Goal: Task Accomplishment & Management: Use online tool/utility

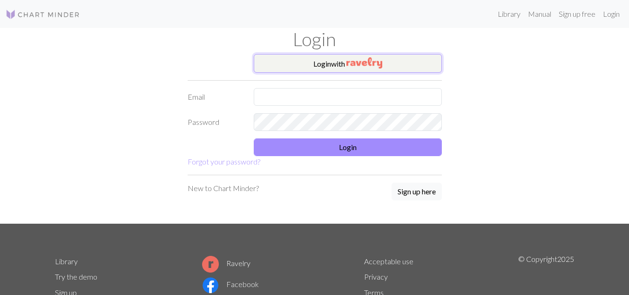
click at [355, 62] on img "button" at bounding box center [364, 62] width 36 height 11
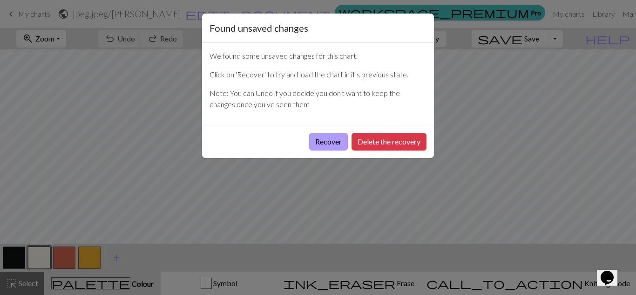
click at [320, 148] on button "Recover" at bounding box center [328, 142] width 39 height 18
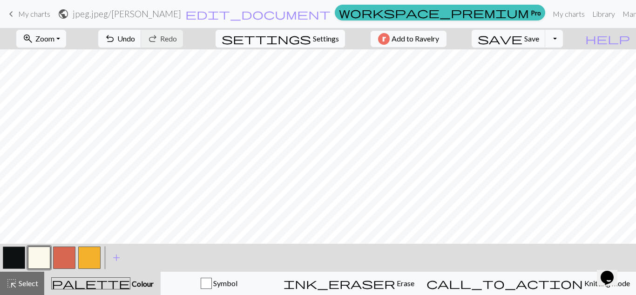
click at [314, 38] on span "Settings" at bounding box center [326, 38] width 26 height 11
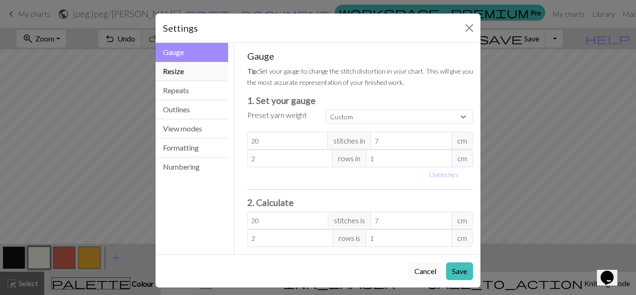
click at [194, 73] on button "Resize" at bounding box center [191, 71] width 73 height 19
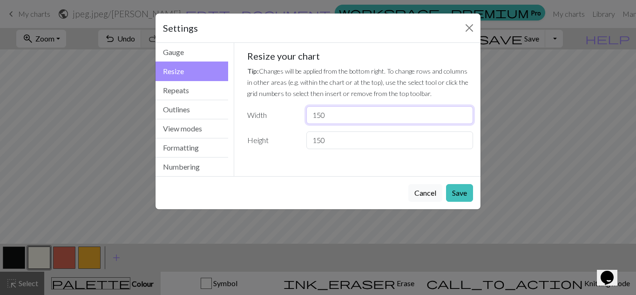
click at [323, 115] on input "150" at bounding box center [389, 115] width 167 height 18
type input "100"
click at [322, 139] on input "150" at bounding box center [389, 140] width 167 height 18
type input "100"
click at [464, 195] on button "Save" at bounding box center [459, 193] width 27 height 18
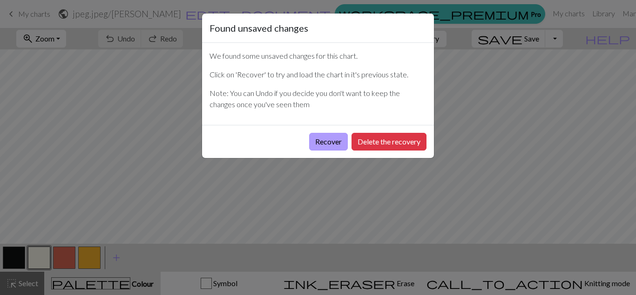
click at [324, 144] on button "Recover" at bounding box center [328, 142] width 39 height 18
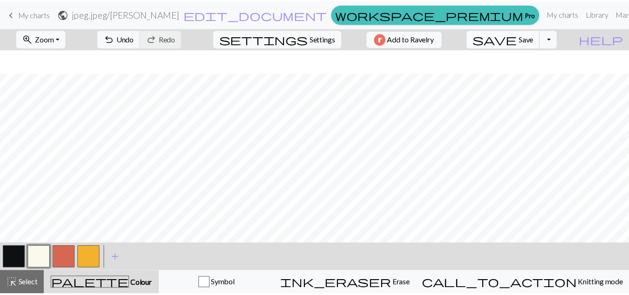
scroll to position [444, 0]
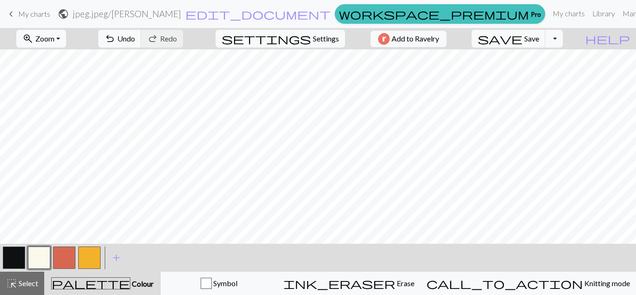
click at [27, 19] on link "keyboard_arrow_left My charts" at bounding box center [28, 14] width 45 height 16
click at [539, 40] on span "Save" at bounding box center [531, 38] width 15 height 9
click at [36, 12] on div "Chart saved" at bounding box center [318, 18] width 636 height 37
click at [27, 12] on div "Chart saved" at bounding box center [318, 18] width 636 height 37
click at [40, 19] on link "keyboard_arrow_left My charts" at bounding box center [28, 14] width 45 height 16
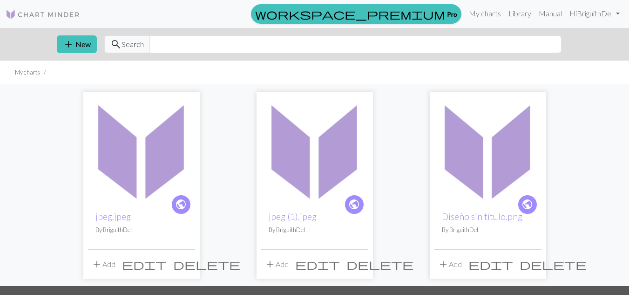
click at [304, 159] on img at bounding box center [314, 149] width 107 height 107
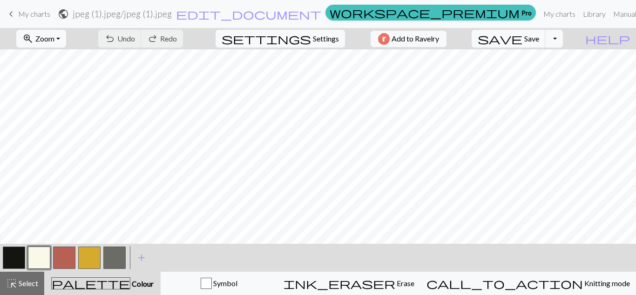
click at [8, 17] on span "keyboard_arrow_left" at bounding box center [11, 13] width 11 height 13
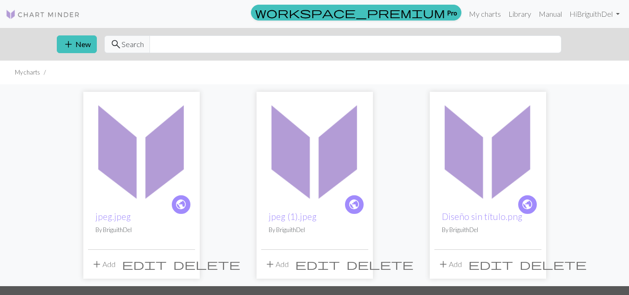
click at [146, 169] on img at bounding box center [141, 149] width 107 height 107
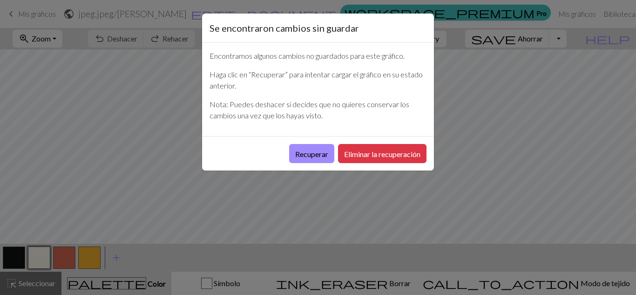
click at [337, 84] on p "Haga clic en “Recuperar” para intentar cargar el gráfico en su estado anterior." at bounding box center [317, 80] width 217 height 22
click at [314, 153] on font "Recuperar" at bounding box center [311, 153] width 33 height 9
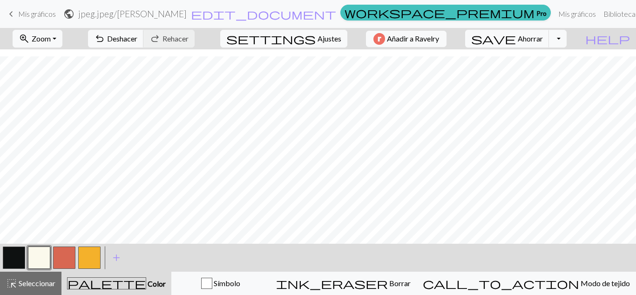
scroll to position [1192, 344]
click at [105, 42] on span "undo" at bounding box center [99, 38] width 11 height 13
click at [309, 41] on span "settings" at bounding box center [270, 38] width 89 height 13
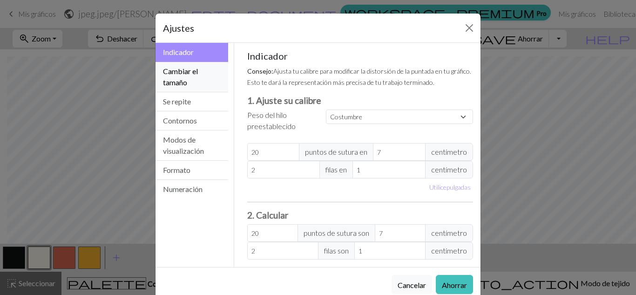
click at [188, 73] on font "Cambiar el tamaño" at bounding box center [180, 77] width 35 height 20
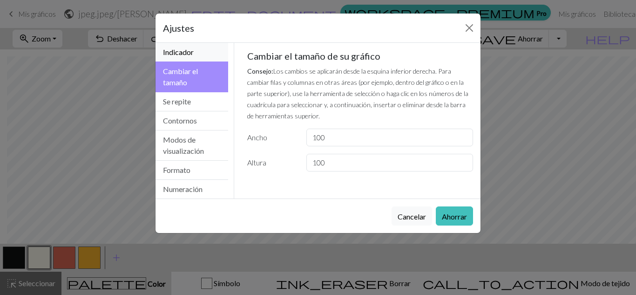
click at [195, 49] on button "Indicador" at bounding box center [191, 52] width 73 height 19
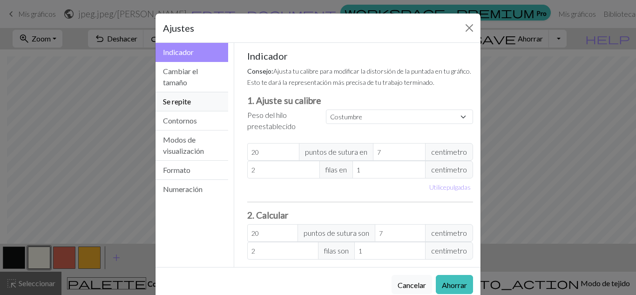
click at [187, 103] on font "Se repite" at bounding box center [177, 101] width 28 height 9
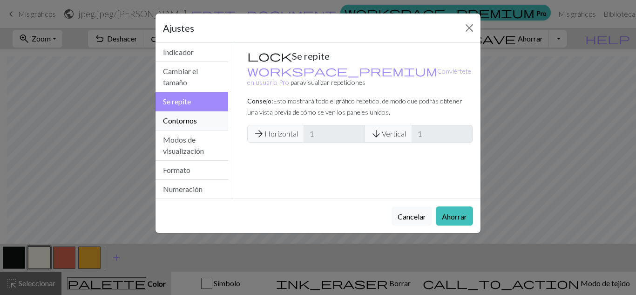
click at [190, 117] on font "Contornos" at bounding box center [180, 120] width 34 height 9
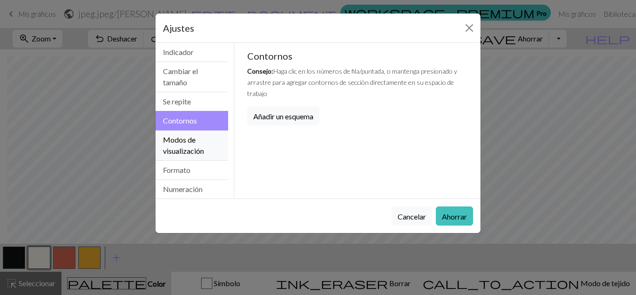
click at [195, 134] on button "Modos de visualización" at bounding box center [191, 145] width 73 height 30
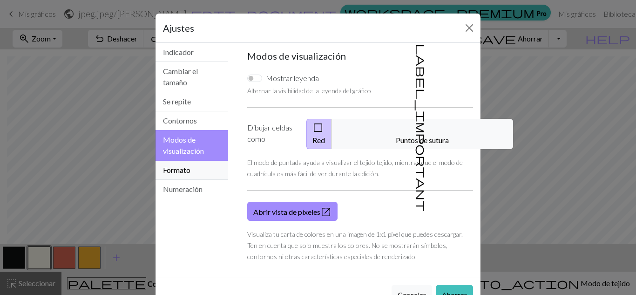
click at [193, 162] on button "Formato" at bounding box center [191, 170] width 73 height 19
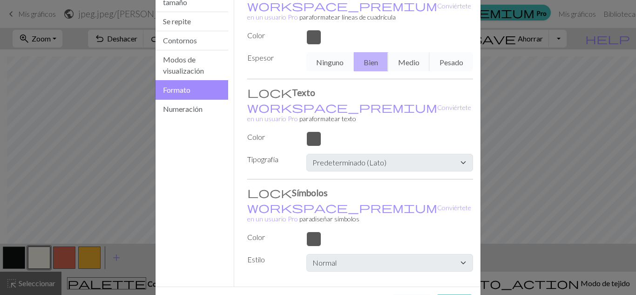
scroll to position [81, 0]
click at [188, 106] on font "Numeración" at bounding box center [183, 108] width 40 height 9
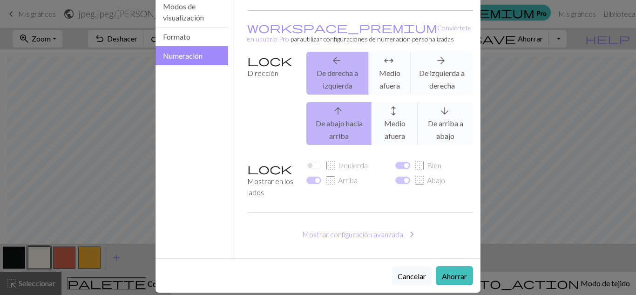
scroll to position [0, 0]
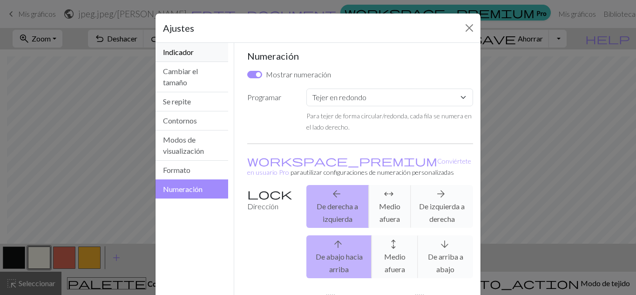
click at [186, 48] on font "Indicador" at bounding box center [178, 51] width 31 height 9
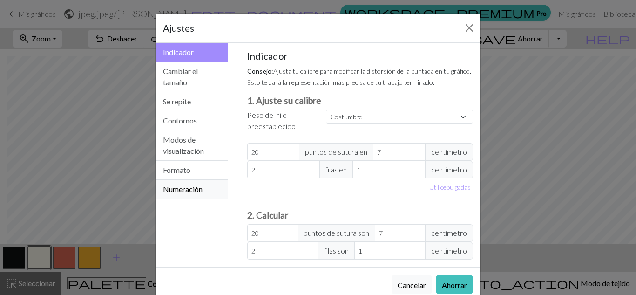
click at [176, 192] on font "Numeración" at bounding box center [183, 188] width 40 height 9
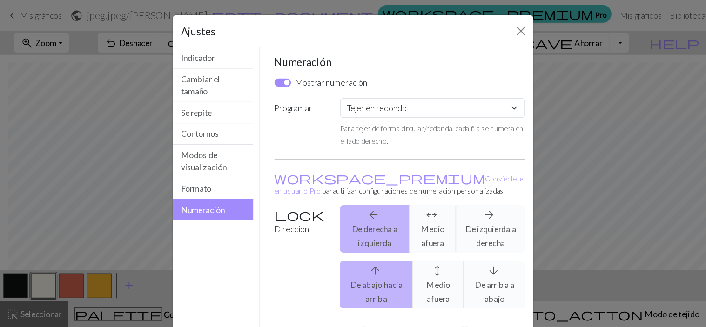
scroll to position [133, 0]
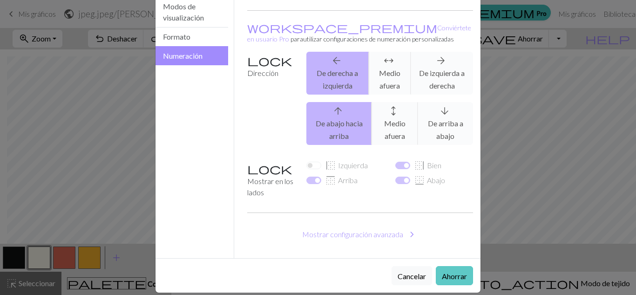
click at [451, 271] on font "Ahorrar" at bounding box center [454, 275] width 25 height 9
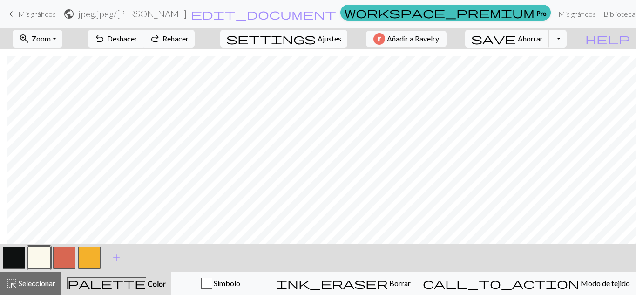
click at [322, 39] on font "Ajustes" at bounding box center [329, 38] width 24 height 9
select select "round"
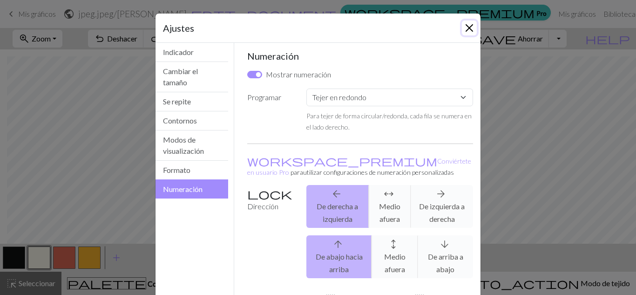
click at [467, 25] on button "Cerca" at bounding box center [469, 27] width 15 height 15
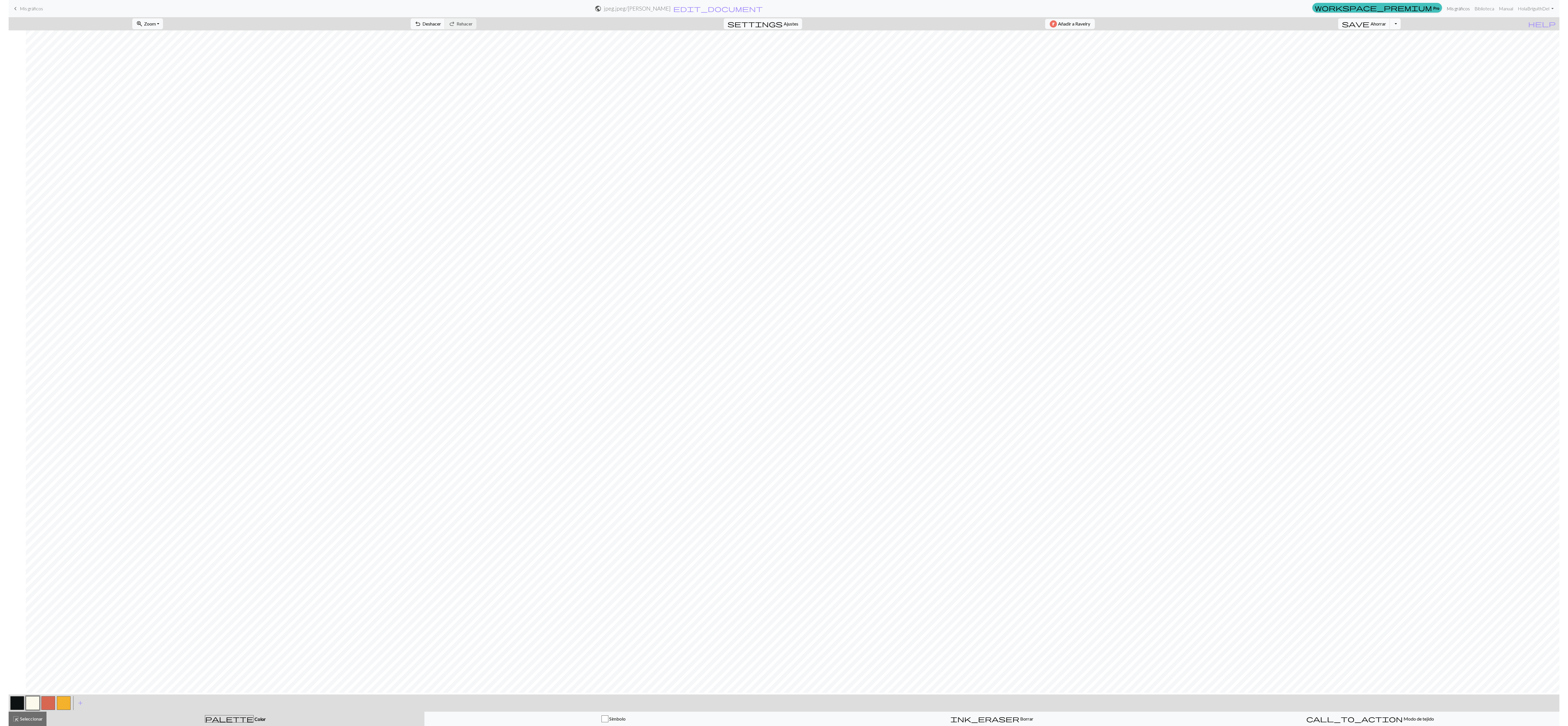
scroll to position [0, 17]
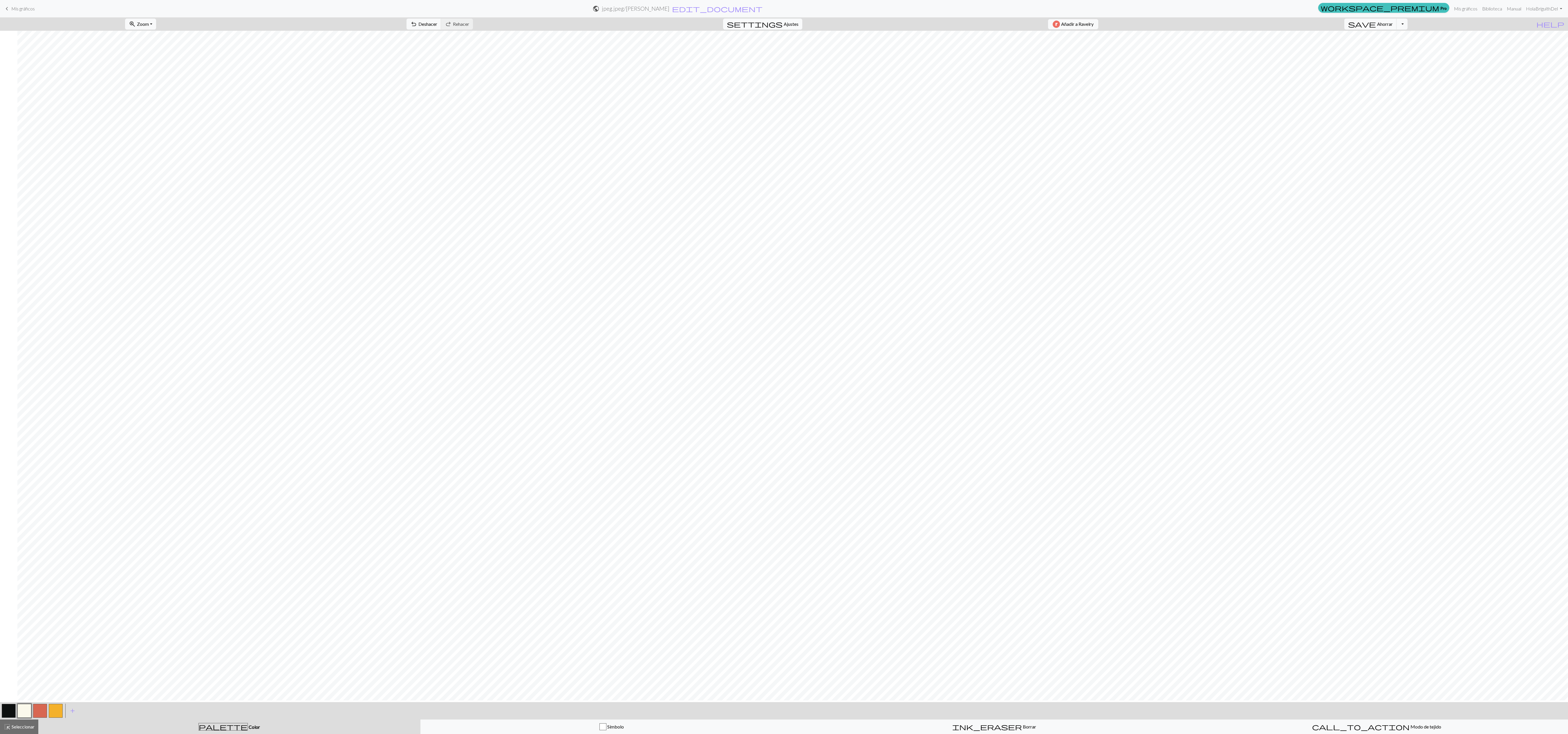
click at [396, 24] on span "settings" at bounding box center [754, 24] width 55 height 8
select select "round"
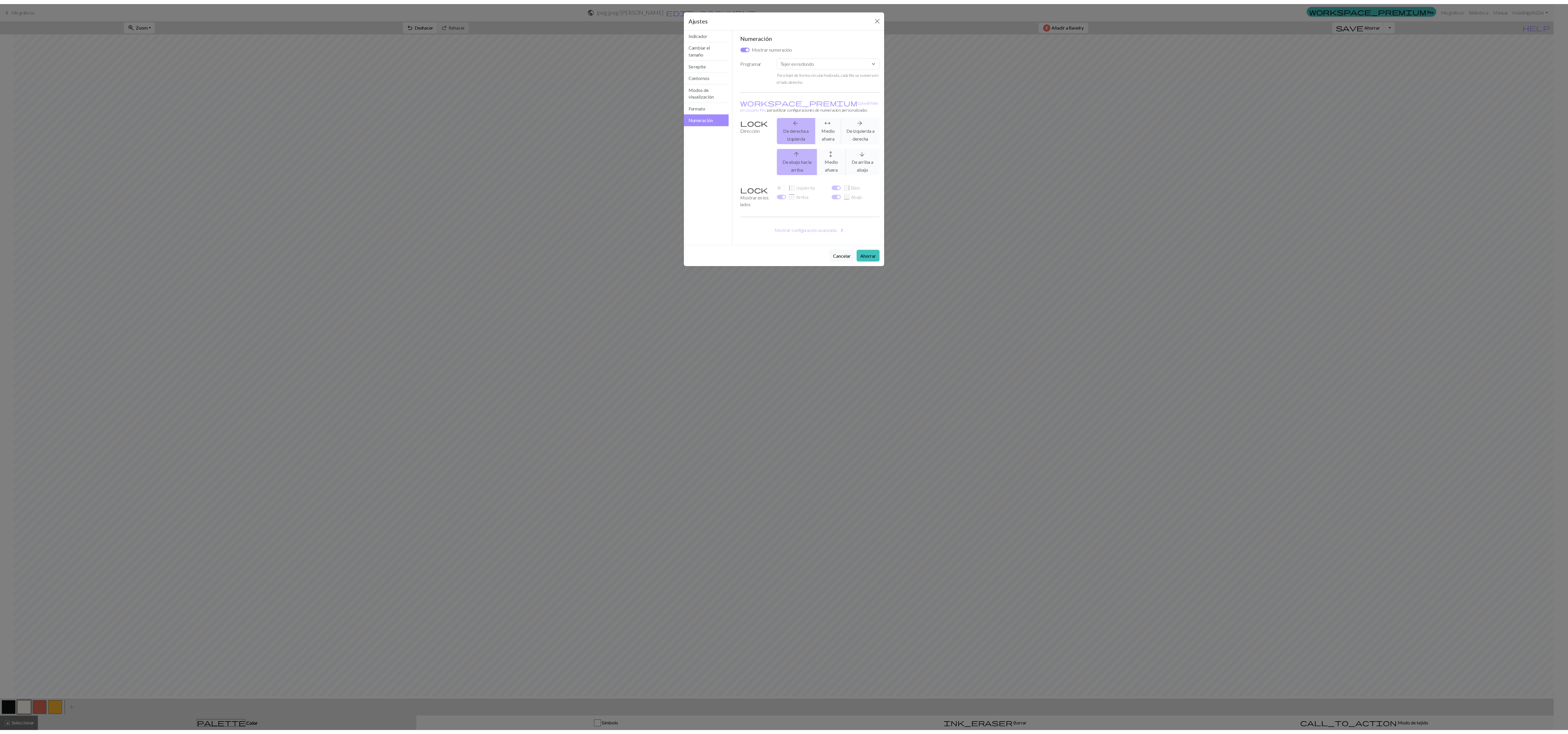
scroll to position [0, 14]
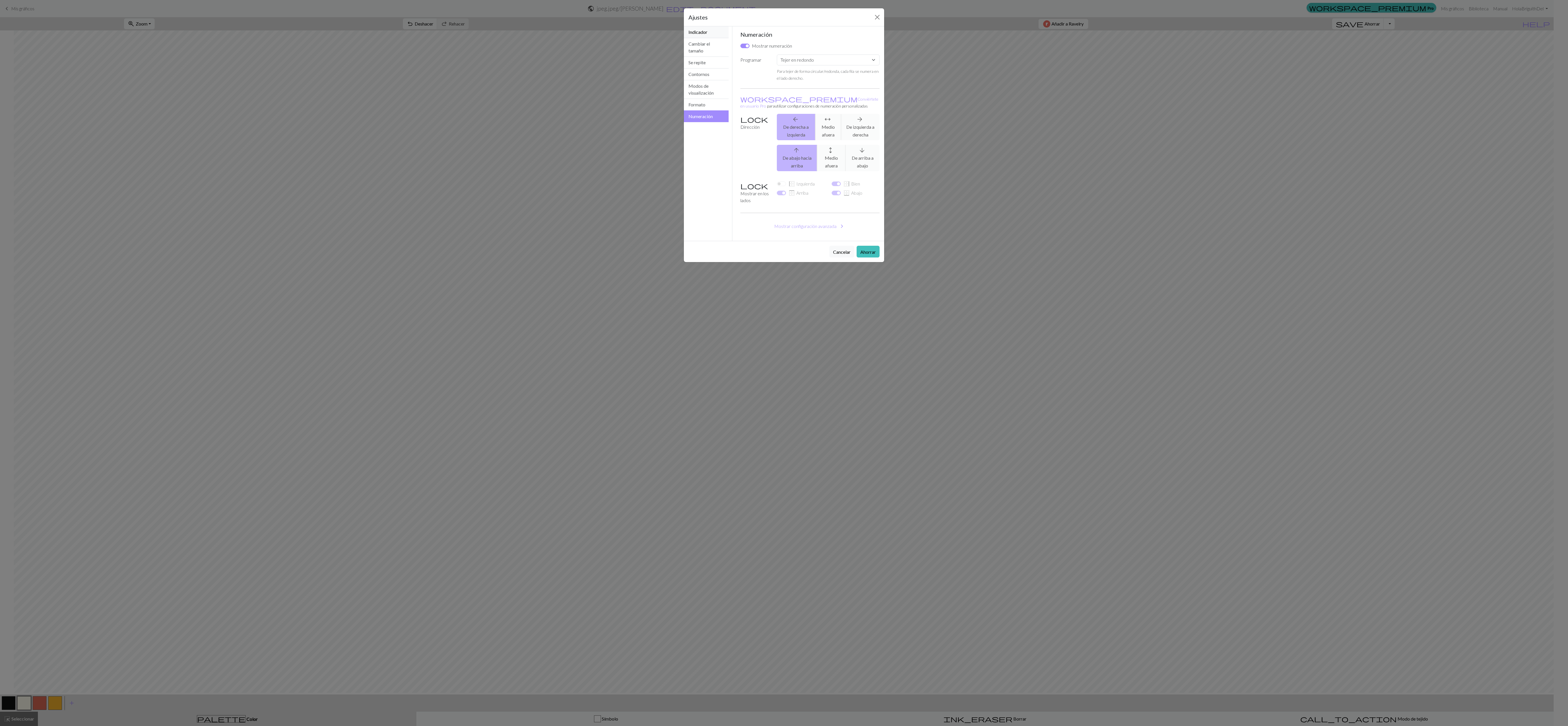
click at [392, 37] on button "Indicador" at bounding box center [706, 32] width 45 height 12
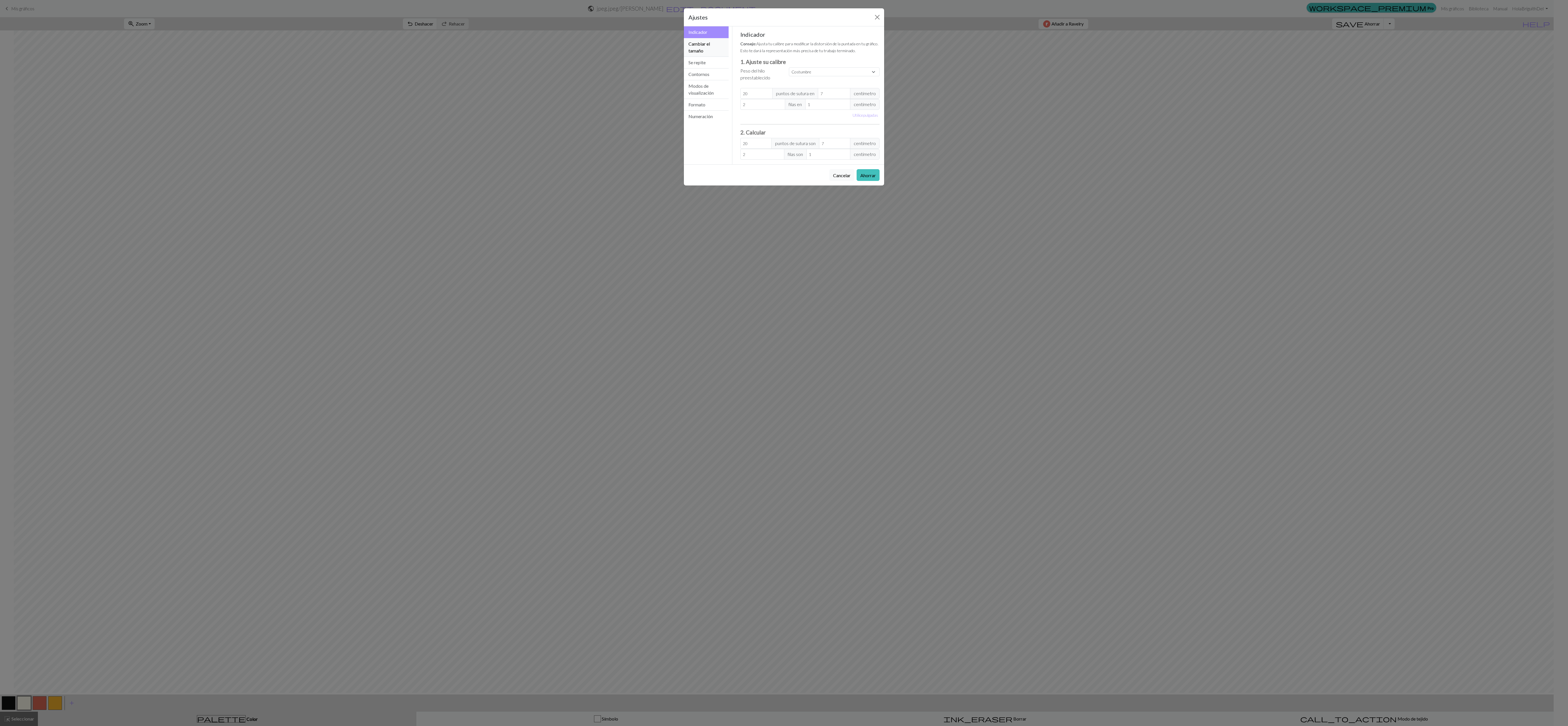
click at [392, 48] on button "Cambiar el tamaño" at bounding box center [706, 47] width 45 height 18
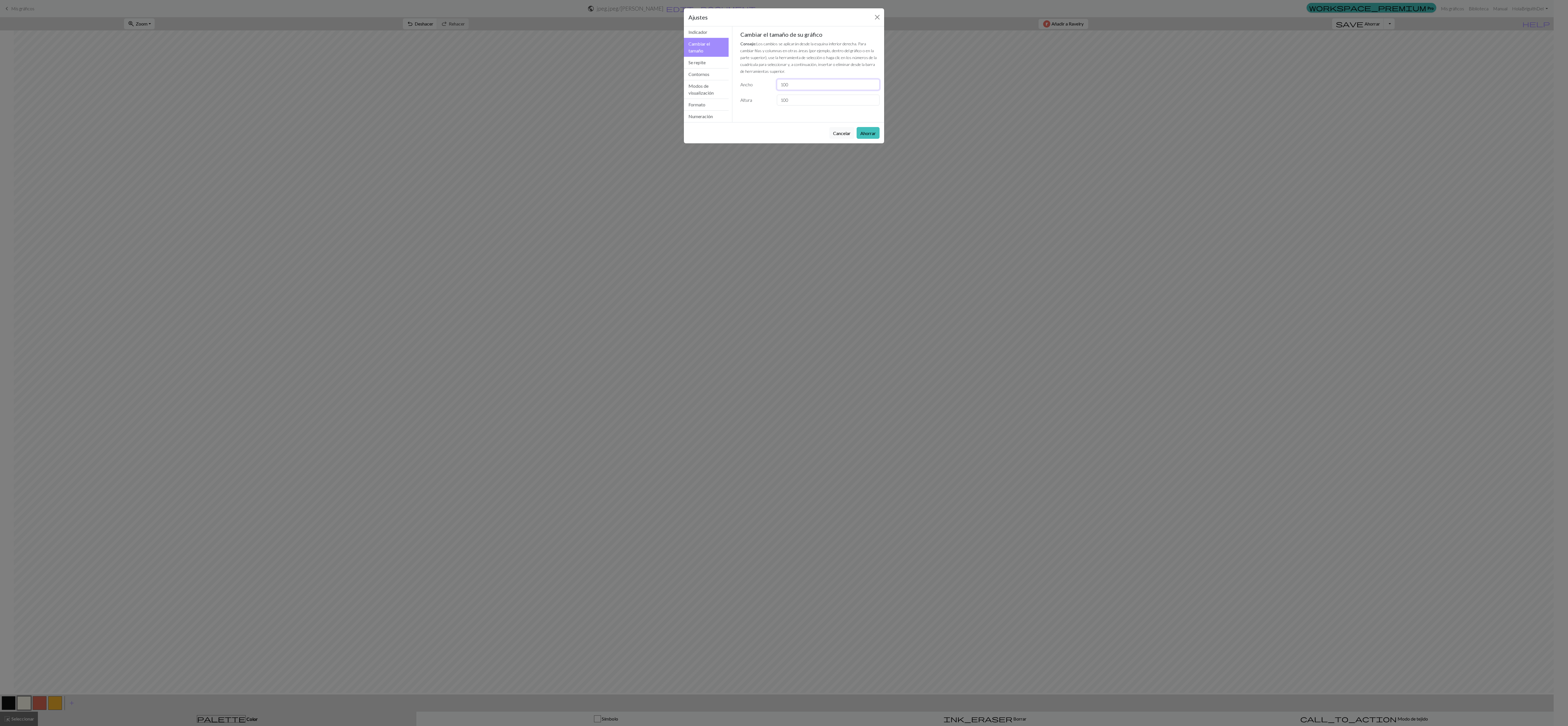
click at [392, 83] on input "100" at bounding box center [828, 84] width 103 height 11
type input "1"
type input "150"
click at [392, 105] on input "100" at bounding box center [828, 100] width 103 height 11
type input "150"
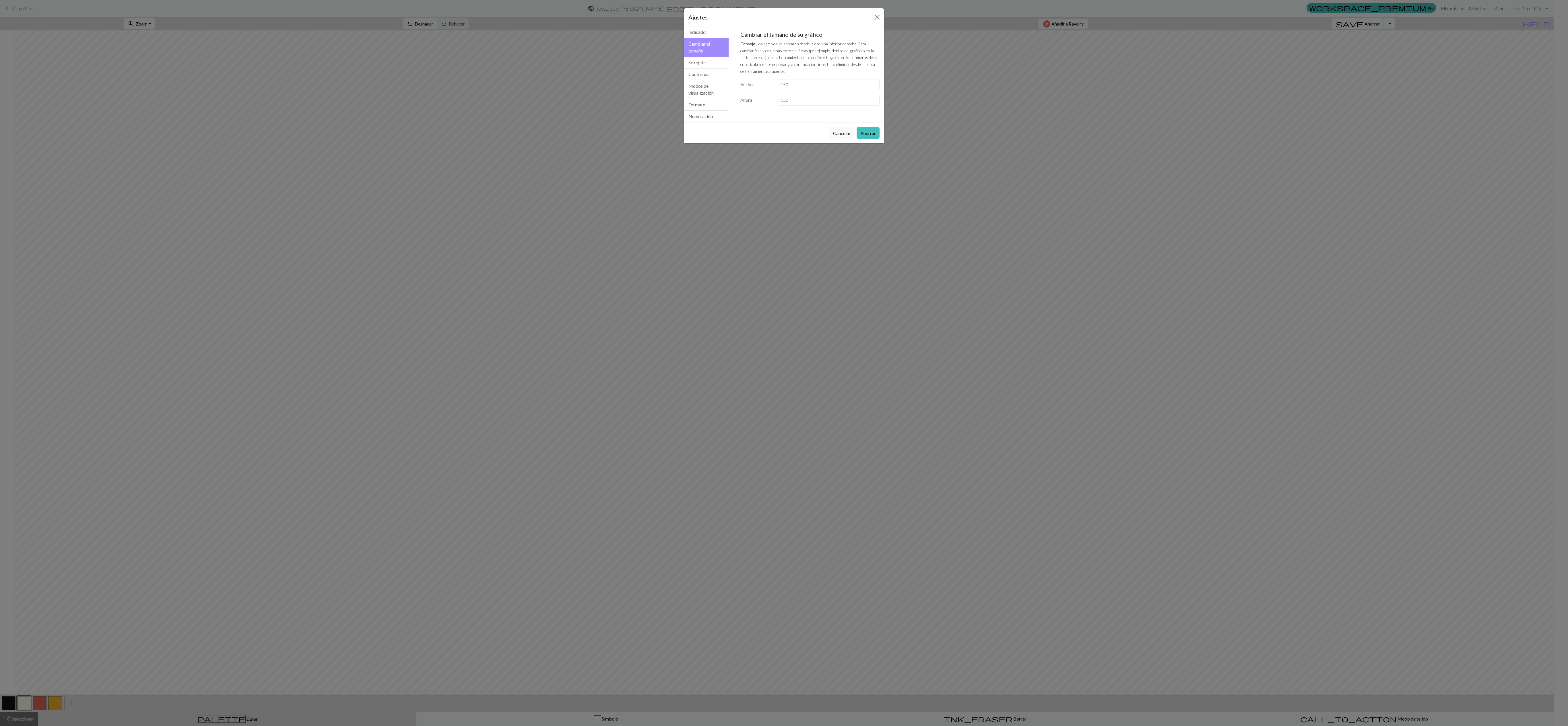
click at [392, 139] on div "Cancelar Ahorrar" at bounding box center [784, 133] width 200 height 21
click at [392, 136] on font "Ahorrar" at bounding box center [868, 133] width 15 height 6
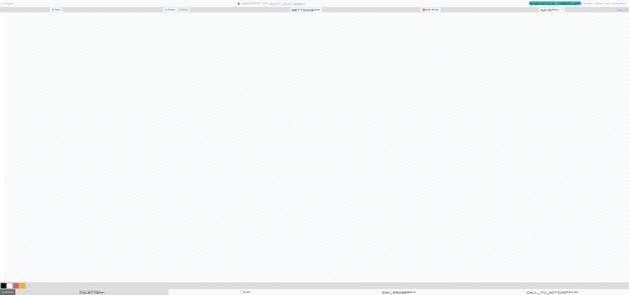
scroll to position [0, 17]
click at [15, 7] on span "keyboard_arrow_left" at bounding box center [11, 13] width 11 height 13
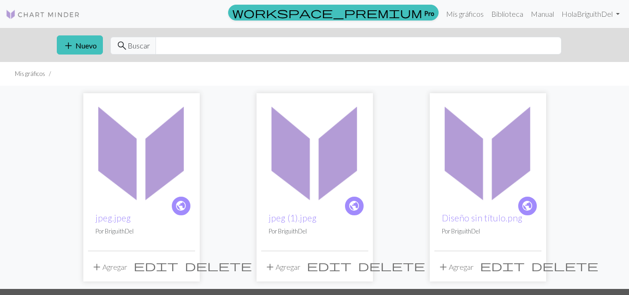
click at [361, 265] on span "delete" at bounding box center [391, 265] width 67 height 13
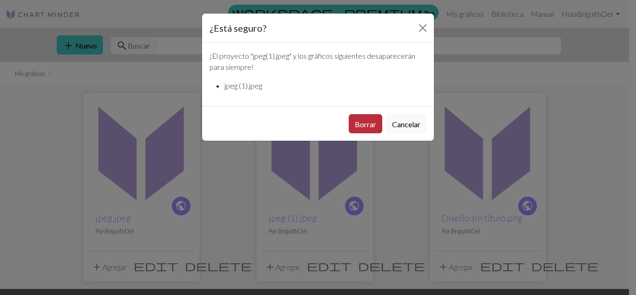
click at [370, 126] on font "Borrar" at bounding box center [365, 124] width 21 height 9
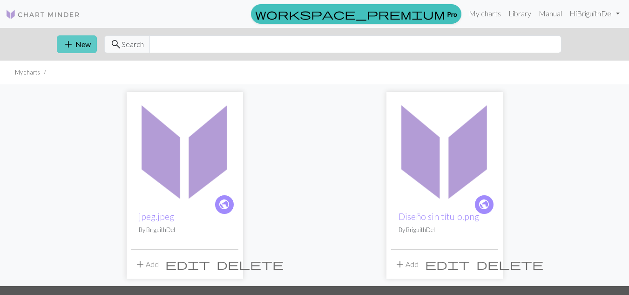
click at [70, 42] on span "add" at bounding box center [68, 44] width 11 height 13
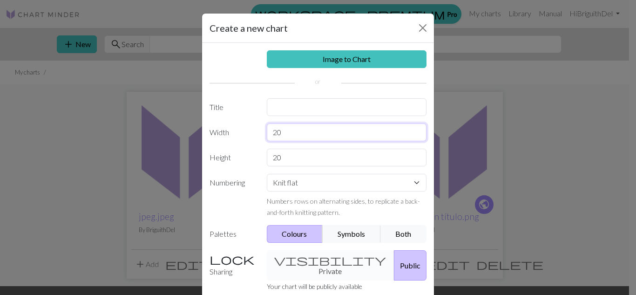
drag, startPoint x: 284, startPoint y: 131, endPoint x: 241, endPoint y: 125, distance: 43.6
click at [241, 125] on div "Width 20" at bounding box center [318, 132] width 228 height 18
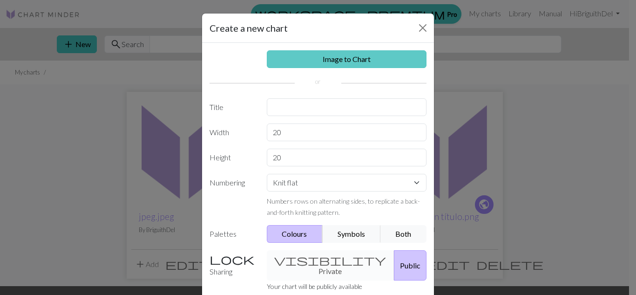
click at [369, 62] on link "Image to Chart" at bounding box center [347, 59] width 160 height 18
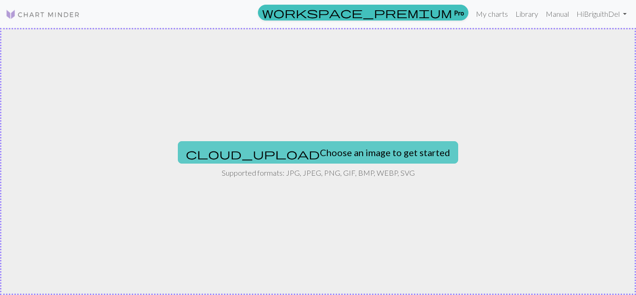
click at [364, 157] on button "cloud_upload Choose an image to get started" at bounding box center [318, 152] width 280 height 22
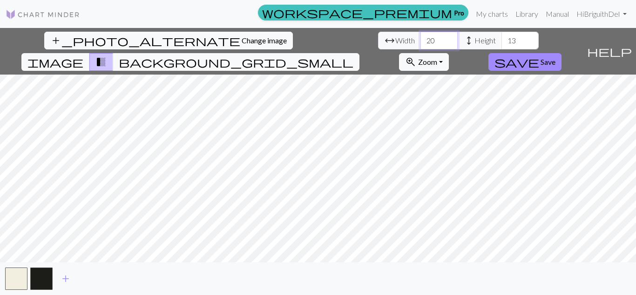
drag, startPoint x: 196, startPoint y: 42, endPoint x: 174, endPoint y: 40, distance: 22.5
click at [378, 40] on div "arrow_range Width 20 height Height 13" at bounding box center [458, 41] width 161 height 18
type input "150"
click at [501, 38] on input "13" at bounding box center [519, 41] width 37 height 18
type input "100"
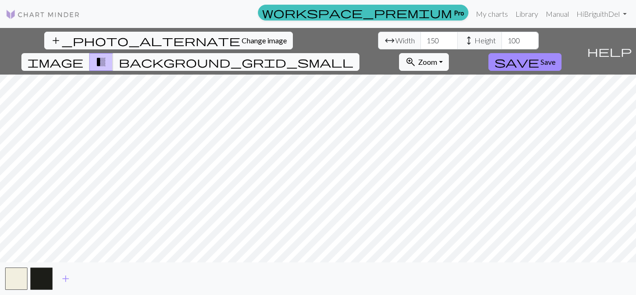
click at [330, 264] on div "add_photo_alternate Change image arrow_range Width 150 height Height 100 image …" at bounding box center [318, 161] width 636 height 267
click at [420, 42] on input "150" at bounding box center [438, 41] width 37 height 18
click at [420, 45] on input "1500" at bounding box center [438, 41] width 37 height 18
type input "100"
click at [67, 278] on span "add" at bounding box center [65, 278] width 11 height 13
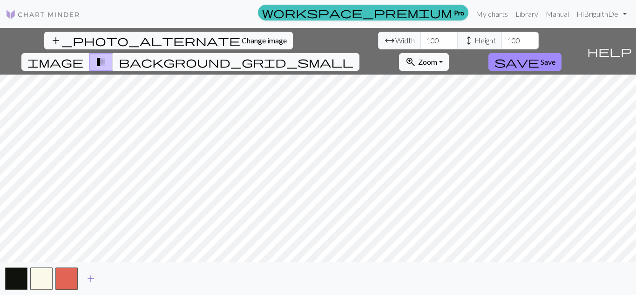
click at [67, 278] on button "button" at bounding box center [66, 278] width 22 height 22
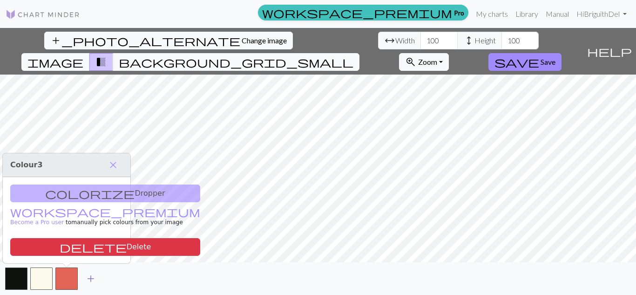
click at [92, 279] on span "add" at bounding box center [90, 278] width 11 height 13
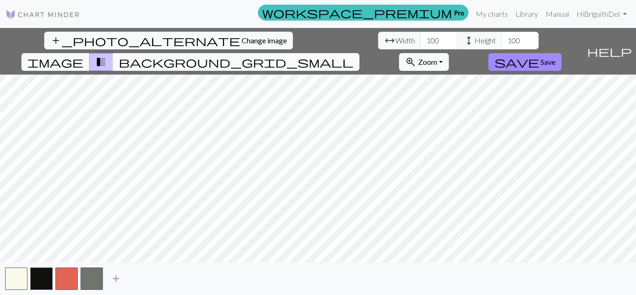
click at [112, 279] on span "add" at bounding box center [115, 278] width 11 height 13
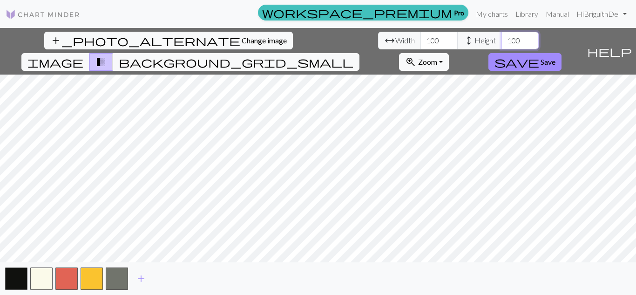
click at [501, 42] on input "100" at bounding box center [519, 41] width 37 height 18
type input "150"
click at [110, 277] on button "button" at bounding box center [117, 278] width 22 height 22
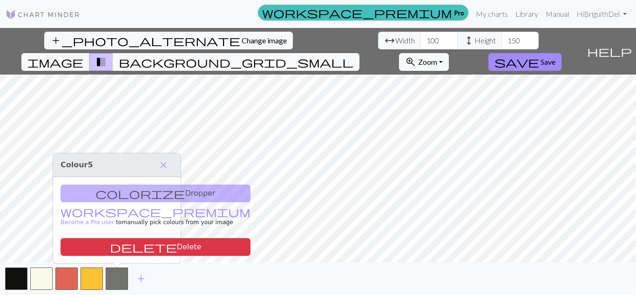
click at [125, 190] on div "colorize Dropper workspace_premium Become a Pro user to manually pick colours f…" at bounding box center [117, 220] width 128 height 86
click at [100, 197] on div "colorize Dropper workspace_premium Become a Pro user to manually pick colours f…" at bounding box center [117, 220] width 128 height 86
click at [119, 200] on div "colorize Dropper workspace_premium Become a Pro user to manually pick colours f…" at bounding box center [117, 220] width 128 height 86
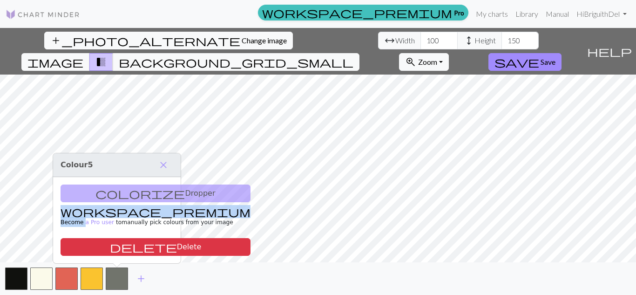
click at [119, 200] on div "colorize Dropper workspace_premium Become a Pro user to manually pick colours f…" at bounding box center [117, 220] width 128 height 86
click at [21, 274] on button "button" at bounding box center [16, 278] width 22 height 22
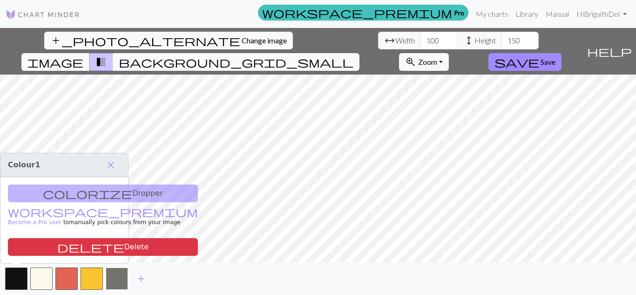
click at [125, 278] on button "button" at bounding box center [117, 278] width 22 height 22
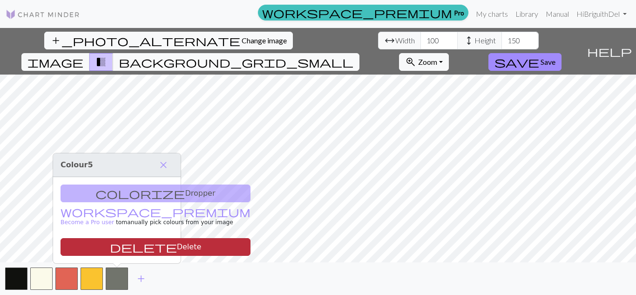
click at [140, 249] on button "delete Delete" at bounding box center [156, 247] width 190 height 18
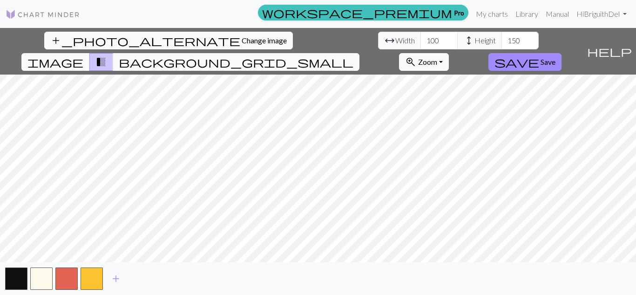
click at [449, 53] on button "zoom_in Zoom Zoom" at bounding box center [424, 62] width 50 height 18
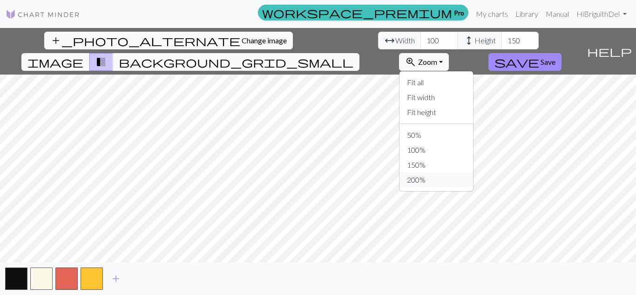
click at [473, 172] on button "200%" at bounding box center [436, 179] width 74 height 15
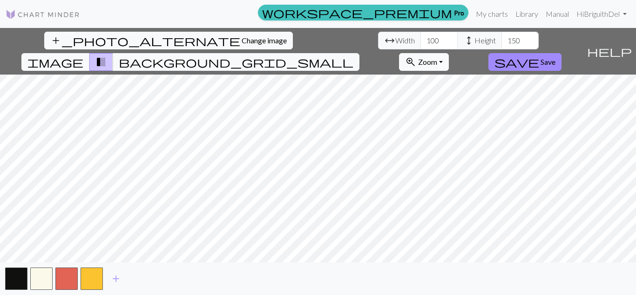
click at [449, 53] on button "zoom_in Zoom Zoom" at bounding box center [424, 62] width 50 height 18
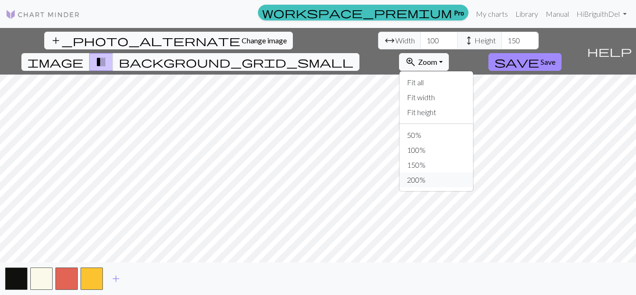
click at [473, 172] on button "200%" at bounding box center [436, 179] width 74 height 15
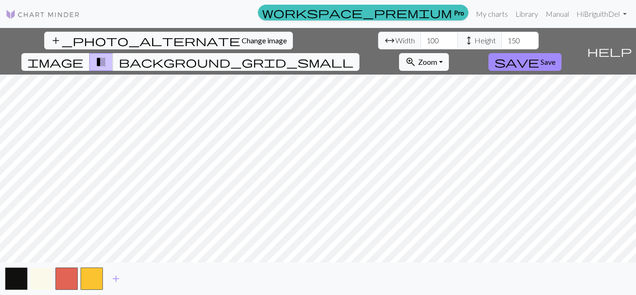
click at [39, 278] on button "button" at bounding box center [41, 278] width 22 height 22
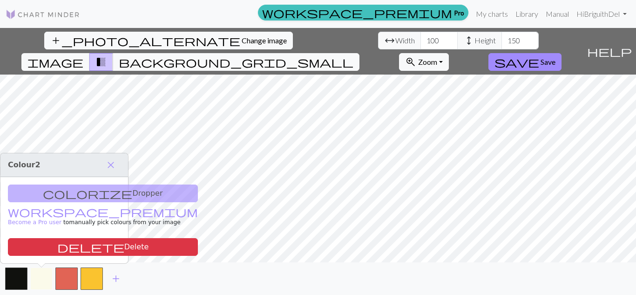
click at [41, 280] on button "button" at bounding box center [41, 278] width 22 height 22
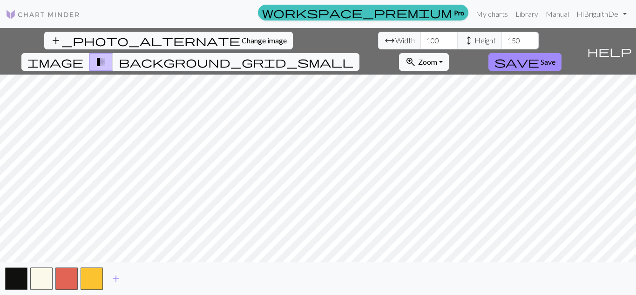
click at [225, 275] on div "add" at bounding box center [318, 278] width 636 height 33
click at [114, 275] on span "add" at bounding box center [115, 278] width 11 height 13
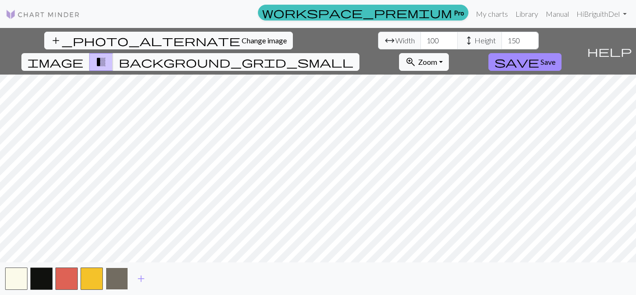
click at [117, 277] on button "button" at bounding box center [117, 278] width 22 height 22
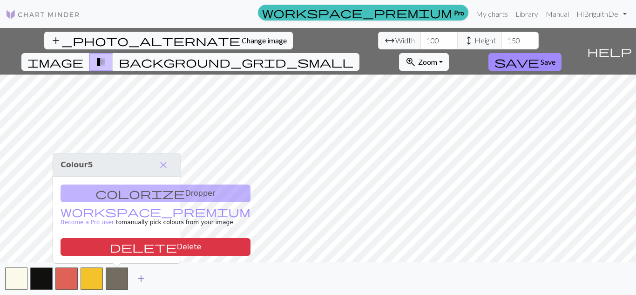
click at [145, 277] on span "add" at bounding box center [140, 278] width 11 height 13
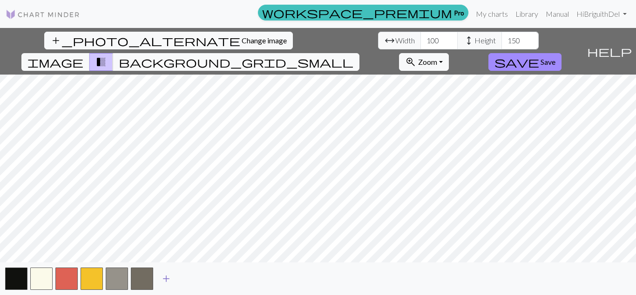
click at [145, 277] on button "button" at bounding box center [142, 278] width 22 height 22
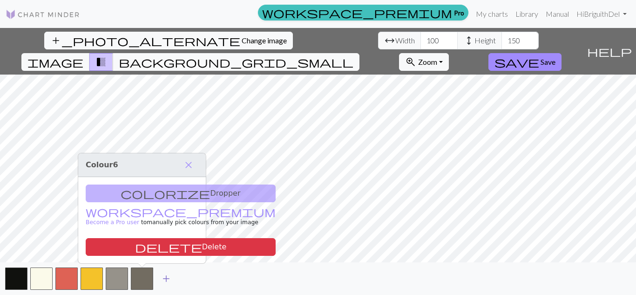
click at [163, 277] on span "add" at bounding box center [166, 278] width 11 height 13
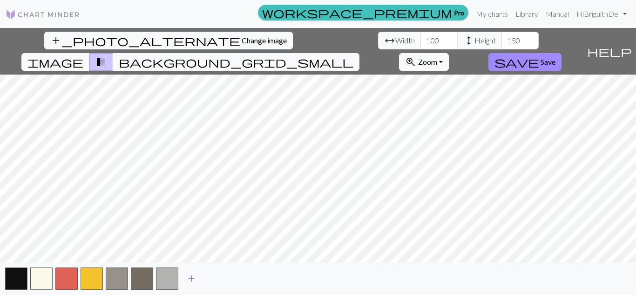
click at [193, 279] on span "add" at bounding box center [191, 278] width 11 height 13
click at [215, 281] on span "add" at bounding box center [216, 278] width 11 height 13
click at [241, 279] on span "add" at bounding box center [241, 278] width 11 height 13
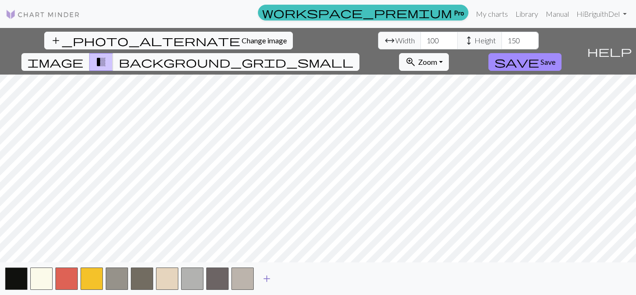
click at [265, 277] on span "add" at bounding box center [266, 278] width 11 height 13
click at [288, 279] on span "add" at bounding box center [291, 278] width 11 height 13
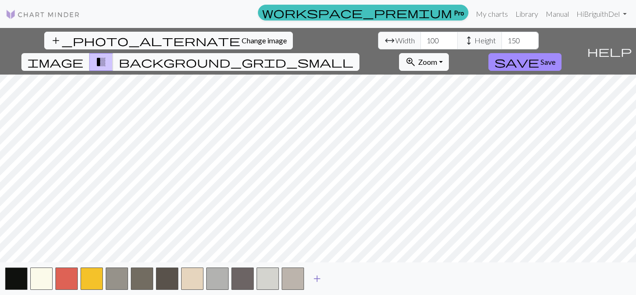
click at [316, 281] on span "add" at bounding box center [316, 278] width 11 height 13
click at [342, 279] on span "add" at bounding box center [341, 278] width 11 height 13
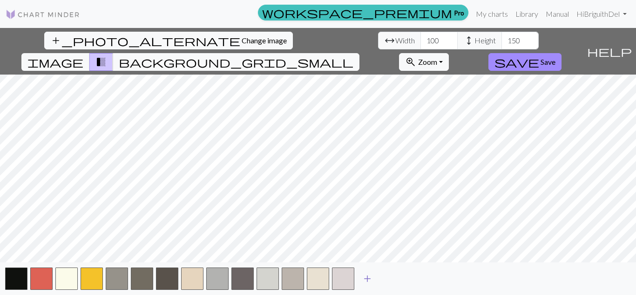
click at [370, 278] on span "add" at bounding box center [367, 278] width 11 height 13
click at [390, 278] on span "add" at bounding box center [392, 278] width 11 height 13
click at [414, 279] on span "add" at bounding box center [417, 278] width 11 height 13
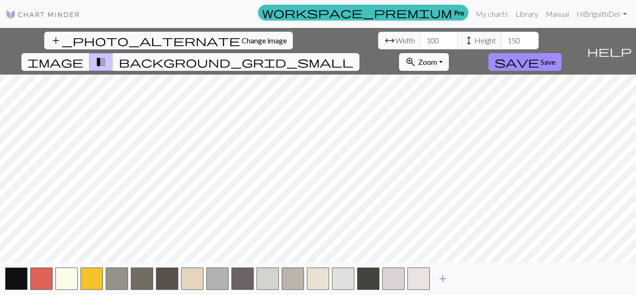
click at [443, 281] on span "add" at bounding box center [442, 278] width 11 height 13
click at [443, 281] on button "button" at bounding box center [443, 278] width 22 height 22
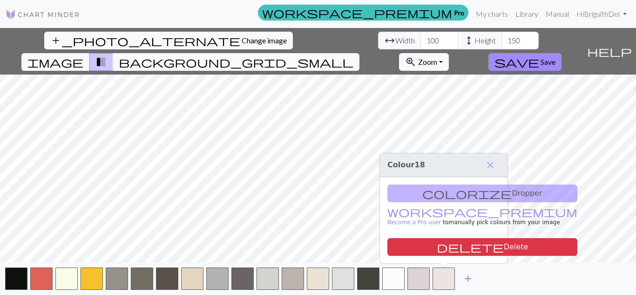
click at [464, 278] on span "add" at bounding box center [467, 278] width 11 height 13
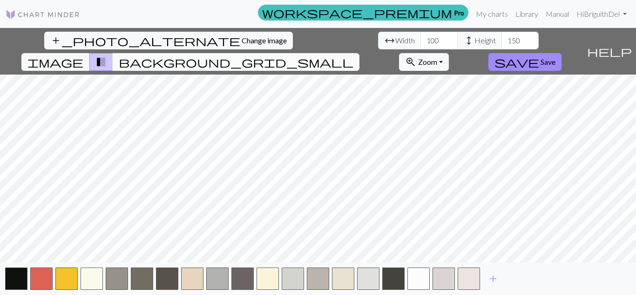
click at [353, 55] on span "background_grid_small" at bounding box center [236, 61] width 235 height 13
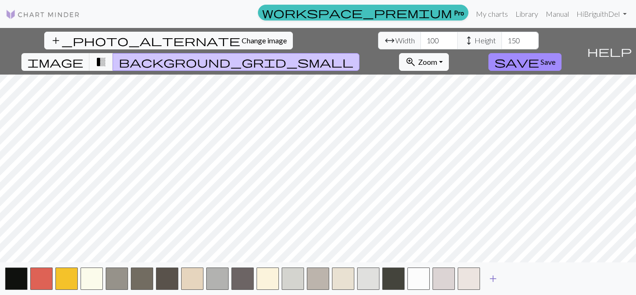
click at [491, 283] on span "add" at bounding box center [492, 278] width 11 height 13
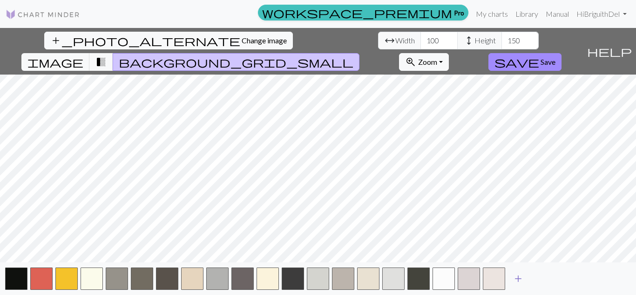
click at [513, 278] on span "add" at bounding box center [517, 278] width 11 height 13
click at [538, 279] on span "add" at bounding box center [543, 278] width 11 height 13
click at [564, 281] on span "add" at bounding box center [568, 278] width 11 height 13
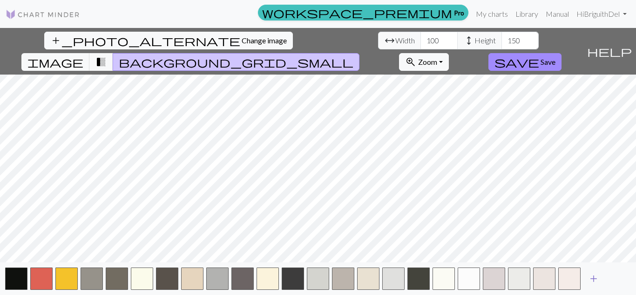
click at [594, 280] on span "add" at bounding box center [593, 278] width 11 height 13
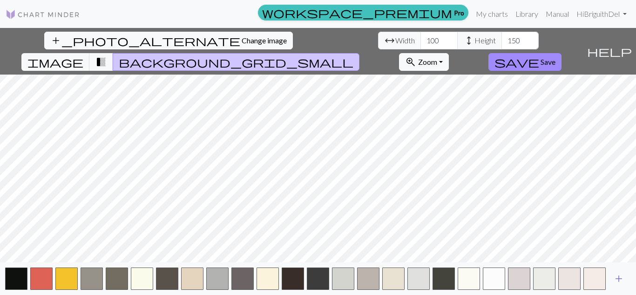
click at [618, 275] on span "add" at bounding box center [618, 278] width 11 height 13
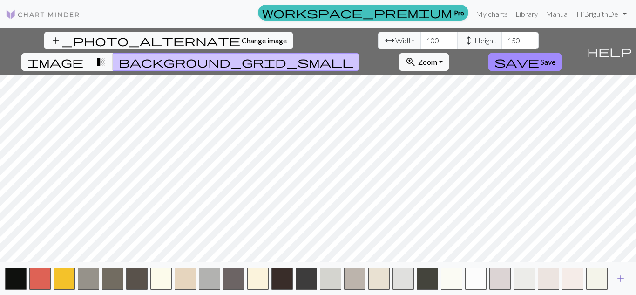
click at [619, 277] on span "add" at bounding box center [620, 278] width 11 height 13
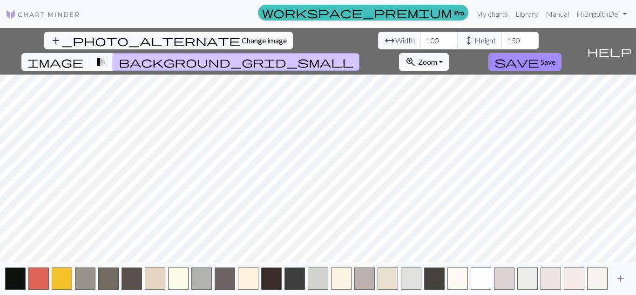
click at [619, 277] on span "add" at bounding box center [620, 278] width 11 height 13
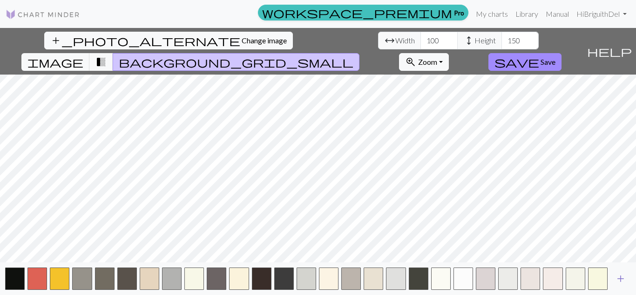
click at [619, 277] on span "add" at bounding box center [620, 278] width 11 height 13
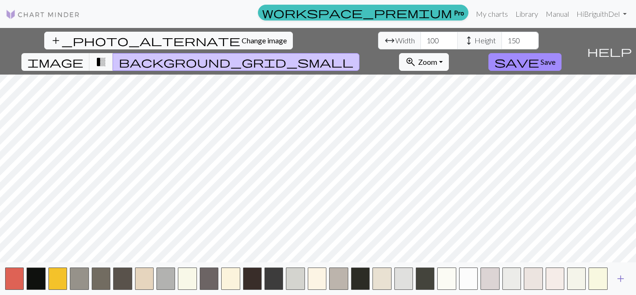
click at [619, 277] on span "add" at bounding box center [620, 278] width 11 height 13
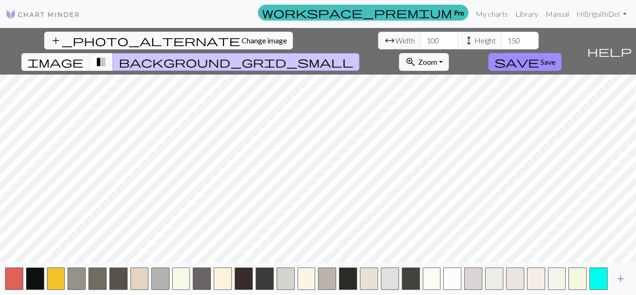
click at [619, 277] on span "add" at bounding box center [620, 278] width 11 height 13
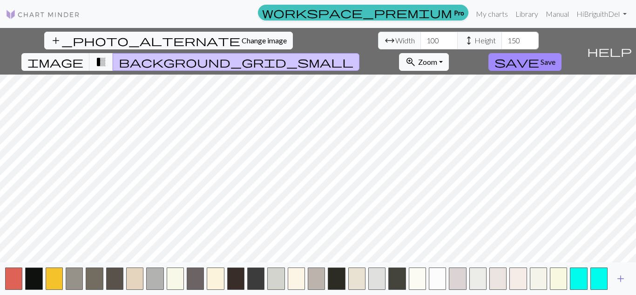
click at [619, 277] on span "add" at bounding box center [620, 278] width 11 height 13
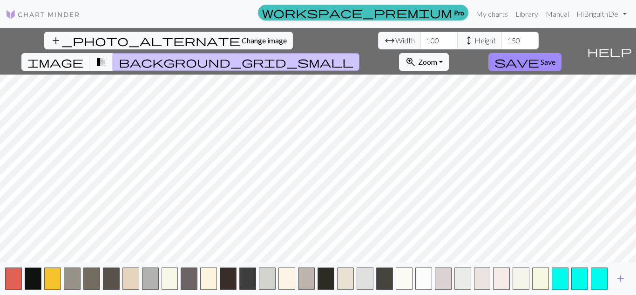
click at [619, 277] on span "add" at bounding box center [620, 278] width 11 height 13
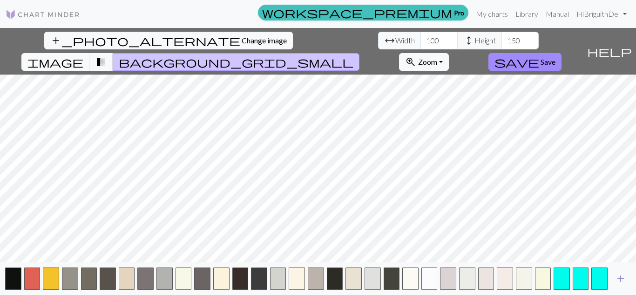
click at [619, 277] on span "add" at bounding box center [620, 278] width 11 height 13
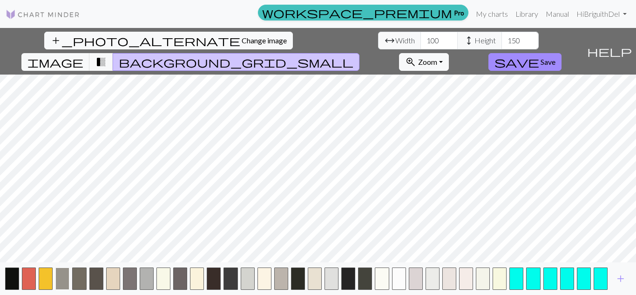
click at [61, 285] on button "button" at bounding box center [62, 278] width 14 height 22
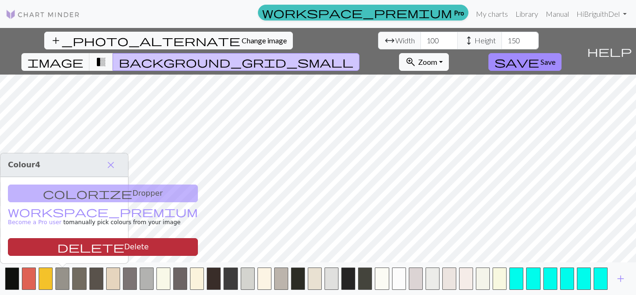
click at [86, 249] on button "delete Delete" at bounding box center [103, 247] width 190 height 18
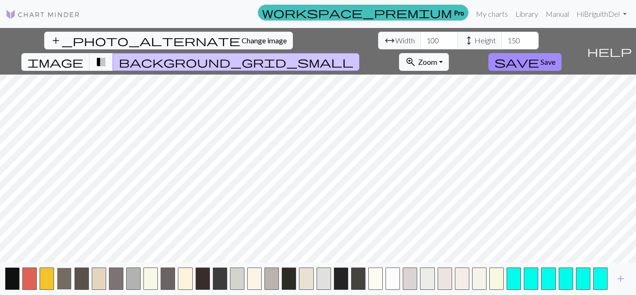
click at [67, 274] on button "button" at bounding box center [64, 278] width 14 height 22
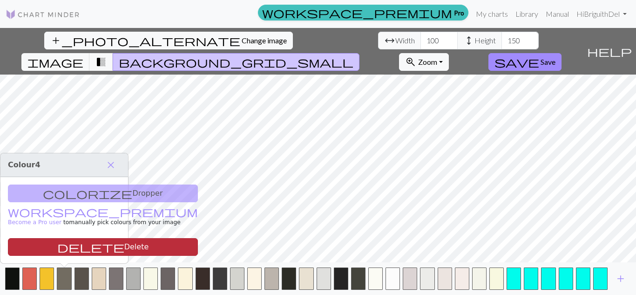
click at [86, 240] on button "delete Delete" at bounding box center [103, 247] width 190 height 18
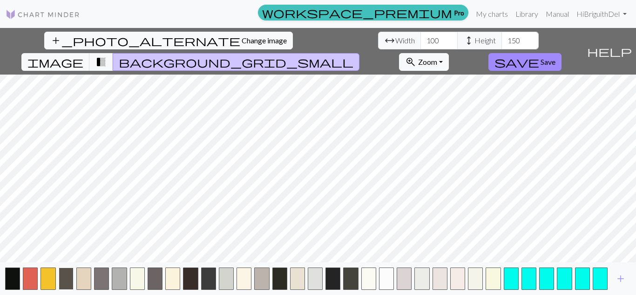
click at [69, 275] on button "button" at bounding box center [66, 278] width 15 height 22
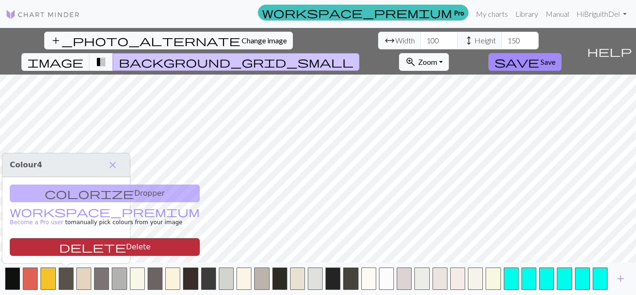
click at [96, 245] on button "delete Delete" at bounding box center [105, 247] width 190 height 18
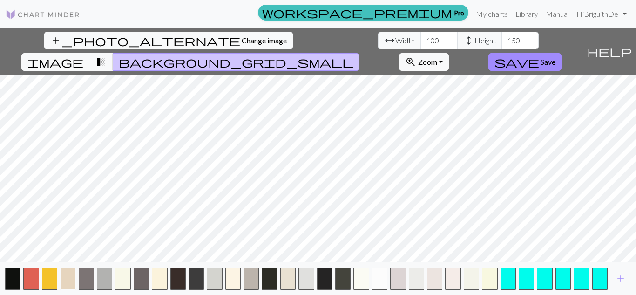
click at [64, 277] on button "button" at bounding box center [67, 278] width 15 height 22
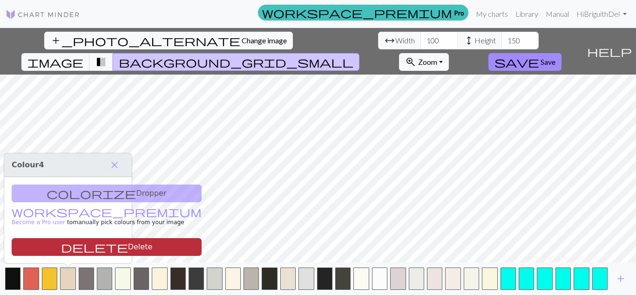
click at [83, 246] on button "delete Delete" at bounding box center [107, 247] width 190 height 18
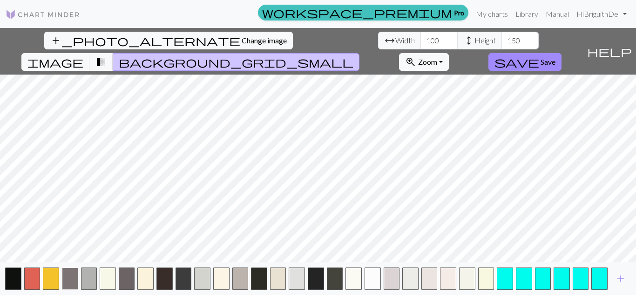
click at [69, 275] on button "button" at bounding box center [70, 278] width 16 height 22
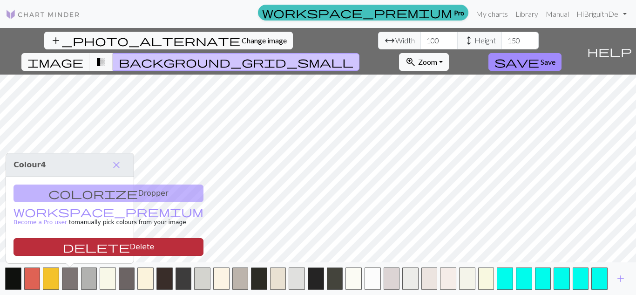
click at [86, 252] on button "delete Delete" at bounding box center [108, 247] width 190 height 18
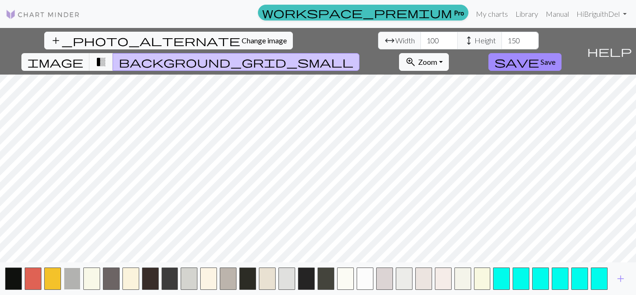
click at [69, 277] on button "button" at bounding box center [72, 278] width 17 height 22
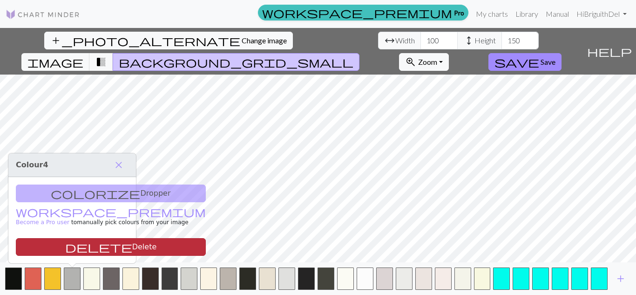
click at [89, 248] on button "delete Delete" at bounding box center [111, 247] width 190 height 18
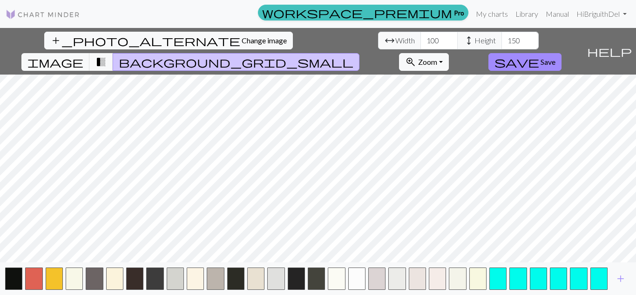
click at [84, 278] on div "add" at bounding box center [318, 278] width 636 height 33
click at [92, 280] on button "button" at bounding box center [94, 278] width 17 height 22
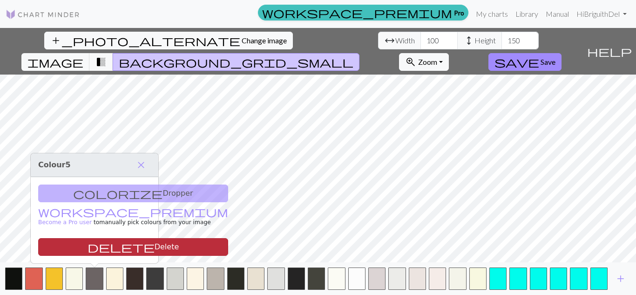
click at [125, 249] on button "delete Delete" at bounding box center [133, 247] width 190 height 18
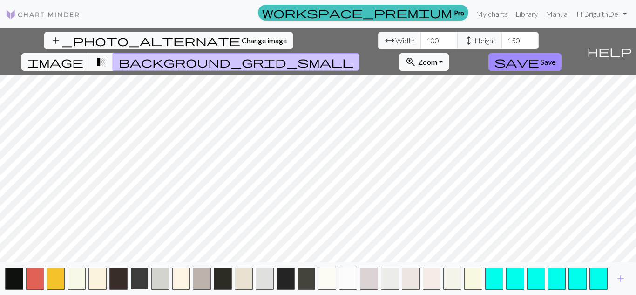
click at [136, 284] on button "button" at bounding box center [139, 278] width 18 height 22
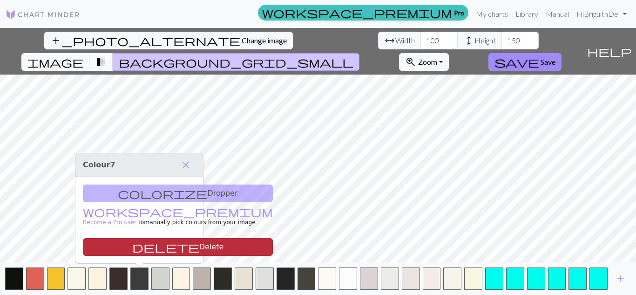
click at [169, 247] on button "delete Delete" at bounding box center [178, 247] width 190 height 18
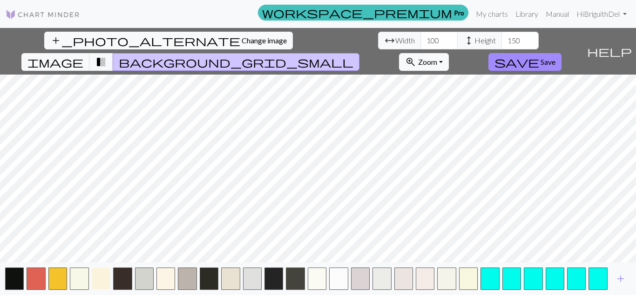
click at [101, 269] on button "button" at bounding box center [101, 278] width 19 height 22
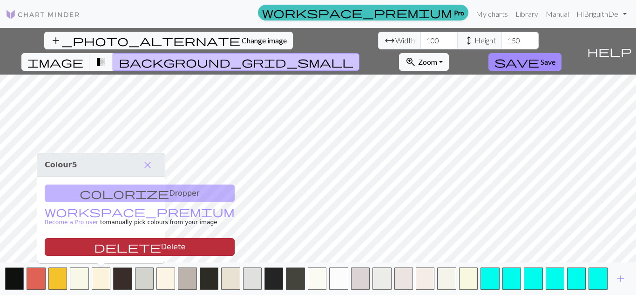
click at [117, 251] on button "delete Delete" at bounding box center [140, 247] width 190 height 18
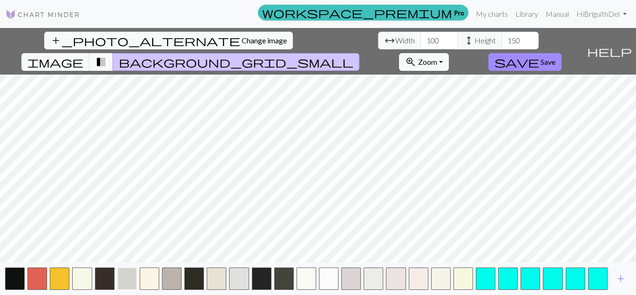
click at [124, 275] on button "button" at bounding box center [127, 278] width 20 height 22
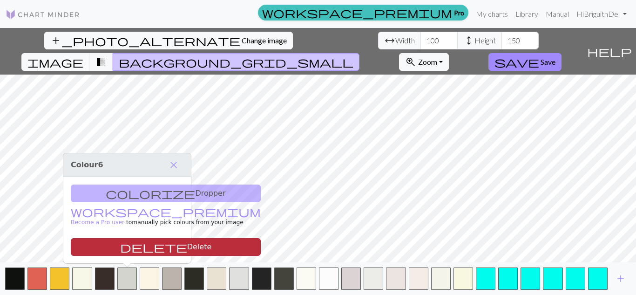
click at [149, 249] on button "delete Delete" at bounding box center [166, 247] width 190 height 18
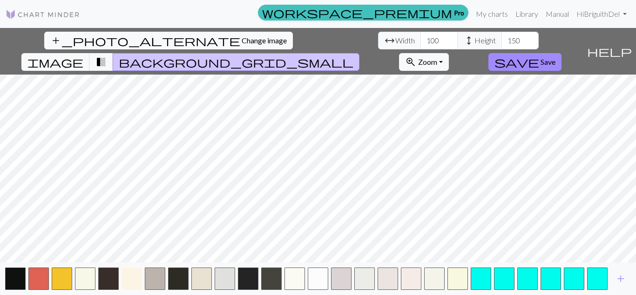
click at [138, 276] on button "button" at bounding box center [131, 278] width 20 height 22
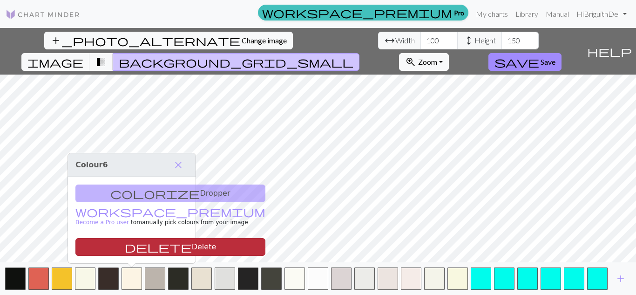
click at [149, 255] on button "delete Delete" at bounding box center [170, 247] width 190 height 18
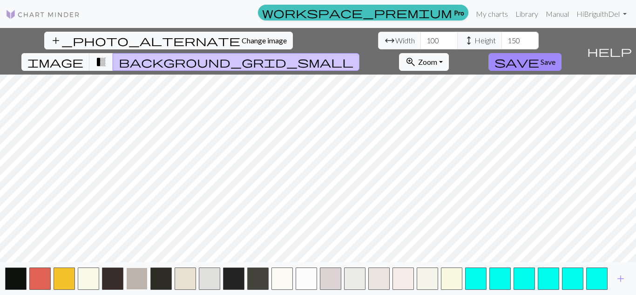
click at [141, 272] on button "button" at bounding box center [136, 278] width 21 height 22
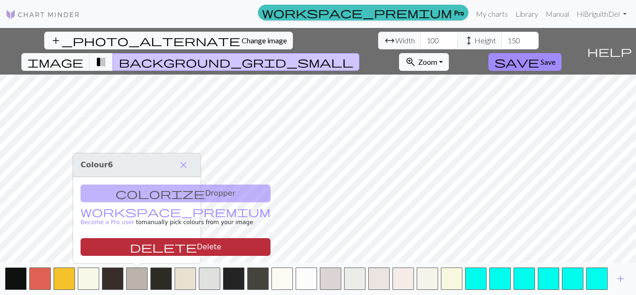
click at [168, 244] on button "delete Delete" at bounding box center [176, 247] width 190 height 18
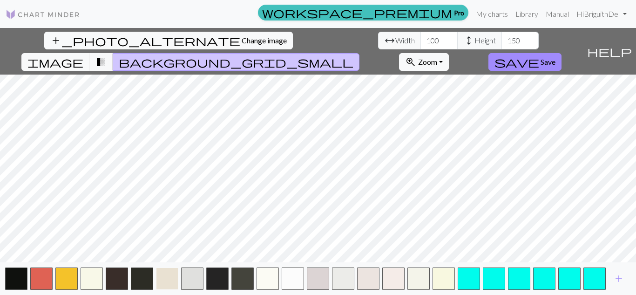
click at [163, 278] on button "button" at bounding box center [167, 278] width 22 height 22
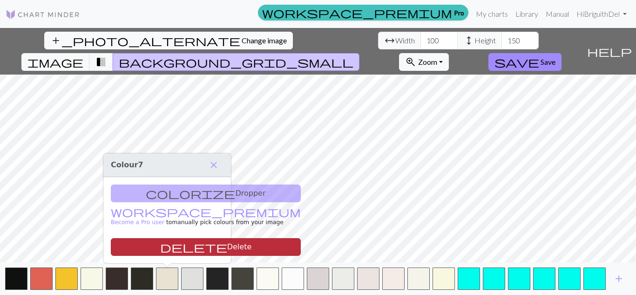
click at [204, 243] on button "delete Delete" at bounding box center [206, 247] width 190 height 18
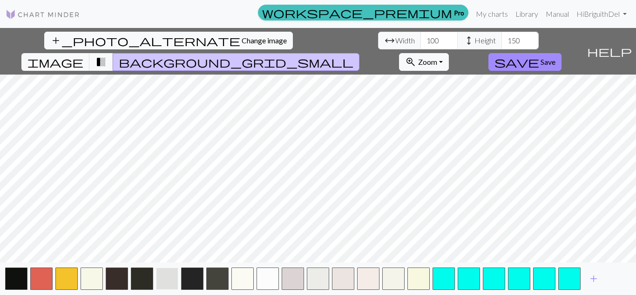
click at [172, 275] on button "button" at bounding box center [167, 278] width 22 height 22
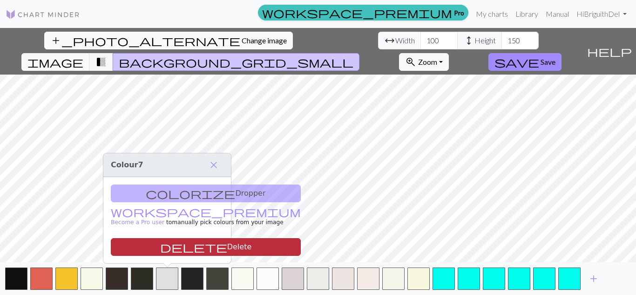
click at [200, 244] on button "delete Delete" at bounding box center [206, 247] width 190 height 18
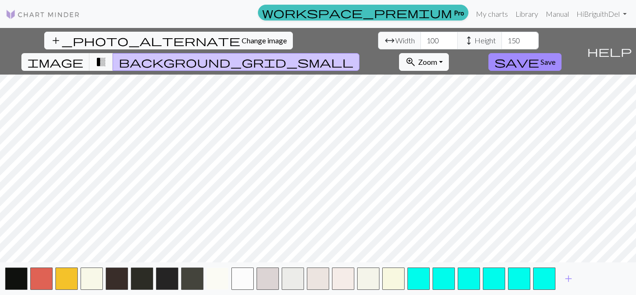
click at [207, 276] on button "button" at bounding box center [217, 278] width 22 height 22
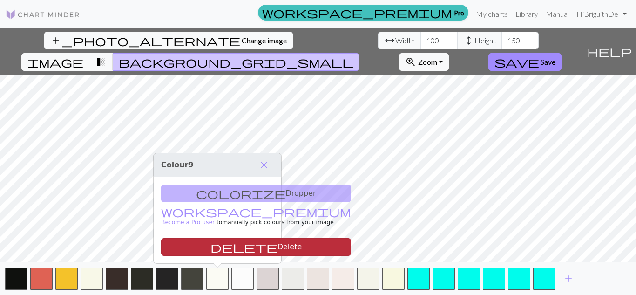
click at [233, 244] on button "delete Delete" at bounding box center [256, 247] width 190 height 18
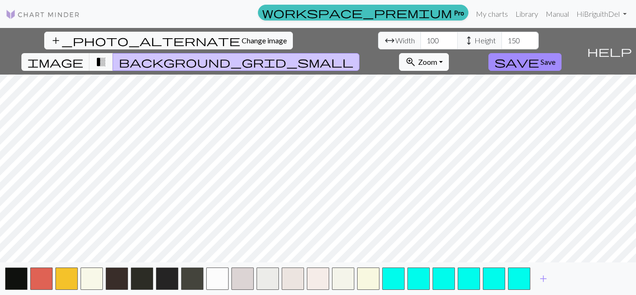
click at [229, 275] on div "add" at bounding box center [318, 278] width 636 height 33
click at [225, 276] on button "button" at bounding box center [217, 278] width 22 height 22
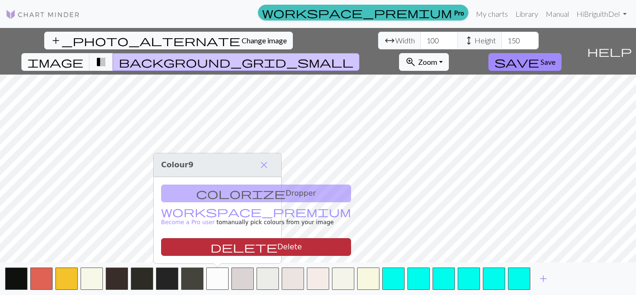
click at [252, 244] on button "delete Delete" at bounding box center [256, 247] width 190 height 18
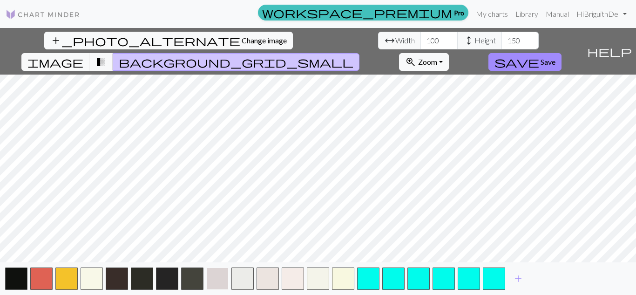
click at [220, 272] on button "button" at bounding box center [217, 278] width 22 height 22
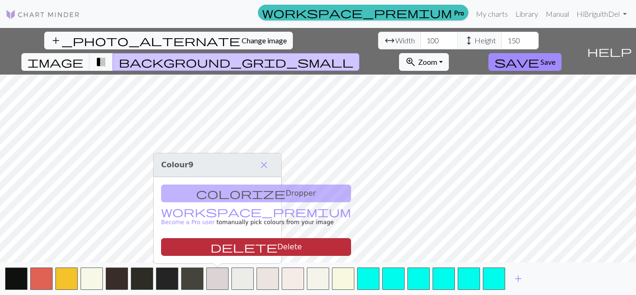
click at [242, 249] on button "delete Delete" at bounding box center [256, 247] width 190 height 18
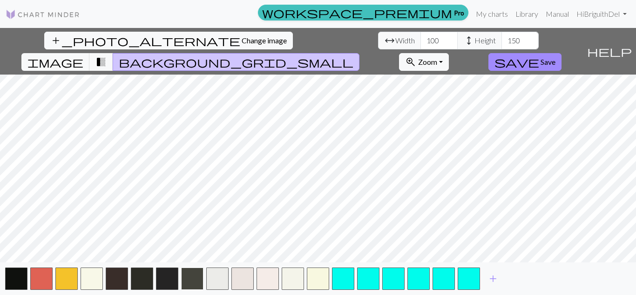
click at [199, 276] on button "button" at bounding box center [192, 278] width 22 height 22
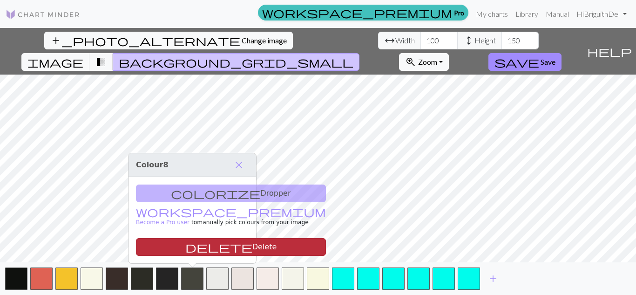
click at [222, 249] on button "delete Delete" at bounding box center [231, 247] width 190 height 18
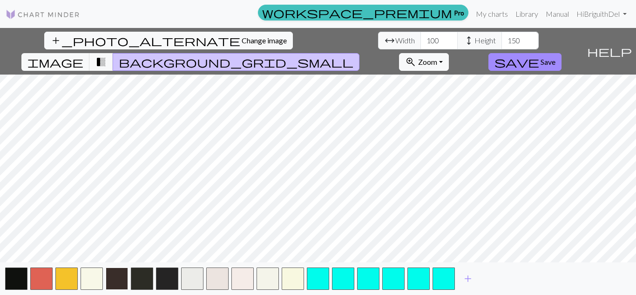
click at [120, 271] on button "button" at bounding box center [117, 278] width 22 height 22
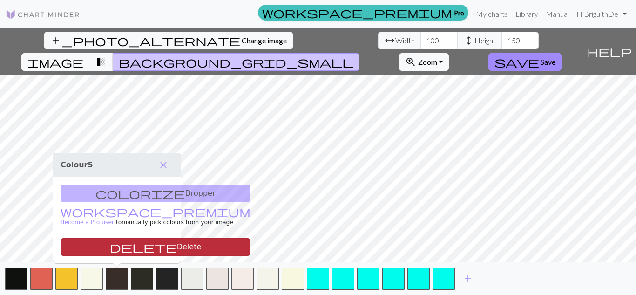
click at [146, 243] on button "delete Delete" at bounding box center [156, 247] width 190 height 18
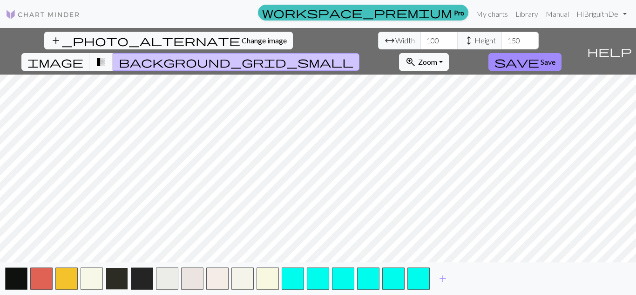
click at [108, 280] on button "button" at bounding box center [117, 278] width 22 height 22
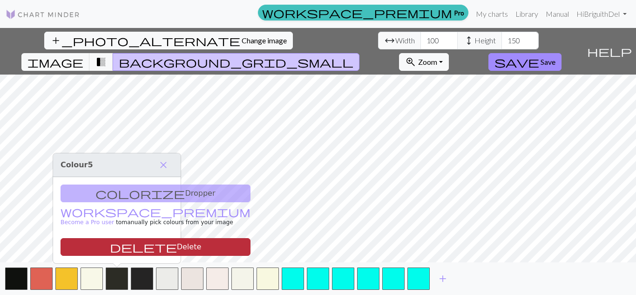
click at [147, 248] on button "delete Delete" at bounding box center [156, 247] width 190 height 18
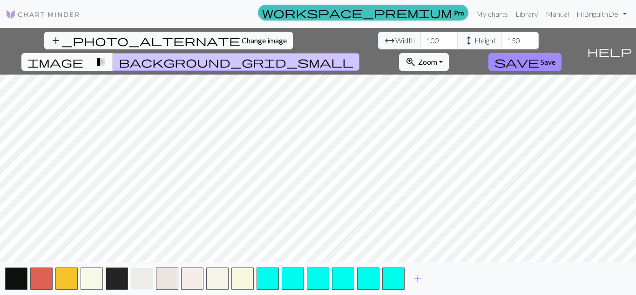
click at [145, 280] on button "button" at bounding box center [142, 278] width 22 height 22
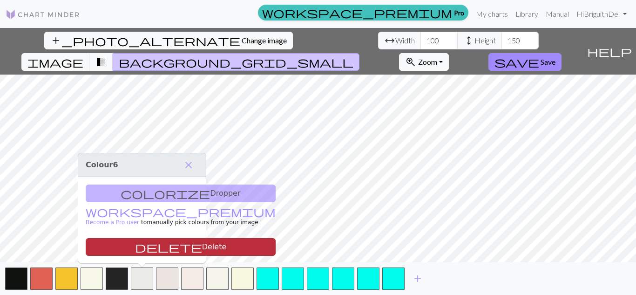
click at [172, 246] on button "delete Delete" at bounding box center [181, 247] width 190 height 18
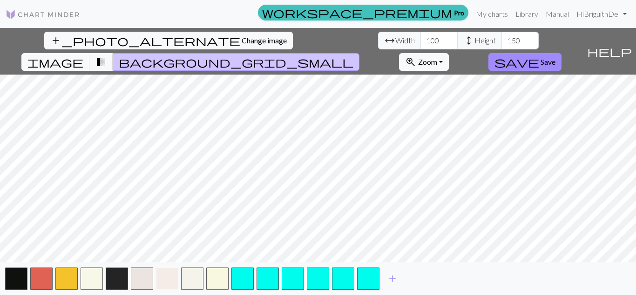
click at [162, 279] on button "button" at bounding box center [167, 278] width 22 height 22
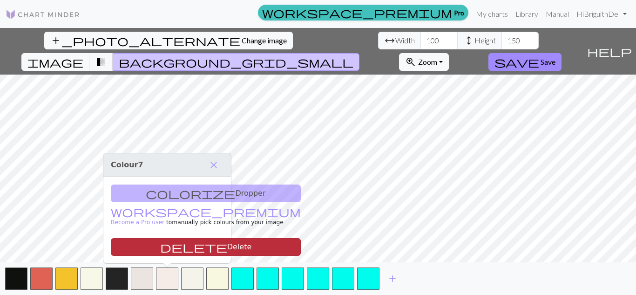
click at [184, 244] on button "delete Delete" at bounding box center [206, 247] width 190 height 18
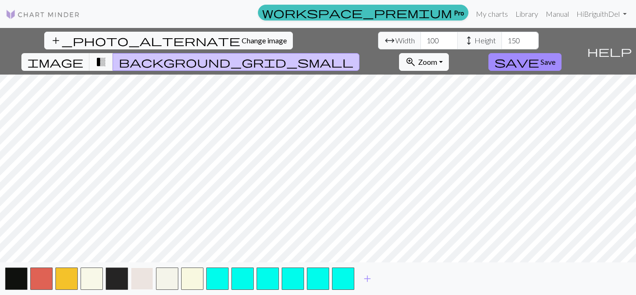
click at [145, 278] on button "button" at bounding box center [142, 278] width 22 height 22
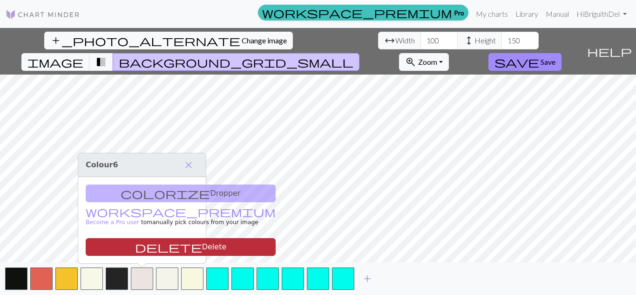
click at [180, 251] on button "delete Delete" at bounding box center [181, 247] width 190 height 18
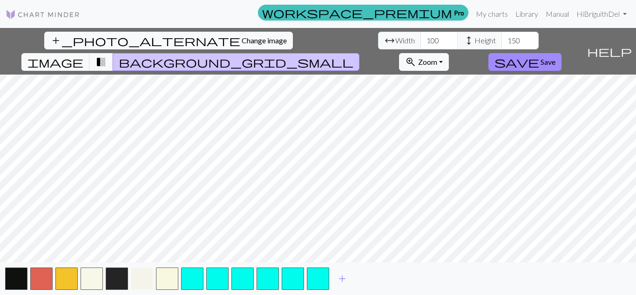
click at [151, 281] on button "button" at bounding box center [142, 278] width 22 height 22
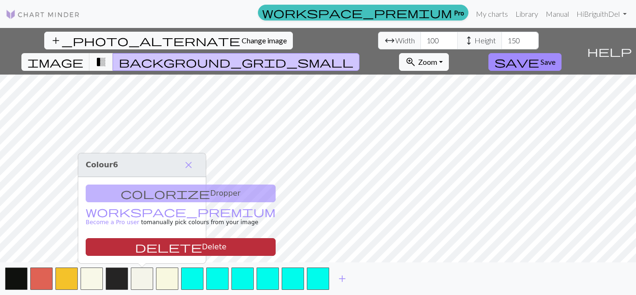
click at [181, 248] on button "delete Delete" at bounding box center [181, 247] width 190 height 18
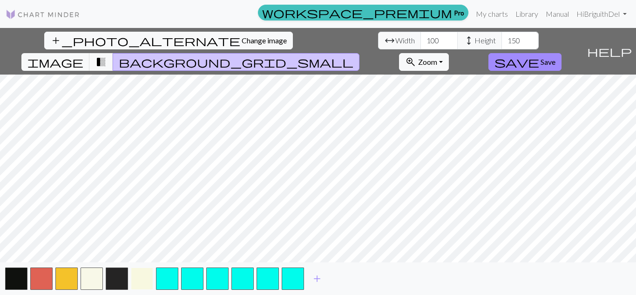
click at [145, 275] on button "button" at bounding box center [142, 278] width 22 height 22
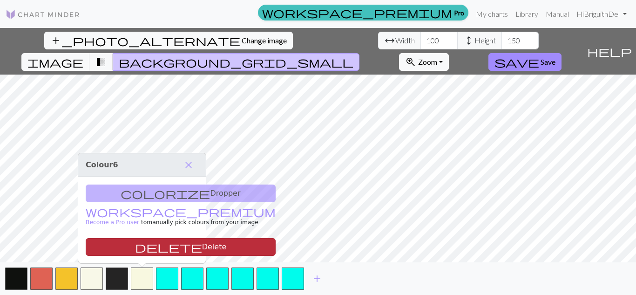
click at [167, 244] on button "delete Delete" at bounding box center [181, 247] width 190 height 18
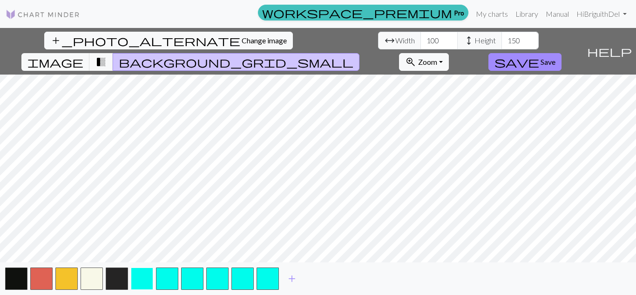
click at [148, 278] on button "button" at bounding box center [142, 278] width 22 height 22
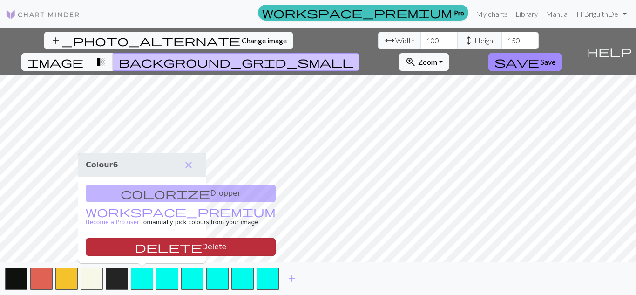
click at [181, 246] on button "delete Delete" at bounding box center [181, 247] width 190 height 18
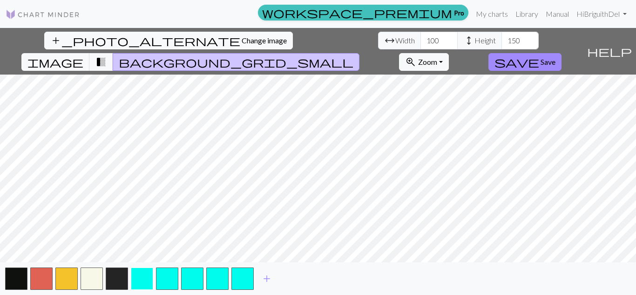
click at [141, 278] on button "button" at bounding box center [142, 278] width 22 height 22
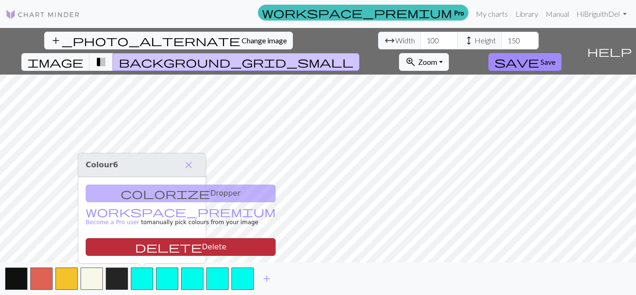
click at [172, 248] on button "delete Delete" at bounding box center [181, 247] width 190 height 18
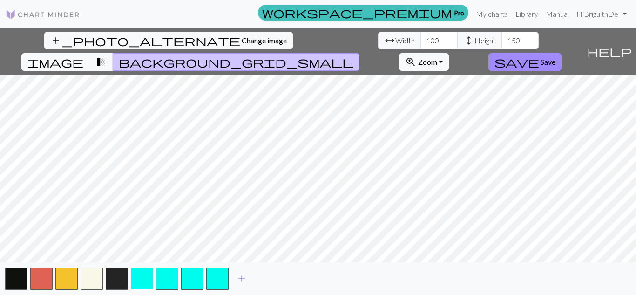
click at [146, 279] on button "button" at bounding box center [142, 278] width 22 height 22
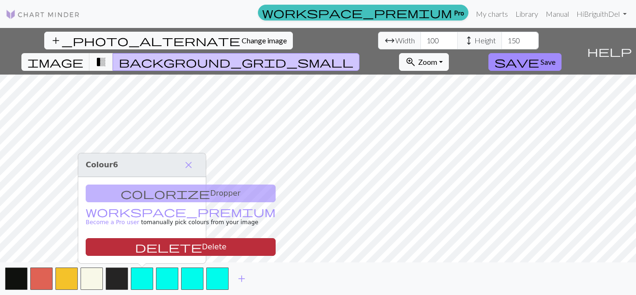
click at [165, 250] on button "delete Delete" at bounding box center [181, 247] width 190 height 18
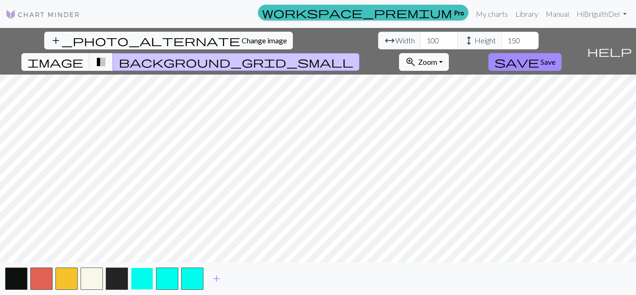
click at [145, 278] on button "button" at bounding box center [142, 278] width 22 height 22
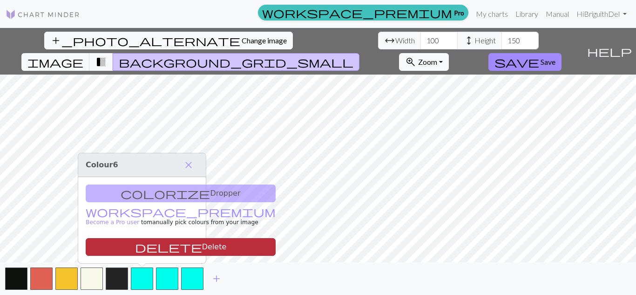
click at [169, 243] on button "delete Delete" at bounding box center [181, 247] width 190 height 18
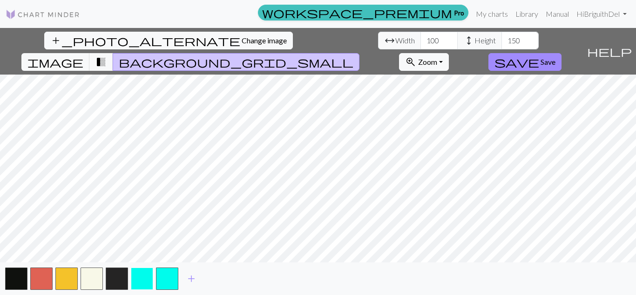
click at [141, 276] on button "button" at bounding box center [142, 278] width 22 height 22
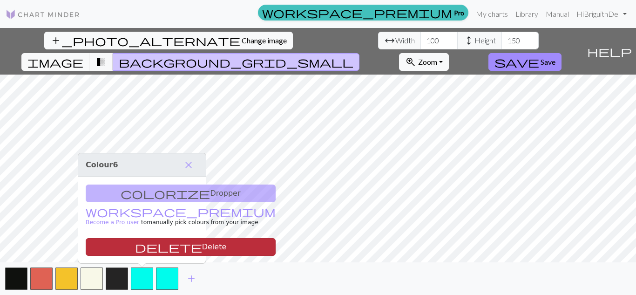
click at [165, 243] on button "delete Delete" at bounding box center [181, 247] width 190 height 18
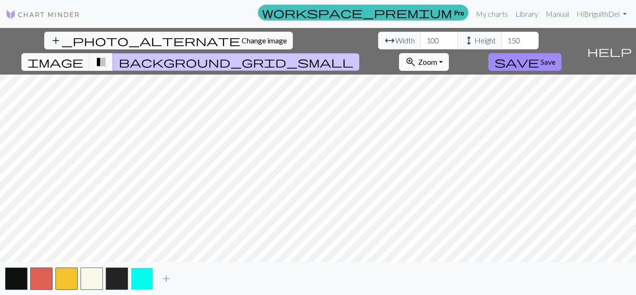
click at [151, 269] on button "button" at bounding box center [142, 278] width 22 height 22
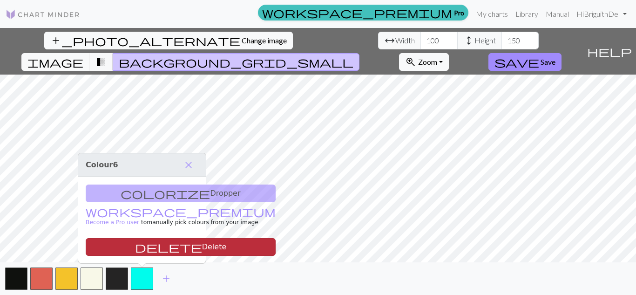
click at [171, 251] on button "delete Delete" at bounding box center [181, 247] width 190 height 18
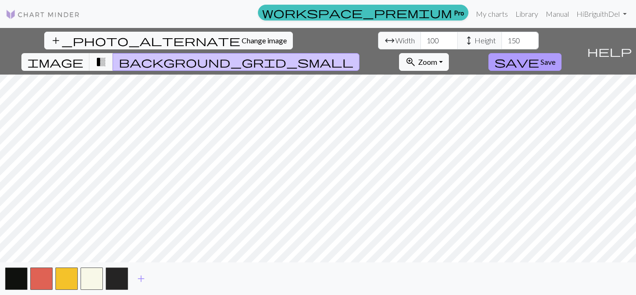
click at [539, 55] on span "save" at bounding box center [516, 61] width 45 height 13
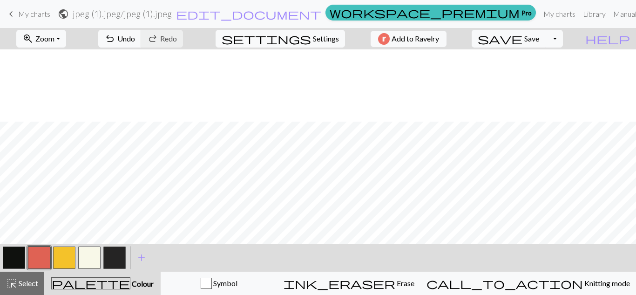
scroll to position [1050, 5]
click at [91, 264] on button "button" at bounding box center [89, 257] width 22 height 22
click at [16, 258] on button "button" at bounding box center [14, 257] width 22 height 22
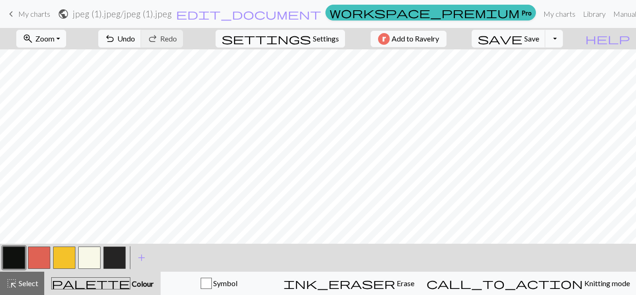
click at [119, 256] on button "button" at bounding box center [114, 257] width 22 height 22
click at [115, 256] on button "button" at bounding box center [114, 257] width 22 height 22
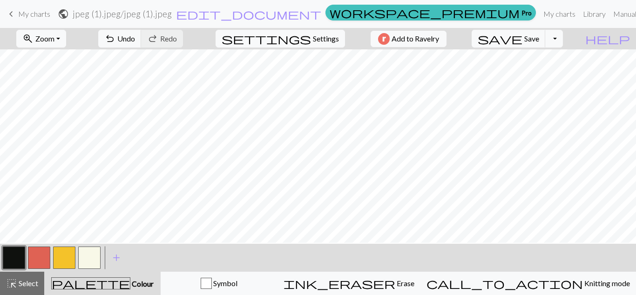
scroll to position [316, 603]
click at [315, 39] on span "Settings" at bounding box center [326, 38] width 26 height 11
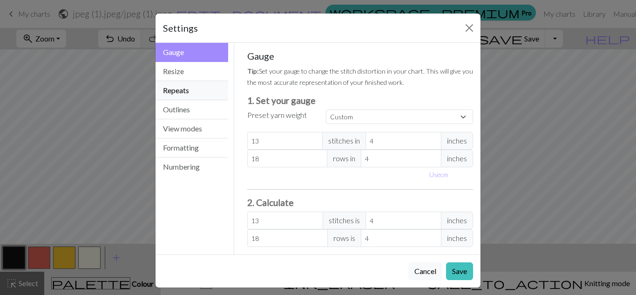
click at [195, 85] on button "Repeats" at bounding box center [191, 90] width 73 height 19
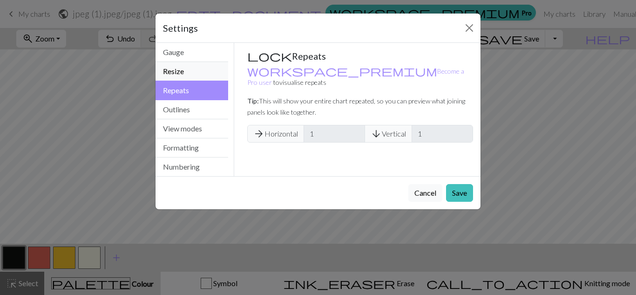
click at [206, 74] on button "Resize" at bounding box center [191, 71] width 73 height 19
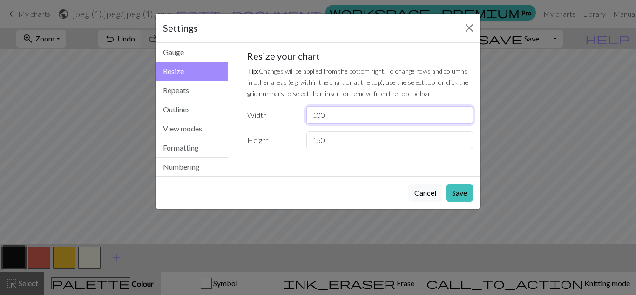
click at [318, 115] on input "100" at bounding box center [389, 115] width 167 height 18
type input "150"
click at [192, 86] on button "Repeats" at bounding box center [191, 90] width 73 height 19
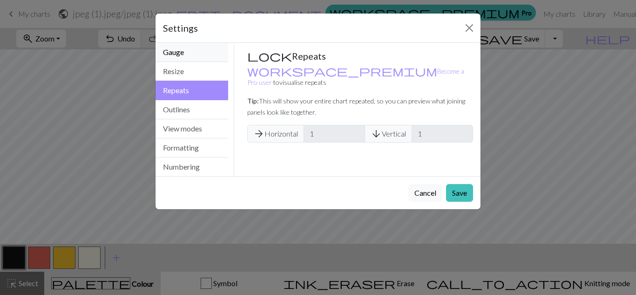
click at [208, 57] on button "Gauge" at bounding box center [191, 52] width 73 height 19
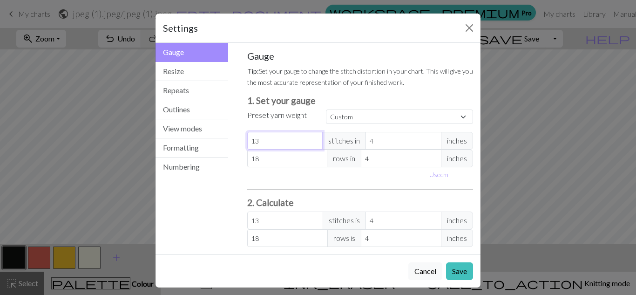
click at [279, 140] on input "13" at bounding box center [285, 141] width 76 height 18
click at [430, 171] on button "Use cm" at bounding box center [438, 174] width 27 height 14
type input "10.16"
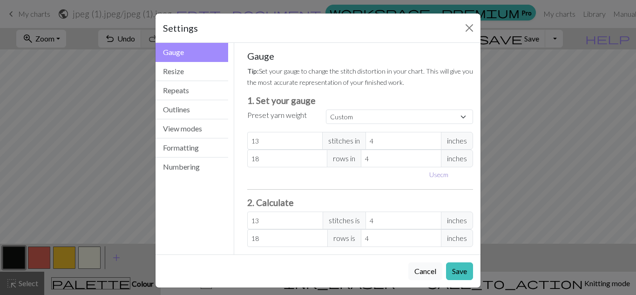
type input "10.16"
click at [264, 142] on input "13" at bounding box center [287, 141] width 81 height 18
type input "1"
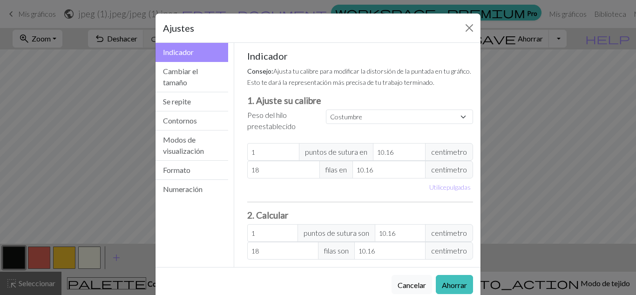
click at [320, 182] on div "Utilice pulgadas" at bounding box center [360, 186] width 237 height 16
click at [272, 157] on input "1" at bounding box center [273, 152] width 53 height 18
type input "10"
drag, startPoint x: 392, startPoint y: 155, endPoint x: 363, endPoint y: 148, distance: 29.5
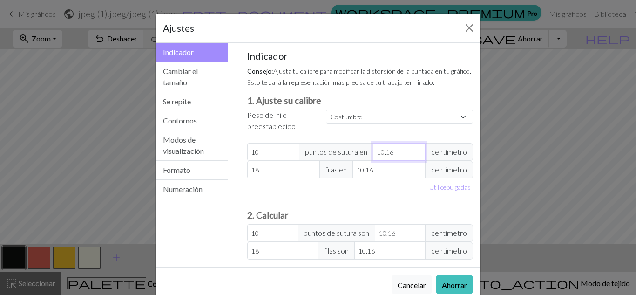
click at [363, 148] on div "10 puntos de sutura en 10.16 centímetro" at bounding box center [360, 152] width 226 height 18
click at [252, 151] on input "10" at bounding box center [273, 152] width 53 height 18
type input "0"
type input "20"
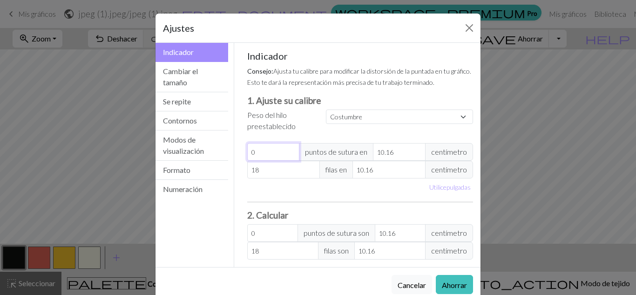
type input "20"
drag, startPoint x: 398, startPoint y: 155, endPoint x: 338, endPoint y: 140, distance: 62.0
click at [338, 140] on div "Indicador Consejo: Ajusta tu calibre para modificar la distorsión de la puntada…" at bounding box center [360, 154] width 226 height 209
type input "7"
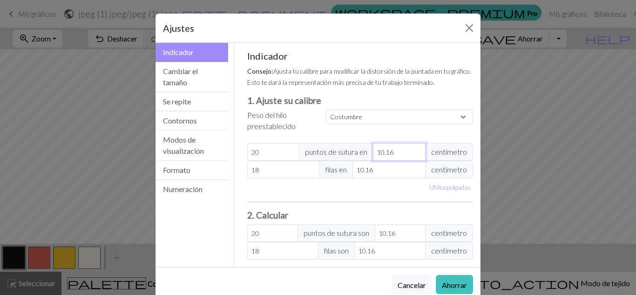
type input "29.03"
type input "7"
click at [322, 191] on div "Utilice pulgadas" at bounding box center [360, 186] width 237 height 16
click at [258, 170] on input "18" at bounding box center [283, 170] width 73 height 18
type input "1"
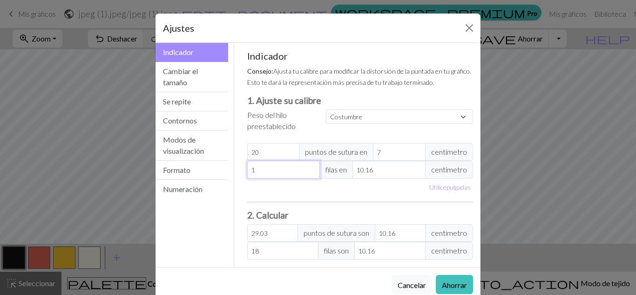
type input "1"
type input "0"
type input "2"
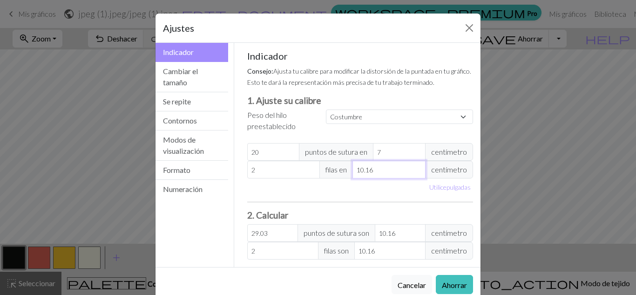
drag, startPoint x: 376, startPoint y: 167, endPoint x: 347, endPoint y: 168, distance: 28.9
click at [347, 168] on div "2 filas en 10.16 centímetro" at bounding box center [360, 170] width 226 height 18
type input "1"
type input "20.32"
type input "1"
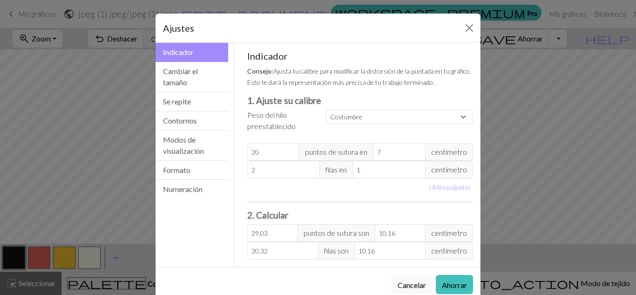
click at [378, 220] on h3 "2. Calcular" at bounding box center [360, 214] width 226 height 11
click at [215, 100] on button "Se repite" at bounding box center [191, 101] width 73 height 19
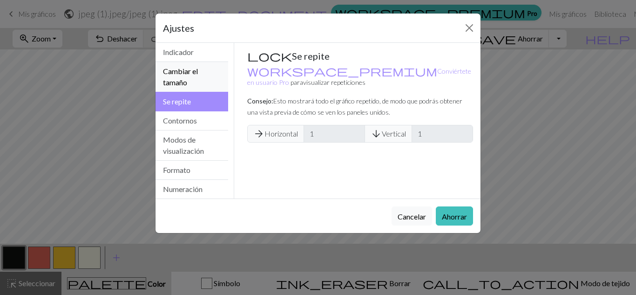
click at [210, 81] on button "Cambiar el tamaño" at bounding box center [191, 77] width 73 height 30
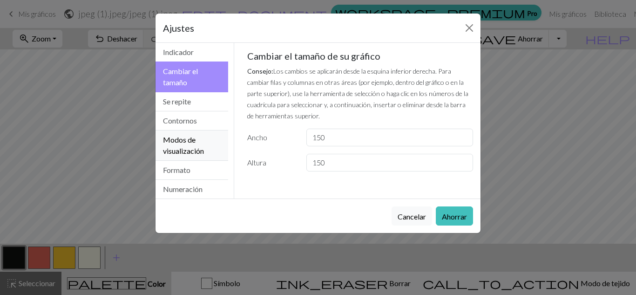
click at [208, 137] on button "Modos de visualización" at bounding box center [191, 145] width 73 height 30
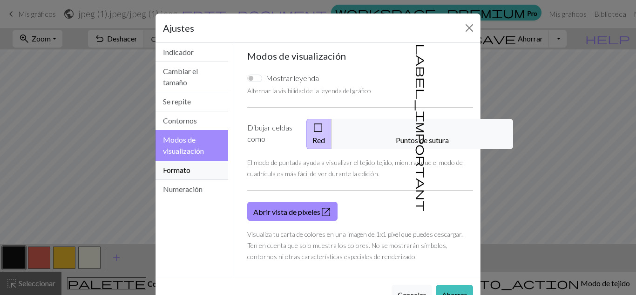
click at [206, 168] on button "Formato" at bounding box center [191, 170] width 73 height 19
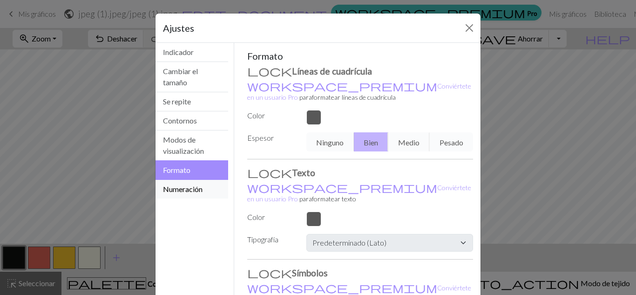
click at [207, 191] on button "Numeración" at bounding box center [191, 189] width 73 height 19
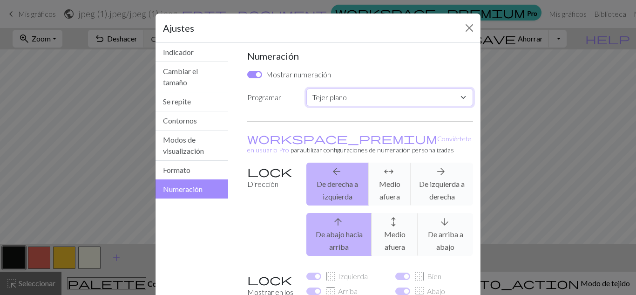
click at [371, 96] on select "Costumbre Tejer plano Tejer en redondo Tejido de encaje Punto de cruz" at bounding box center [389, 97] width 167 height 18
select select "round"
click at [306, 88] on select "Costumbre Tejer plano Tejer en redondo Tejido de encaje Punto de cruz" at bounding box center [389, 97] width 167 height 18
checkbox input "false"
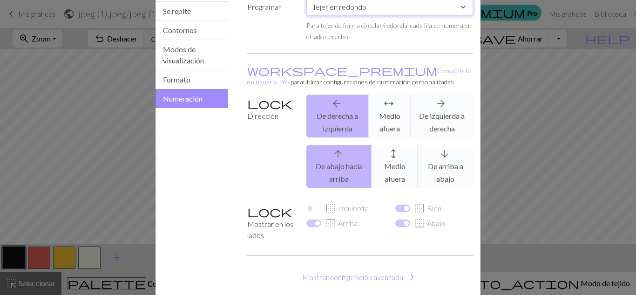
scroll to position [133, 0]
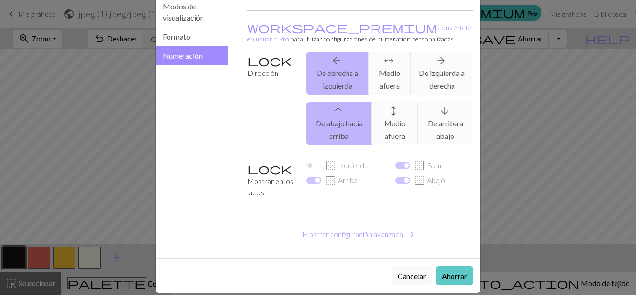
click at [447, 271] on font "Ahorrar" at bounding box center [454, 275] width 25 height 9
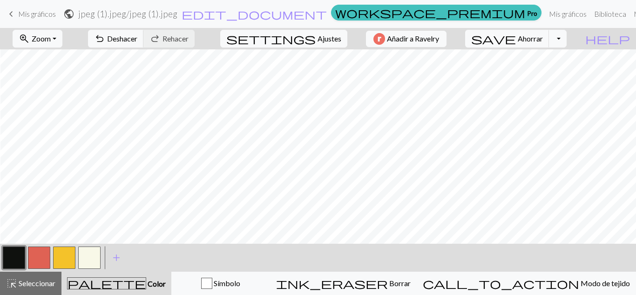
scroll to position [0, 455]
click at [323, 36] on font "Ajustes" at bounding box center [329, 38] width 24 height 9
select select "round"
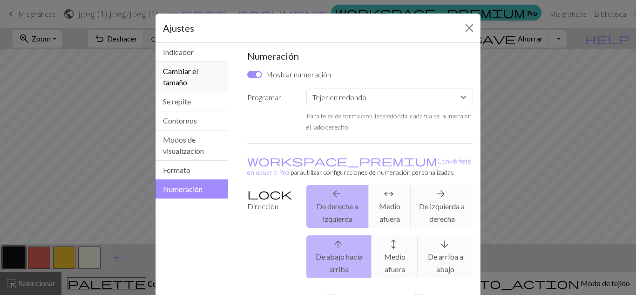
click at [195, 77] on button "Cambiar el tamaño" at bounding box center [191, 77] width 73 height 30
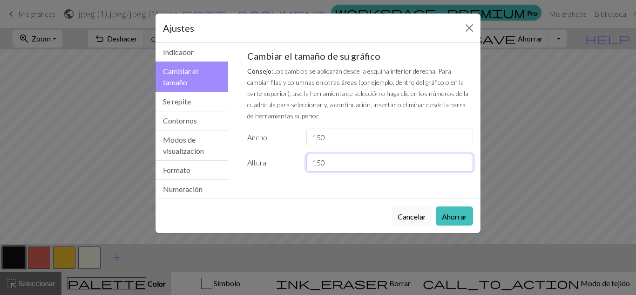
click at [320, 165] on input "150" at bounding box center [389, 163] width 167 height 18
type input "100"
click at [456, 224] on button "Ahorrar" at bounding box center [454, 215] width 37 height 19
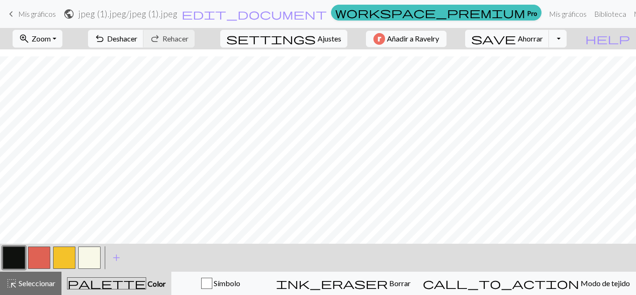
scroll to position [1192, 0]
click at [137, 38] on font "Deshacer" at bounding box center [122, 38] width 30 height 9
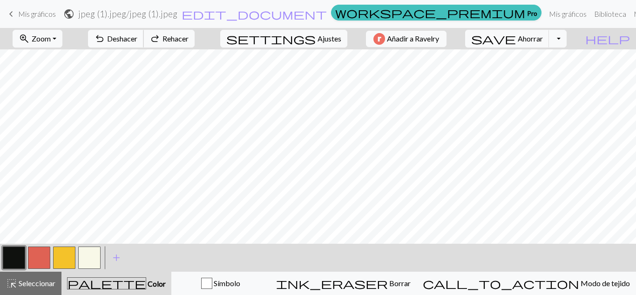
click at [137, 38] on font "Deshacer" at bounding box center [122, 38] width 30 height 9
click at [137, 34] on font "Deshacer" at bounding box center [122, 38] width 30 height 9
click at [195, 33] on button "redo Rehacer Rehacer" at bounding box center [168, 39] width 51 height 18
click at [321, 38] on font "Ajustes" at bounding box center [329, 38] width 24 height 9
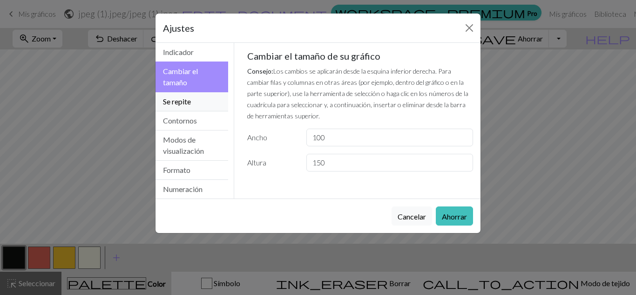
click at [185, 105] on font "Se repite" at bounding box center [177, 101] width 28 height 9
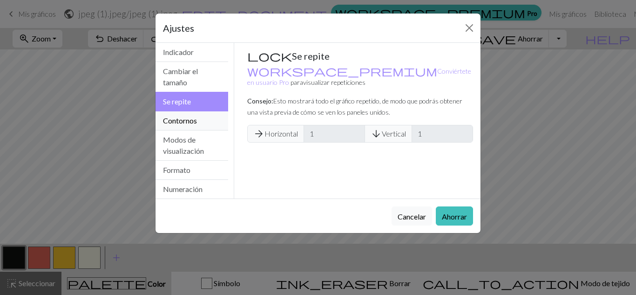
click at [192, 118] on font "Contornos" at bounding box center [180, 120] width 34 height 9
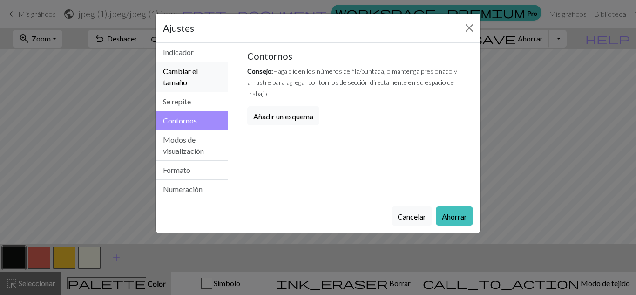
click at [209, 87] on button "Cambiar el tamaño" at bounding box center [191, 77] width 73 height 30
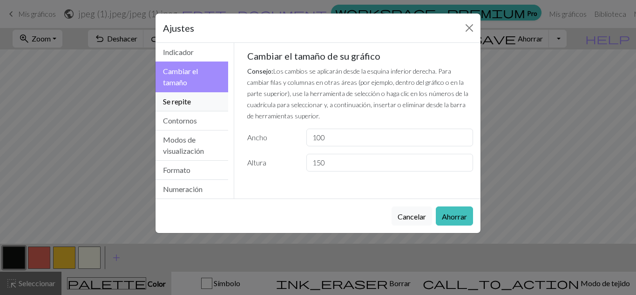
click at [201, 99] on button "Se repite" at bounding box center [191, 101] width 73 height 19
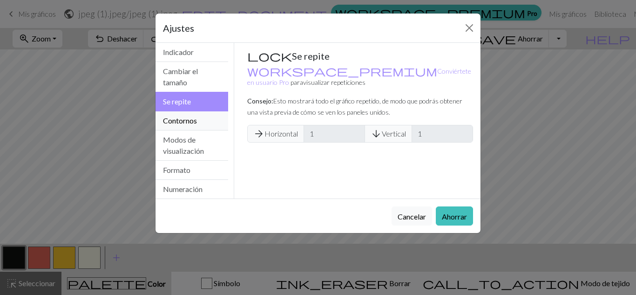
click at [200, 129] on button "Contornos" at bounding box center [191, 120] width 73 height 19
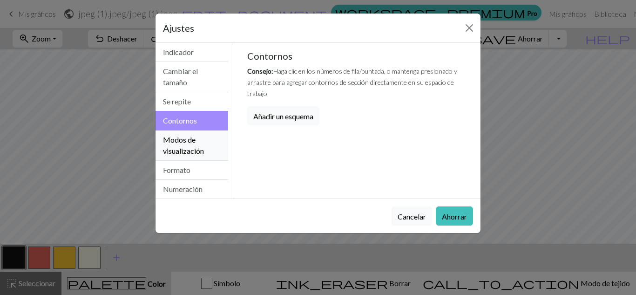
click at [198, 145] on button "Modos de visualización" at bounding box center [191, 145] width 73 height 30
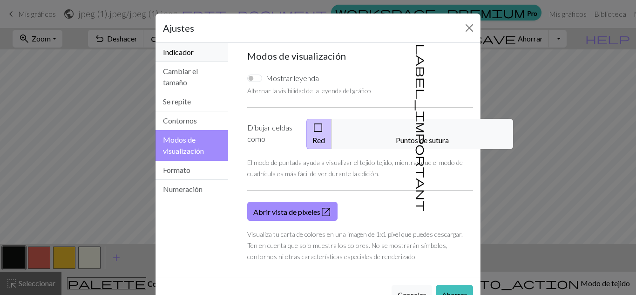
click at [203, 58] on button "Indicador" at bounding box center [191, 52] width 73 height 19
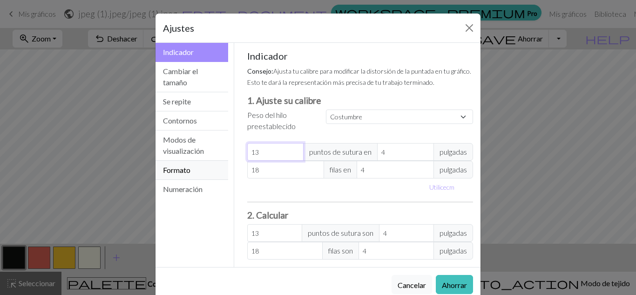
drag, startPoint x: 279, startPoint y: 152, endPoint x: 184, endPoint y: 167, distance: 95.7
click at [184, 167] on div "Gauge Indicador Cambiar el tamaño Se repite Contornos Modos de visualización Fo…" at bounding box center [318, 155] width 336 height 224
type input "1"
type input "10"
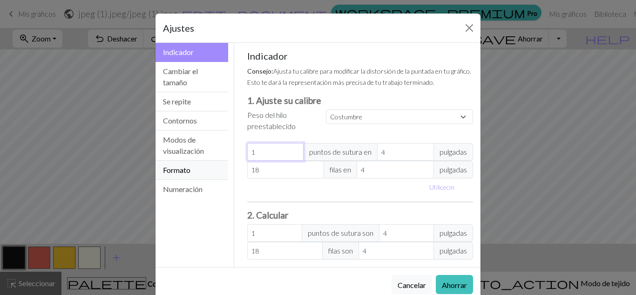
type input "10"
type input "1"
type input "0"
type input "1"
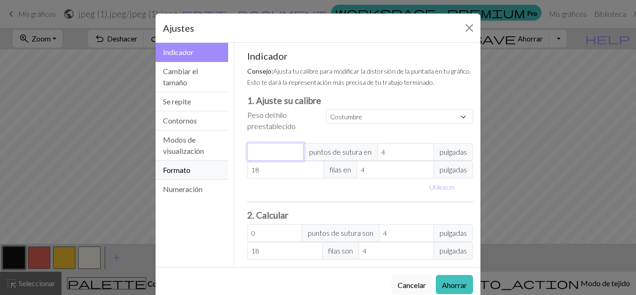
type input "1"
type input "0"
type input "2"
type input "20"
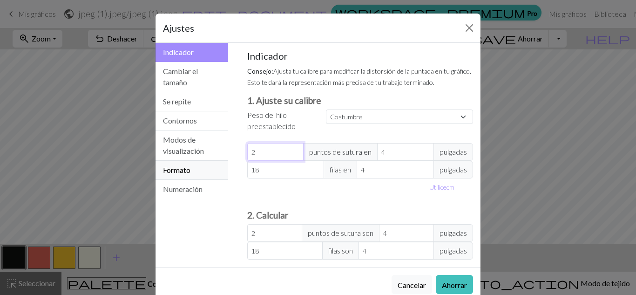
type input "20"
drag, startPoint x: 399, startPoint y: 153, endPoint x: 323, endPoint y: 159, distance: 76.6
click at [323, 159] on div "20 puntos de sutura en 4 pulgadas" at bounding box center [360, 152] width 226 height 18
type input "7"
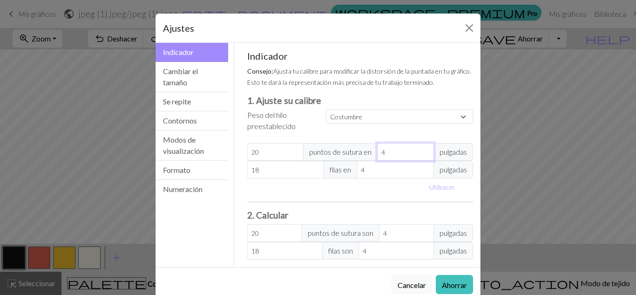
type input "11.43"
click at [436, 187] on font "Utilice" at bounding box center [437, 187] width 17 height 8
type input "17.78"
type input "10.16"
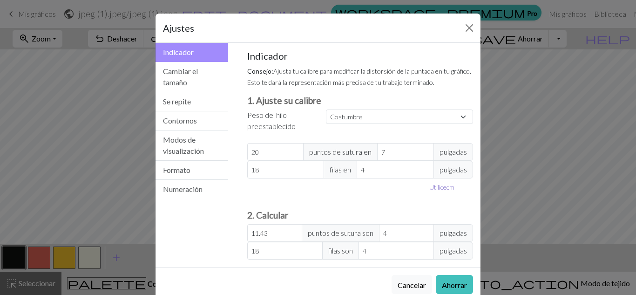
type input "10.16"
drag, startPoint x: 398, startPoint y: 155, endPoint x: 358, endPoint y: 165, distance: 41.0
click at [358, 165] on div "Indicador Consejo: Ajusta tu calibre para modificar la distorsión de la puntada…" at bounding box center [360, 154] width 226 height 209
type input "7"
type input "29.03"
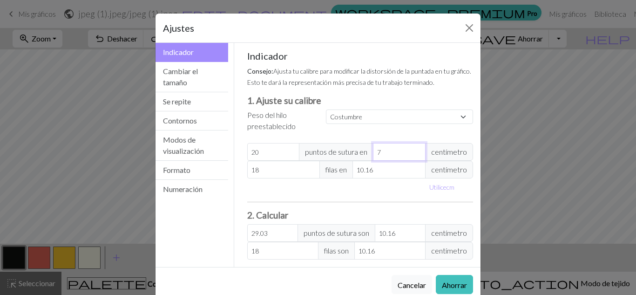
type input "7"
drag, startPoint x: 288, startPoint y: 175, endPoint x: 201, endPoint y: 171, distance: 87.1
click at [201, 171] on div "Gauge Indicador Cambiar el tamaño Se repite Contornos Modos de visualización Fo…" at bounding box center [318, 155] width 336 height 224
type input "2"
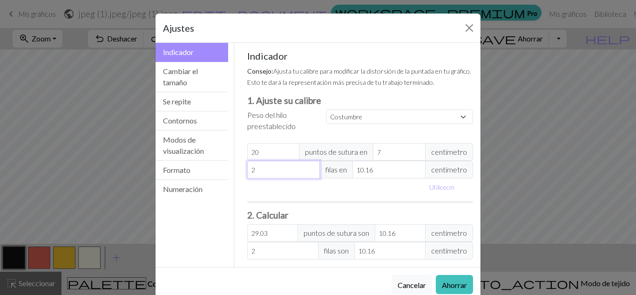
type input "2"
click at [380, 167] on input "10.16" at bounding box center [388, 170] width 73 height 18
type input "10.1"
type input "2.01"
type input "10"
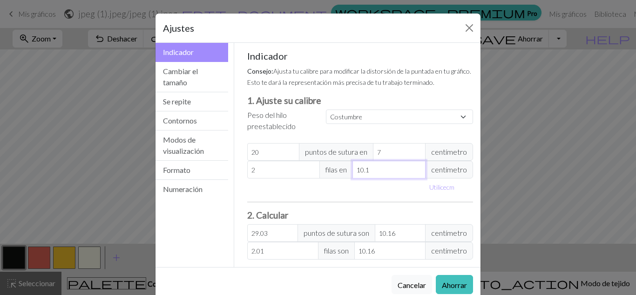
type input "2.03"
type input "1"
type input "20.32"
type input "1"
click at [448, 286] on font "Ahorrar" at bounding box center [454, 284] width 25 height 9
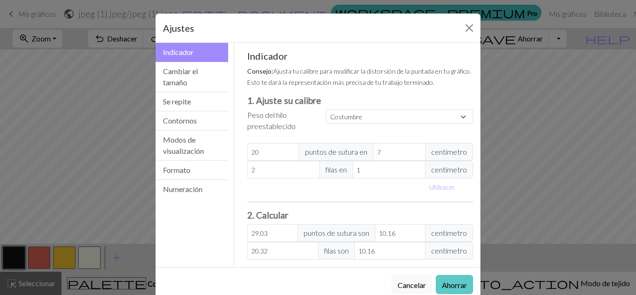
click at [448, 286] on div "Cancelar Ahorrar" at bounding box center [317, 284] width 325 height 34
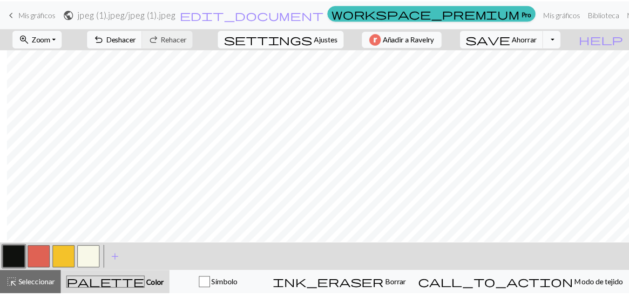
scroll to position [361, 344]
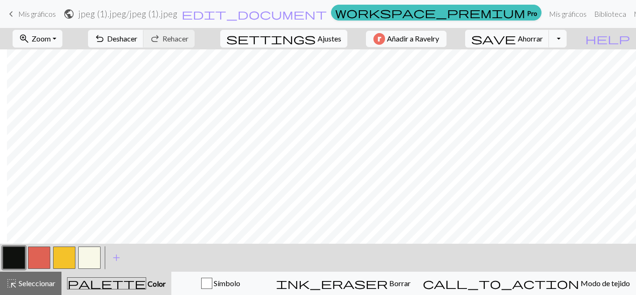
click at [324, 40] on font "Ajustes" at bounding box center [329, 38] width 24 height 9
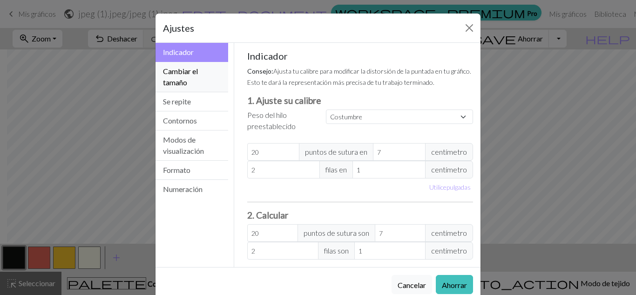
click at [196, 78] on button "Cambiar el tamaño" at bounding box center [191, 77] width 73 height 30
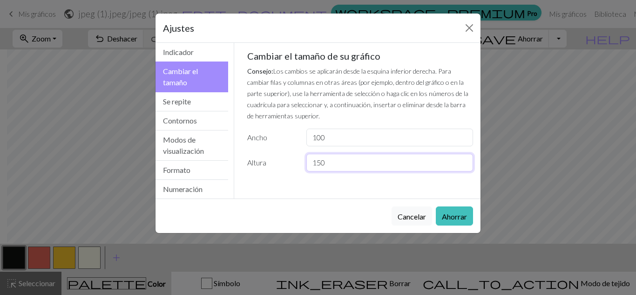
click at [318, 161] on input "150" at bounding box center [389, 163] width 167 height 18
click at [320, 135] on input "100" at bounding box center [389, 137] width 167 height 18
type input "120"
click at [467, 218] on button "Ahorrar" at bounding box center [454, 215] width 37 height 19
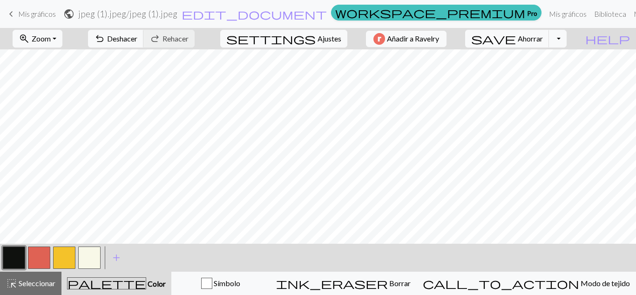
click at [12, 12] on span "keyboard_arrow_left" at bounding box center [11, 13] width 11 height 13
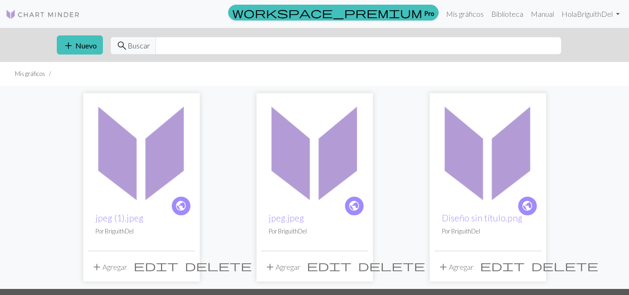
click at [188, 261] on span "delete" at bounding box center [218, 265] width 67 height 13
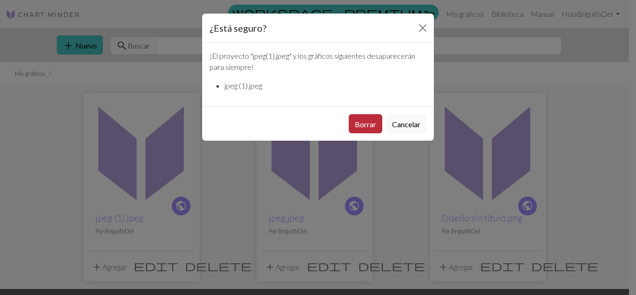
click at [368, 122] on font "Borrar" at bounding box center [365, 124] width 21 height 9
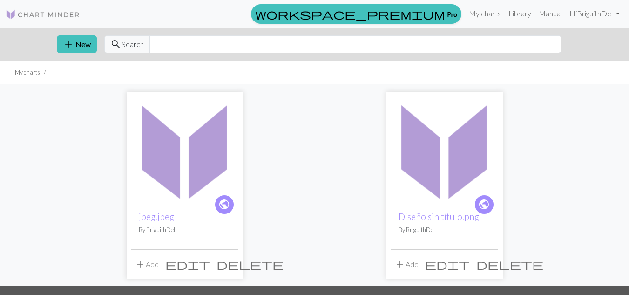
click at [227, 261] on span "delete" at bounding box center [249, 263] width 67 height 13
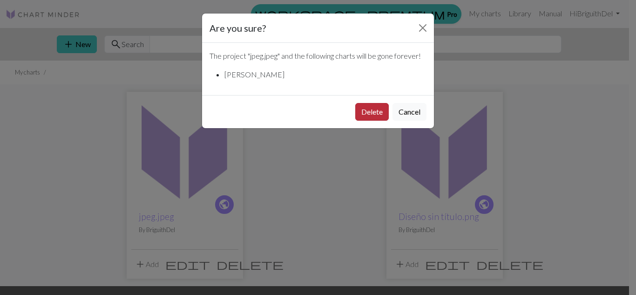
click at [378, 108] on button "Delete" at bounding box center [372, 112] width 34 height 18
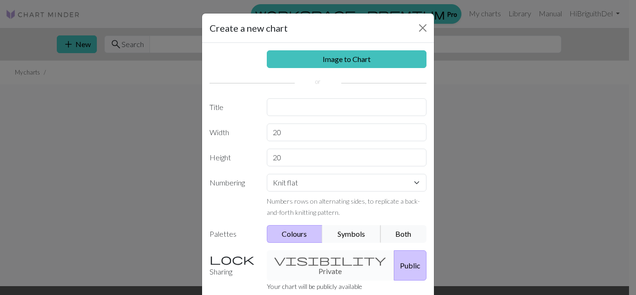
click at [350, 236] on button "Symbols" at bounding box center [351, 234] width 59 height 18
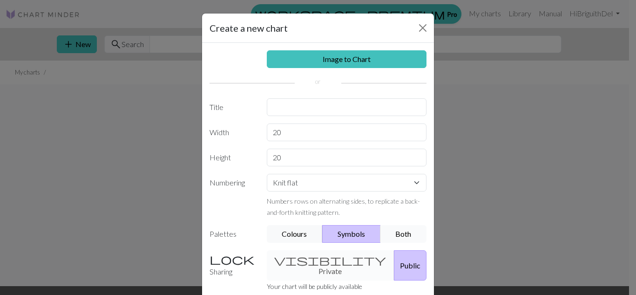
click at [397, 234] on button "Both" at bounding box center [403, 234] width 47 height 18
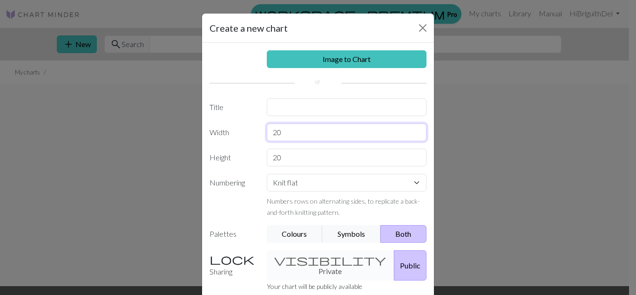
drag, startPoint x: 306, startPoint y: 136, endPoint x: 214, endPoint y: 142, distance: 91.9
click at [214, 142] on div "Image to Chart Title Width 20 Height 20 Numbering Knit flat Knit in the round L…" at bounding box center [318, 193] width 232 height 301
type input "120"
drag, startPoint x: 284, startPoint y: 161, endPoint x: 269, endPoint y: 162, distance: 15.4
click at [269, 162] on input "20" at bounding box center [347, 157] width 160 height 18
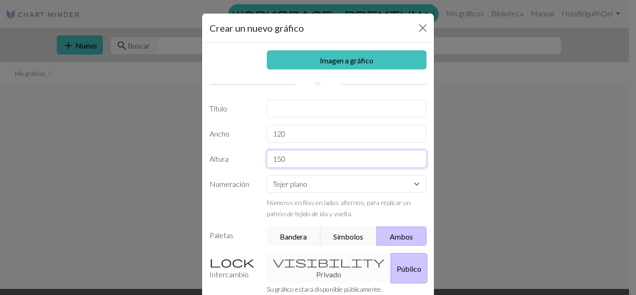
click at [298, 156] on input "150" at bounding box center [347, 159] width 160 height 18
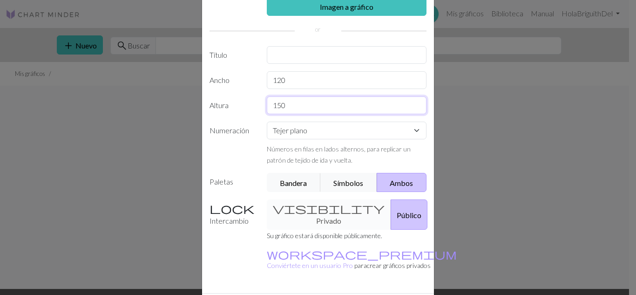
scroll to position [59, 0]
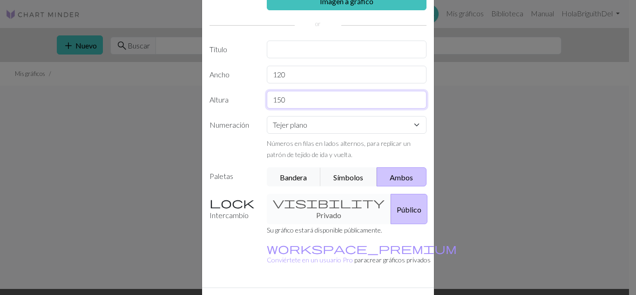
click at [278, 104] on input "150" at bounding box center [347, 100] width 160 height 18
type input "120"
click at [312, 124] on select "Tejer plano Tejer en redondo Tejido de encaje Punto de cruz" at bounding box center [347, 125] width 160 height 18
select select "round"
click at [267, 116] on select "Tejer plano Tejer en redondo Tejido de encaje Punto de cruz" at bounding box center [347, 125] width 160 height 18
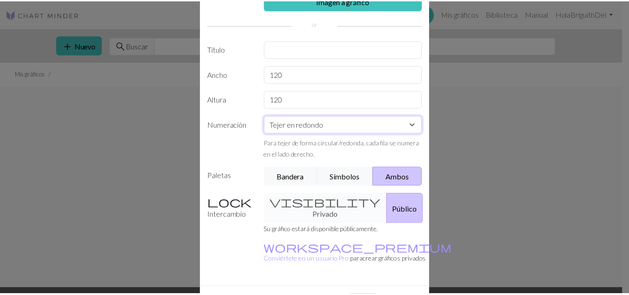
scroll to position [88, 0]
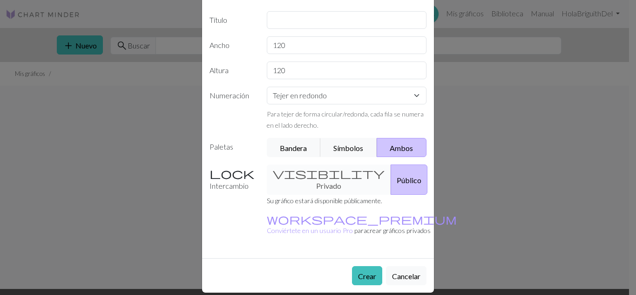
click at [324, 190] on div "visibility Privado Público" at bounding box center [346, 179] width 171 height 30
click at [364, 271] on font "Crear" at bounding box center [367, 275] width 18 height 9
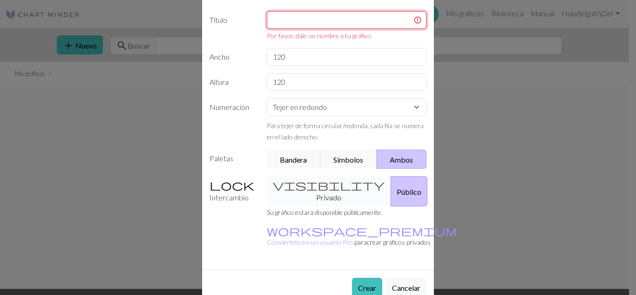
click at [363, 27] on input "text" at bounding box center [347, 20] width 160 height 18
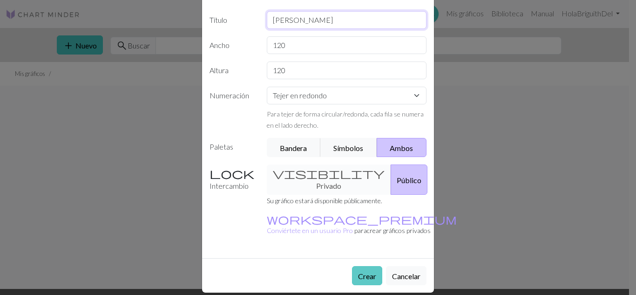
type input "[PERSON_NAME]"
click at [357, 266] on button "Crear" at bounding box center [367, 275] width 30 height 19
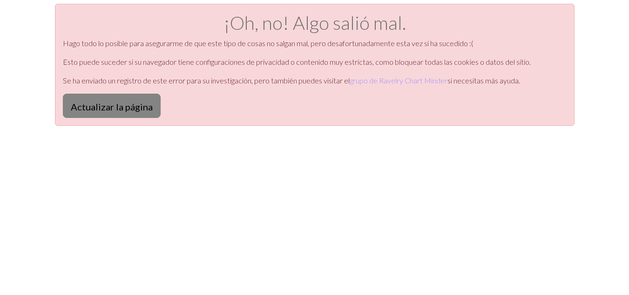
click at [128, 98] on button "Actualizar la página" at bounding box center [112, 106] width 98 height 24
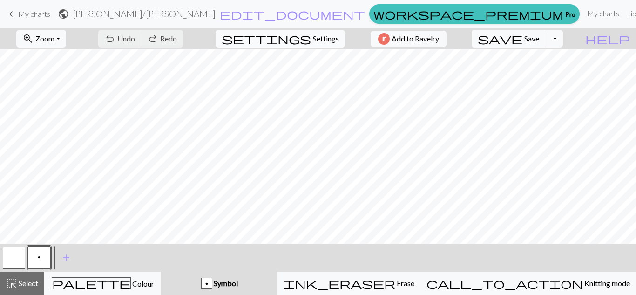
click at [305, 35] on button "settings Settings" at bounding box center [279, 39] width 129 height 18
select select "aran"
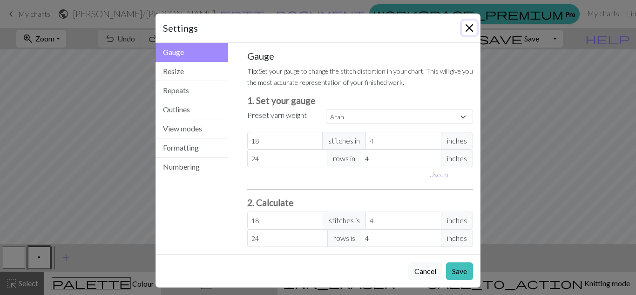
click at [466, 27] on button "Close" at bounding box center [469, 27] width 15 height 15
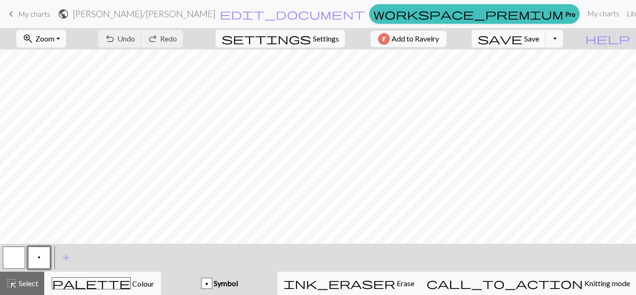
click at [21, 13] on span "My charts" at bounding box center [34, 13] width 32 height 9
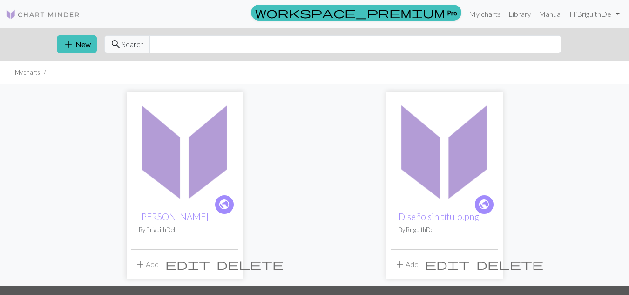
click at [230, 262] on span "delete" at bounding box center [249, 263] width 67 height 13
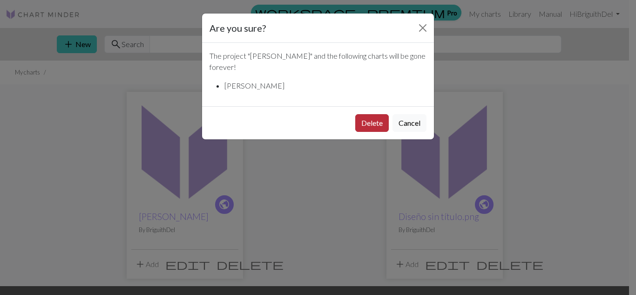
click at [372, 114] on button "Delete" at bounding box center [372, 123] width 34 height 18
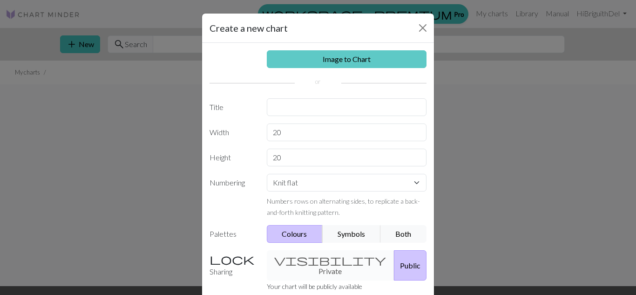
click at [377, 53] on link "Image to Chart" at bounding box center [347, 59] width 160 height 18
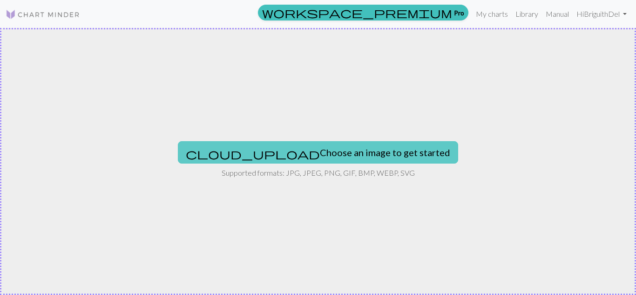
click at [360, 147] on button "cloud_upload Choose an image to get started" at bounding box center [318, 152] width 280 height 22
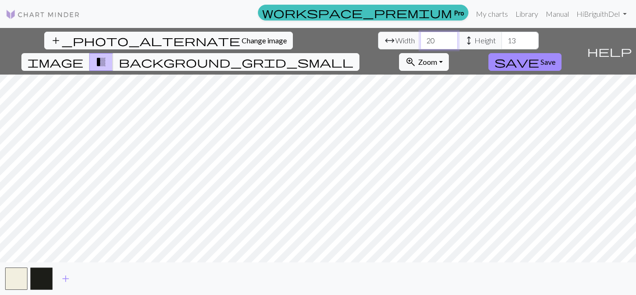
click at [420, 42] on input "20" at bounding box center [438, 41] width 37 height 18
type input "120"
click at [501, 37] on input "13" at bounding box center [519, 41] width 37 height 18
type input "150"
click at [284, 269] on div "add_photo_alternate Change image arrow_range Width 120 height Height 150 image …" at bounding box center [318, 161] width 636 height 267
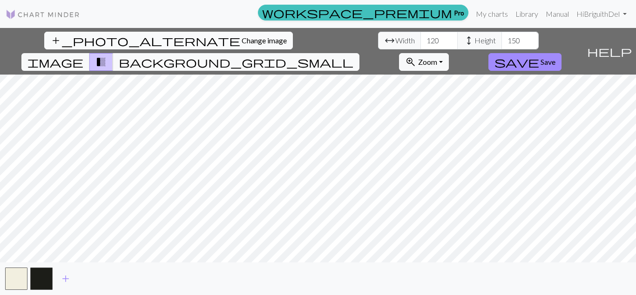
click at [83, 46] on button "add_photo_alternate Change image" at bounding box center [168, 41] width 249 height 18
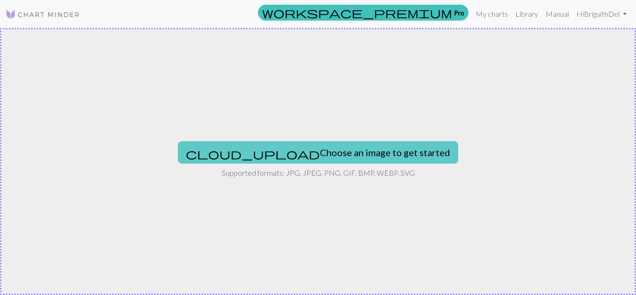
click at [329, 150] on button "cloud_upload Choose an image to get started" at bounding box center [318, 152] width 280 height 22
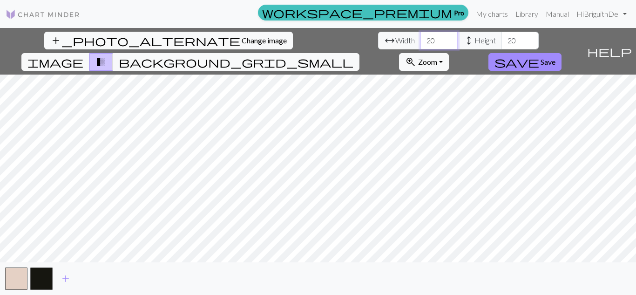
click at [420, 39] on input "20" at bounding box center [438, 41] width 37 height 18
type input "120"
click at [501, 40] on input "20" at bounding box center [519, 41] width 37 height 18
type input "120"
click at [311, 270] on div "add_photo_alternate Change image arrow_range Width 120 height Height 120 image …" at bounding box center [318, 161] width 636 height 267
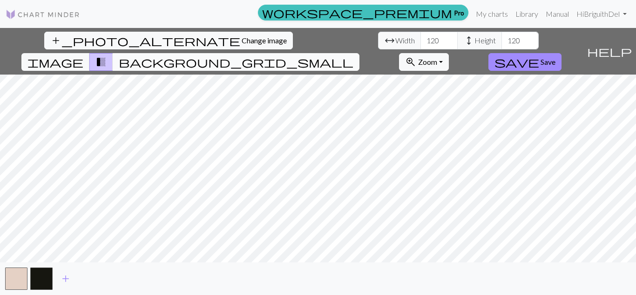
click at [353, 55] on span "background_grid_small" at bounding box center [236, 61] width 235 height 13
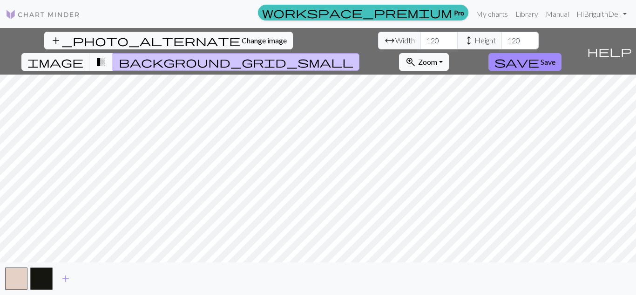
click at [107, 55] on span "transition_fade" at bounding box center [100, 61] width 11 height 13
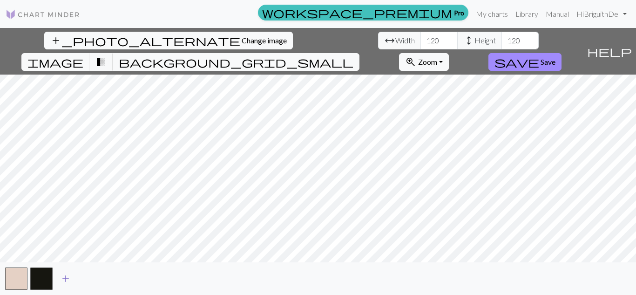
click at [62, 283] on span "add" at bounding box center [65, 278] width 11 height 13
click at [91, 278] on span "add" at bounding box center [90, 278] width 11 height 13
click at [117, 276] on span "add" at bounding box center [115, 278] width 11 height 13
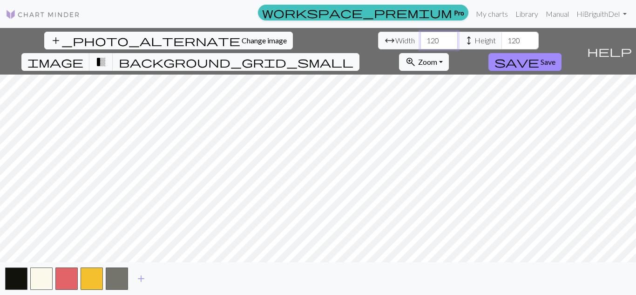
click at [420, 40] on input "120" at bounding box center [438, 41] width 37 height 18
type input "130"
click at [501, 40] on input "120" at bounding box center [519, 41] width 37 height 18
type input "130"
click at [90, 53] on button "image" at bounding box center [55, 62] width 68 height 18
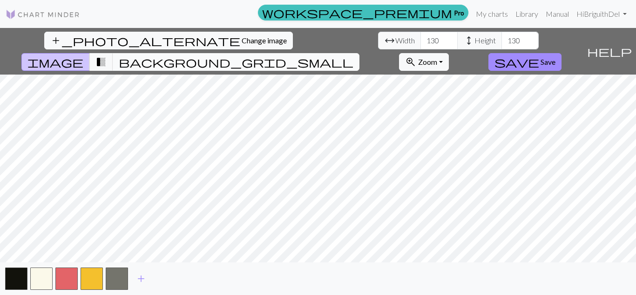
click at [359, 53] on button "background_grid_small" at bounding box center [236, 62] width 247 height 18
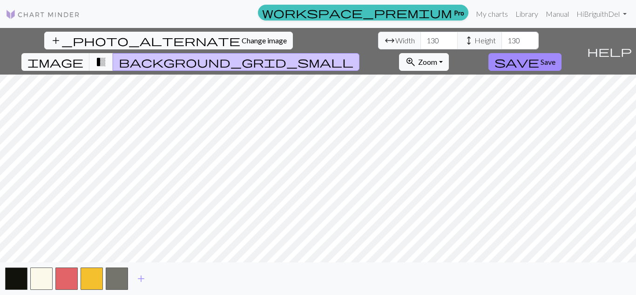
click at [107, 55] on span "transition_fade" at bounding box center [100, 61] width 11 height 13
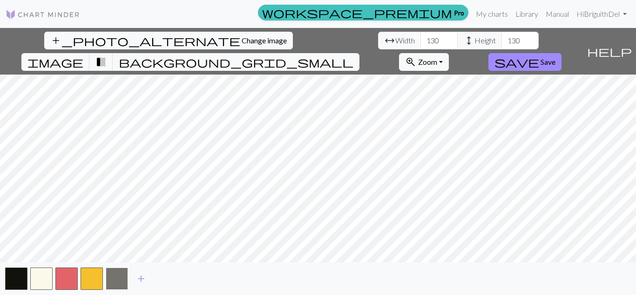
click at [112, 276] on button "button" at bounding box center [117, 278] width 22 height 22
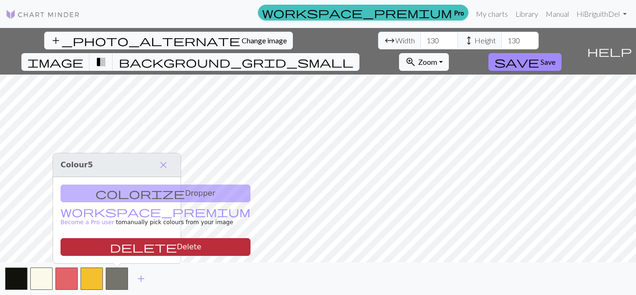
click at [146, 249] on button "delete Delete" at bounding box center [156, 247] width 190 height 18
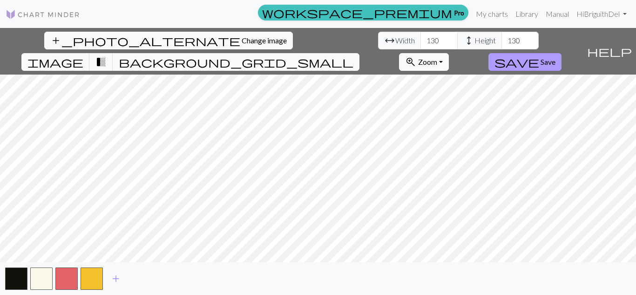
click at [555, 57] on span "Save" at bounding box center [547, 61] width 15 height 9
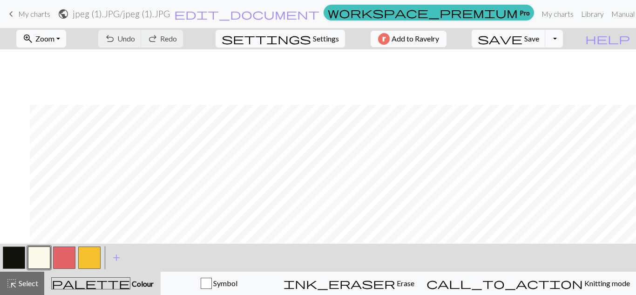
scroll to position [56, 30]
click at [317, 41] on span "Settings" at bounding box center [326, 38] width 26 height 11
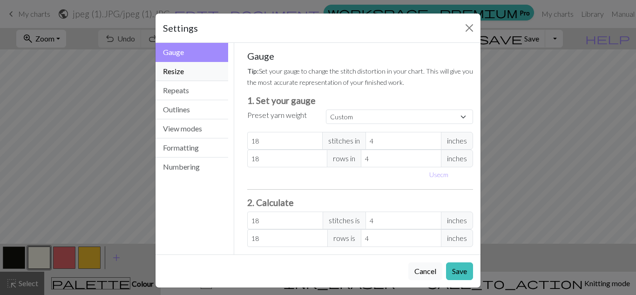
click at [178, 72] on button "Resize" at bounding box center [191, 71] width 73 height 19
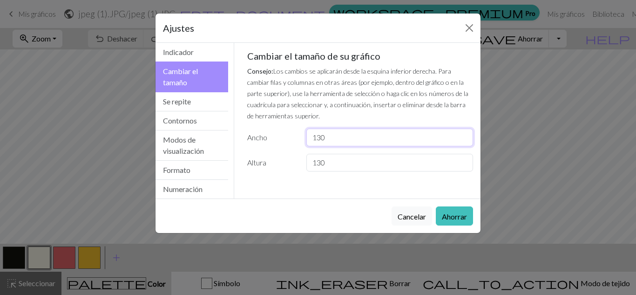
click at [321, 143] on input "130" at bounding box center [389, 137] width 167 height 18
type input "140"
click at [457, 216] on font "Ahorrar" at bounding box center [454, 216] width 25 height 9
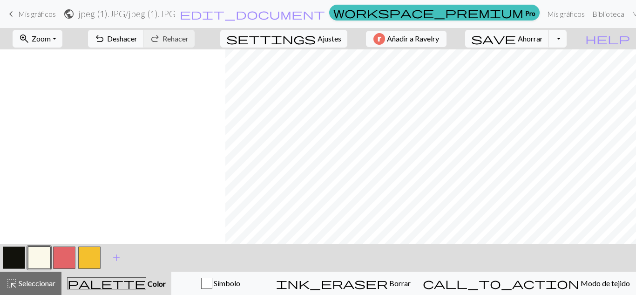
scroll to position [56, 716]
click at [105, 40] on span "undo" at bounding box center [99, 38] width 11 height 13
click at [317, 33] on button "settings Ajustes" at bounding box center [283, 39] width 127 height 18
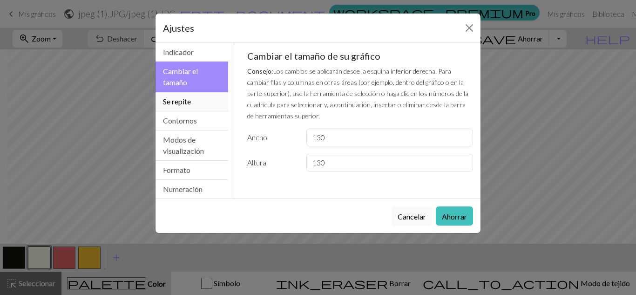
click at [218, 100] on button "Se repite" at bounding box center [191, 101] width 73 height 19
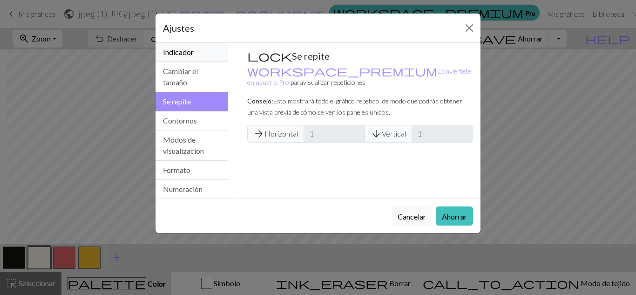
click at [202, 54] on button "Indicador" at bounding box center [191, 52] width 73 height 19
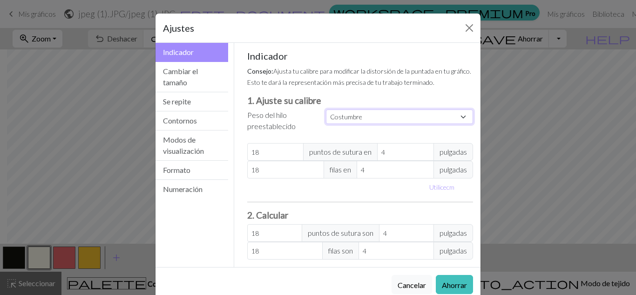
click at [382, 123] on select "Costumbre Cuadrado Cordón Digitación ligera Digitación Deporte Doble punto Esta…" at bounding box center [399, 116] width 147 height 14
click at [266, 155] on input "18" at bounding box center [275, 152] width 57 height 18
click at [435, 187] on font "Utilice" at bounding box center [437, 187] width 17 height 8
type input "10.16"
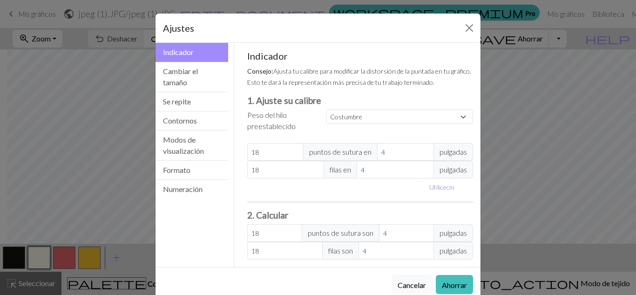
type input "10.16"
click at [267, 155] on input "18" at bounding box center [273, 152] width 53 height 18
type input "1"
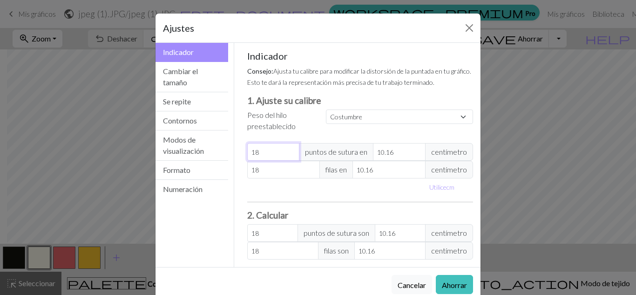
type input "1"
type input "0"
type input "2"
type input "20"
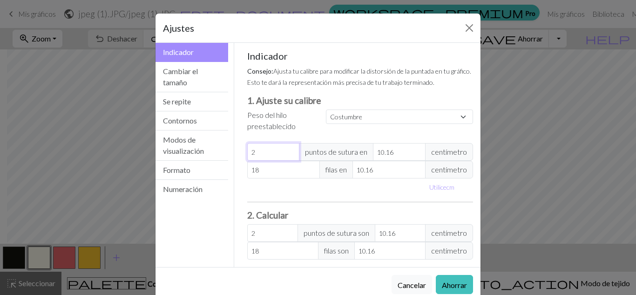
type input "20"
drag, startPoint x: 392, startPoint y: 155, endPoint x: 364, endPoint y: 154, distance: 27.9
click at [364, 154] on div "20 puntos de sutura en 10.16 centímetro" at bounding box center [360, 152] width 226 height 18
type input "7"
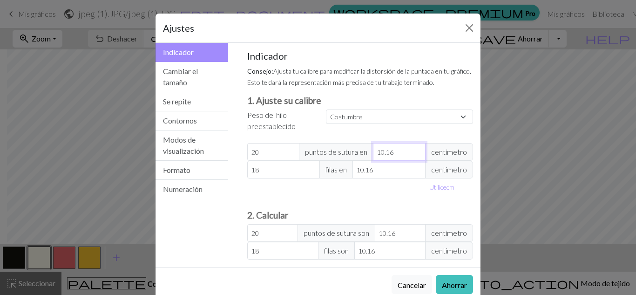
type input "29.03"
type input "7"
drag, startPoint x: 269, startPoint y: 168, endPoint x: 204, endPoint y: 161, distance: 65.6
click at [204, 161] on div "Gauge Indicador Cambiar el tamaño Se repite Contornos Modos de visualización Fo…" at bounding box center [318, 155] width 336 height 224
type input "2"
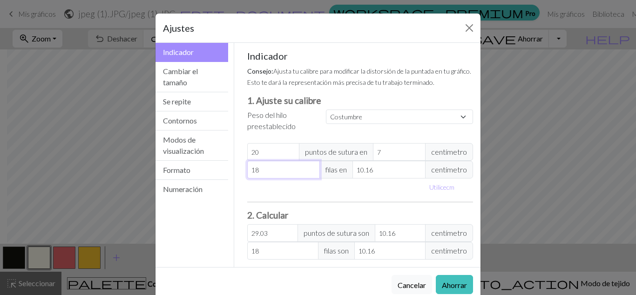
type input "2"
drag, startPoint x: 388, startPoint y: 169, endPoint x: 299, endPoint y: 169, distance: 89.4
click at [299, 169] on div "2 filas en 10.16 centímetro" at bounding box center [360, 170] width 226 height 18
type input "1"
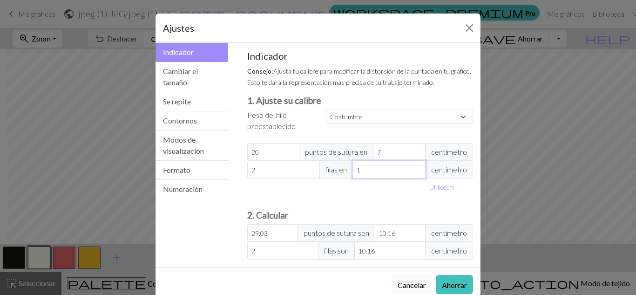
type input "20.32"
type input "1"
click at [464, 280] on button "Ahorrar" at bounding box center [454, 284] width 37 height 19
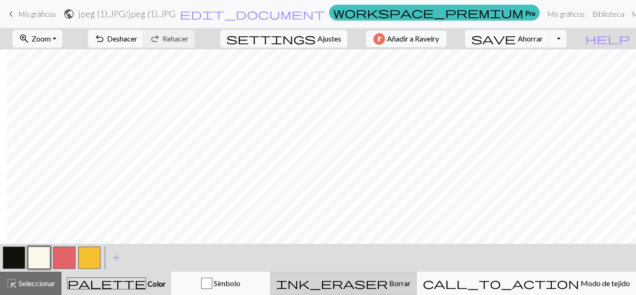
scroll to position [1071, 623]
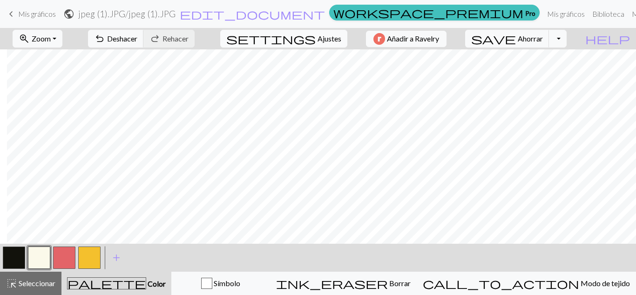
click at [335, 36] on font "Ajustes" at bounding box center [329, 38] width 24 height 9
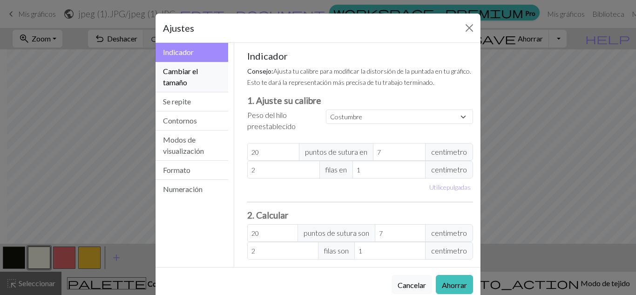
click at [200, 73] on button "Cambiar el tamaño" at bounding box center [191, 77] width 73 height 30
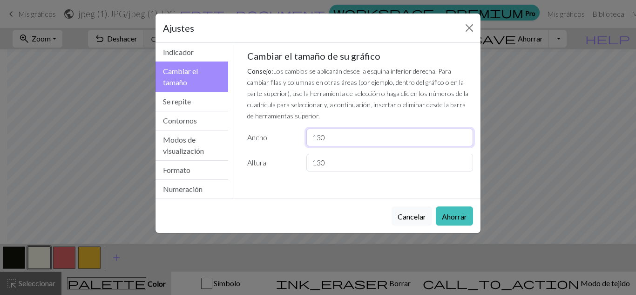
click at [317, 137] on input "130" at bounding box center [389, 137] width 167 height 18
type input "110"
click at [320, 162] on input "130" at bounding box center [389, 163] width 167 height 18
type input "100"
click at [453, 213] on font "Ahorrar" at bounding box center [454, 216] width 25 height 9
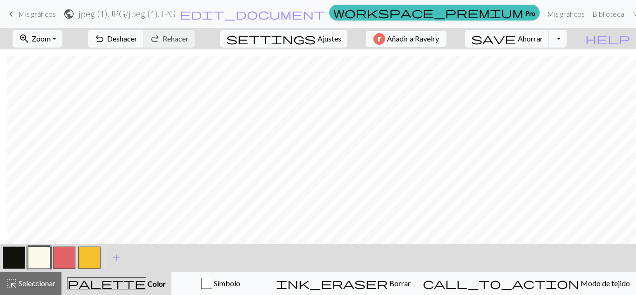
scroll to position [949, 249]
click at [144, 33] on button "undo Deshacer Deshacer" at bounding box center [116, 39] width 56 height 18
click at [137, 39] on font "Deshacer" at bounding box center [122, 38] width 30 height 9
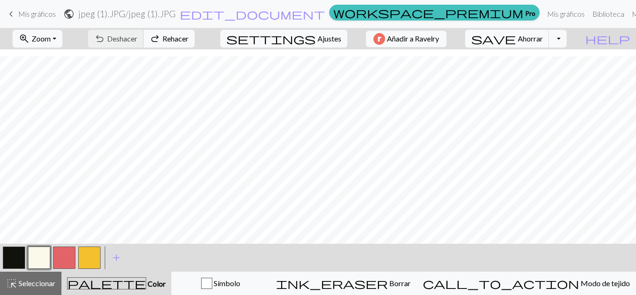
scroll to position [844, 249]
click at [156, 39] on div "undo Deshacer Deshacer redo Rehacer Rehacer" at bounding box center [141, 38] width 121 height 21
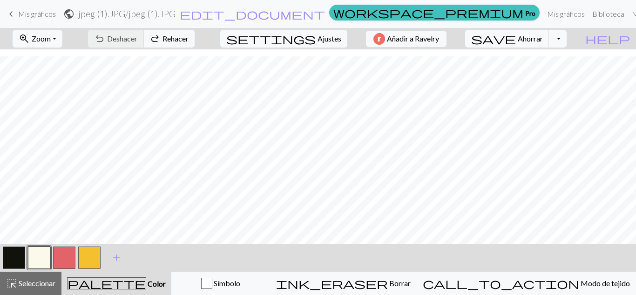
click at [156, 39] on div "undo Deshacer Deshacer redo Rehacer Rehacer" at bounding box center [141, 38] width 121 height 21
drag, startPoint x: 156, startPoint y: 39, endPoint x: 115, endPoint y: 31, distance: 41.8
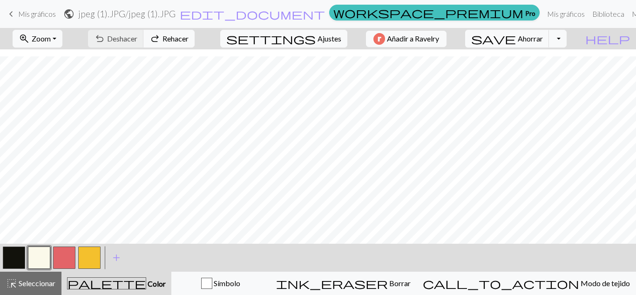
click at [115, 31] on div "zoom_in Zoom Zoom Se adapta a todos Ancho de ajuste Altura de ajuste 50% 100% 1…" at bounding box center [289, 38] width 579 height 21
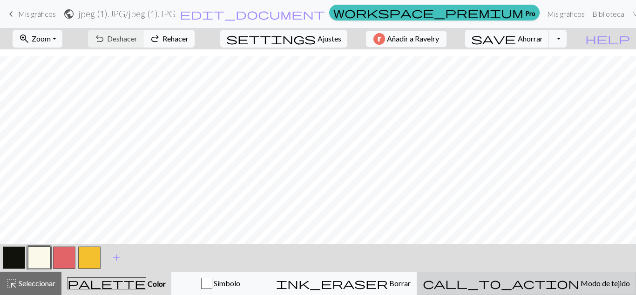
click at [580, 280] on font "Modo de tejido" at bounding box center [604, 282] width 49 height 9
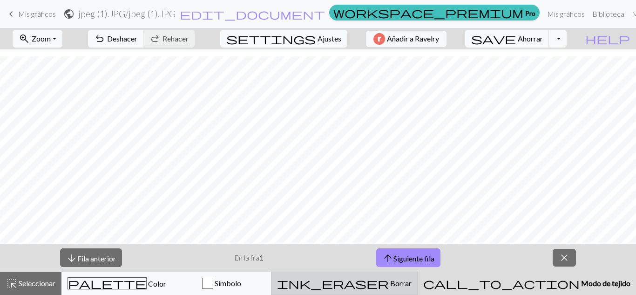
click at [411, 286] on font "Borrar" at bounding box center [400, 282] width 21 height 9
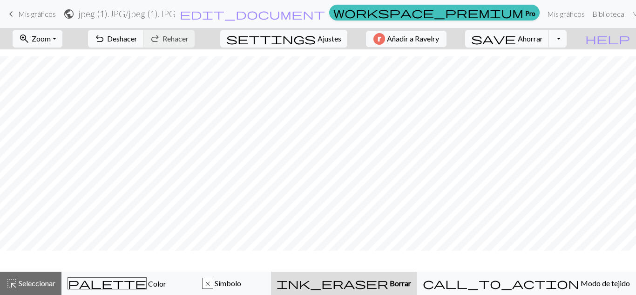
scroll to position [816, 249]
click at [241, 284] on font "Símbolo" at bounding box center [228, 282] width 27 height 9
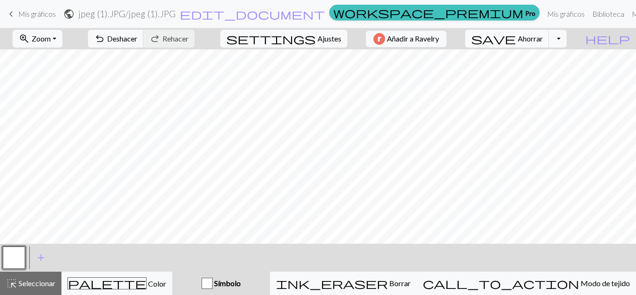
click at [7, 261] on button "button" at bounding box center [14, 257] width 22 height 22
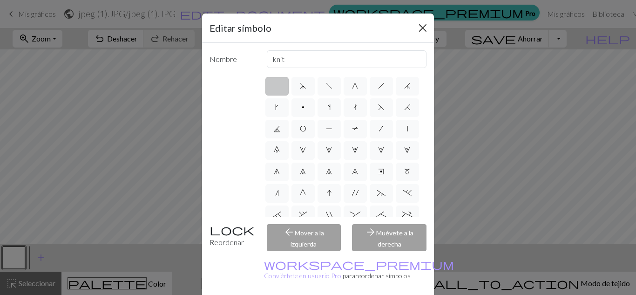
click at [421, 28] on button "Cerca" at bounding box center [422, 27] width 15 height 15
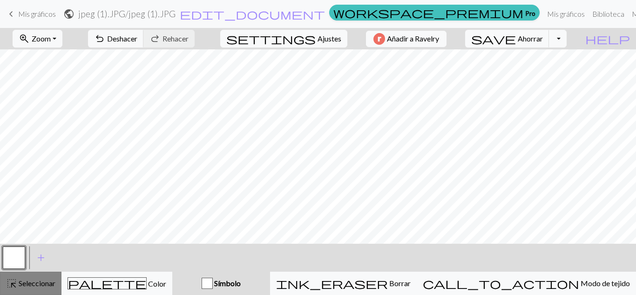
click at [55, 288] on div "highlight_alt Seleccionar Seleccionar" at bounding box center [30, 282] width 49 height 11
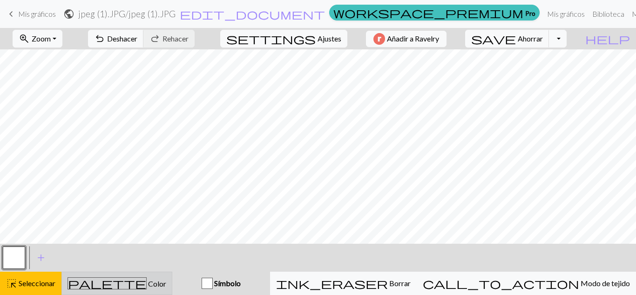
click at [86, 277] on div "palette Color Color" at bounding box center [116, 283] width 99 height 12
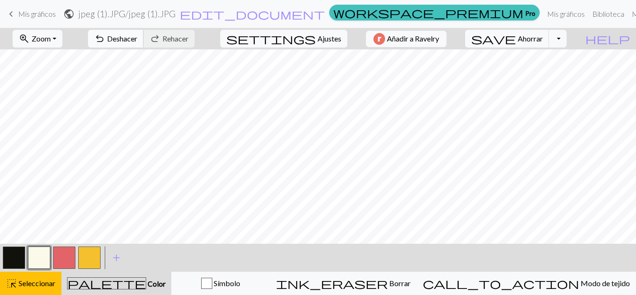
click at [137, 37] on font "Deshacer" at bounding box center [122, 38] width 30 height 9
click at [172, 37] on div "undo Deshacer Deshacer redo Rehacer Rehacer" at bounding box center [141, 38] width 121 height 21
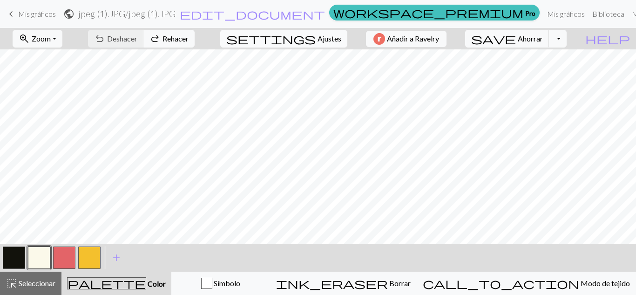
click at [320, 36] on font "Ajustes" at bounding box center [329, 38] width 24 height 9
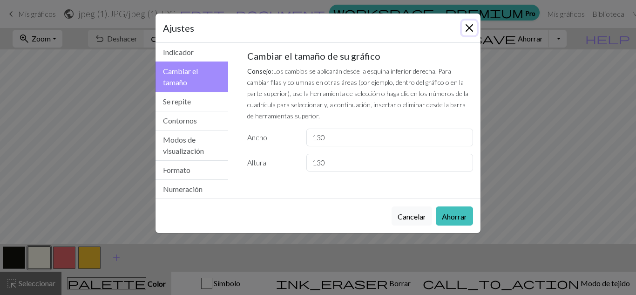
click at [470, 27] on button "Cerca" at bounding box center [469, 27] width 15 height 15
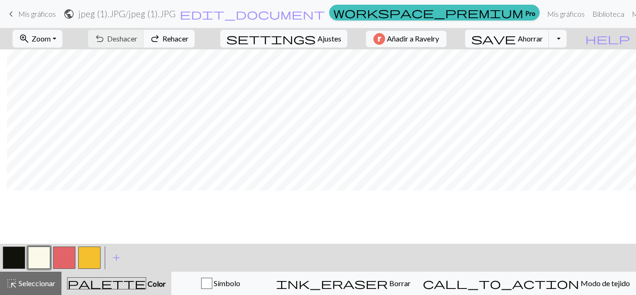
scroll to position [602, 402]
click at [317, 35] on font "Ajustes" at bounding box center [329, 38] width 24 height 9
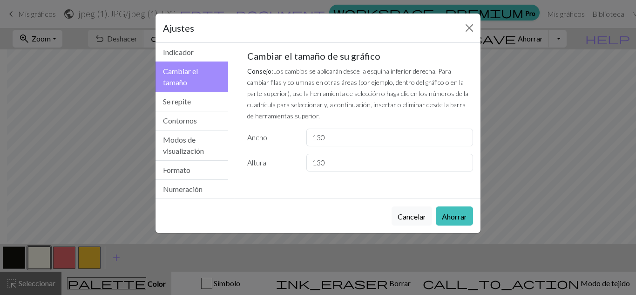
click at [312, 35] on div "Ajustes" at bounding box center [317, 27] width 325 height 29
click at [183, 97] on font "Se repite" at bounding box center [177, 101] width 28 height 9
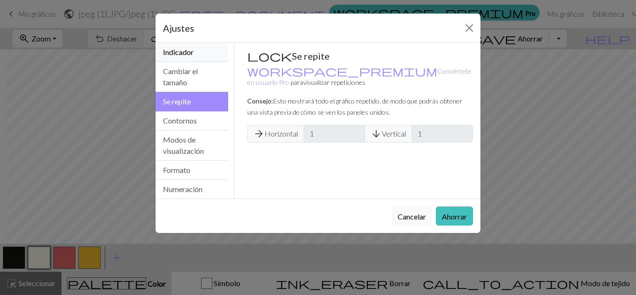
click at [206, 55] on button "Indicador" at bounding box center [191, 52] width 73 height 19
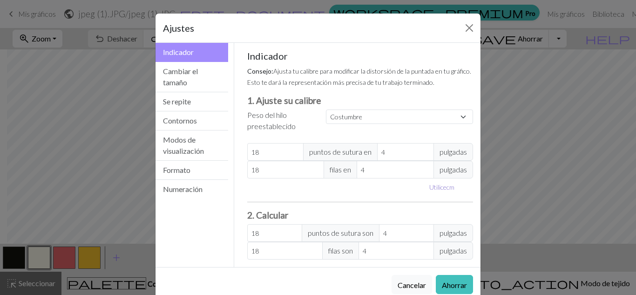
click at [451, 185] on font "cm" at bounding box center [450, 187] width 8 height 8
type input "10.16"
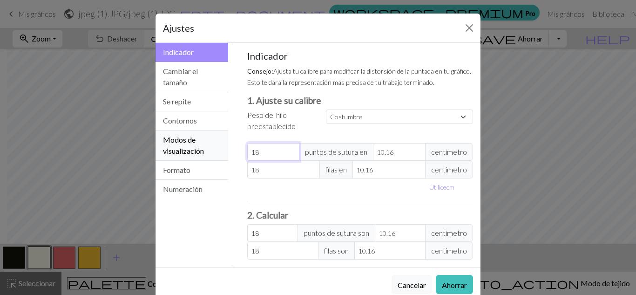
drag, startPoint x: 266, startPoint y: 152, endPoint x: 187, endPoint y: 153, distance: 79.1
click at [187, 153] on div "Gauge Indicador Cambiar el tamaño Se repite Contornos Modos de visualización Fo…" at bounding box center [318, 155] width 336 height 224
type input "2"
type input "20"
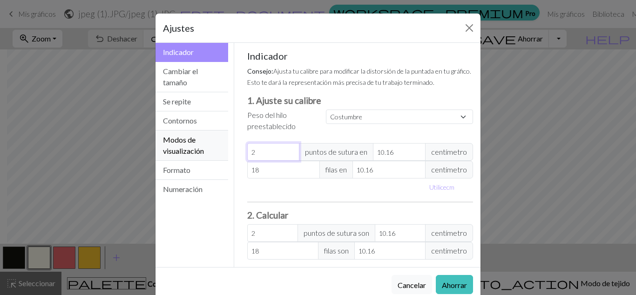
type input "20"
drag, startPoint x: 397, startPoint y: 154, endPoint x: 370, endPoint y: 153, distance: 27.5
click at [373, 153] on input "10.16" at bounding box center [399, 152] width 53 height 18
type input "9"
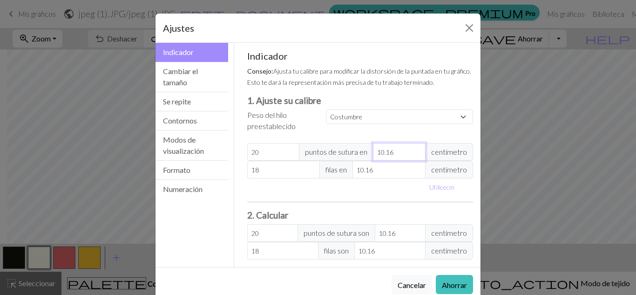
type input "22.58"
type input "9"
click at [278, 169] on input "18" at bounding box center [283, 170] width 73 height 18
type input "1"
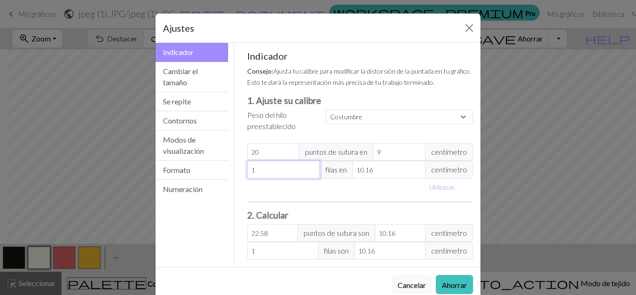
type input "0"
type input "2"
type input "0"
type input "4"
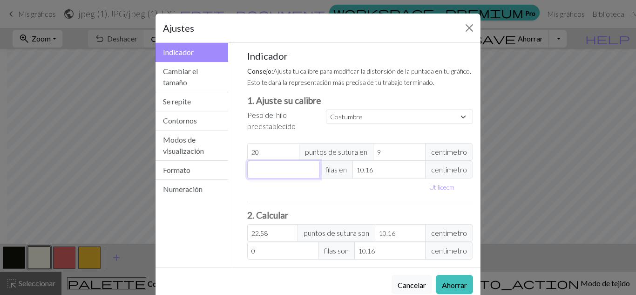
type input "4"
drag, startPoint x: 387, startPoint y: 173, endPoint x: 319, endPoint y: 173, distance: 68.0
click at [319, 173] on div "4 filas en 10.16 centímetro" at bounding box center [360, 170] width 226 height 18
type input "3"
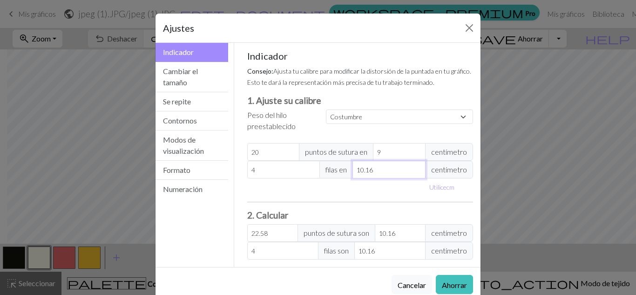
type input "13.55"
type input "3"
click at [448, 278] on button "Ahorrar" at bounding box center [454, 284] width 37 height 19
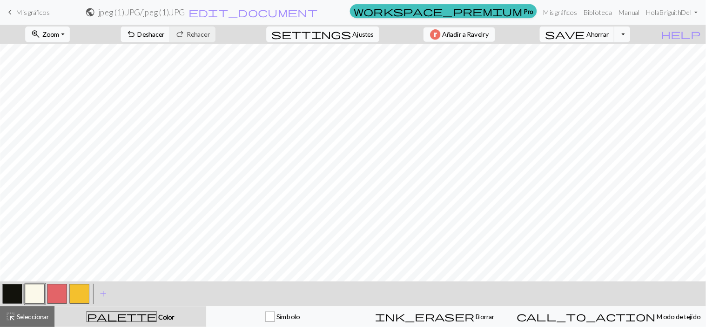
scroll to position [548, 21]
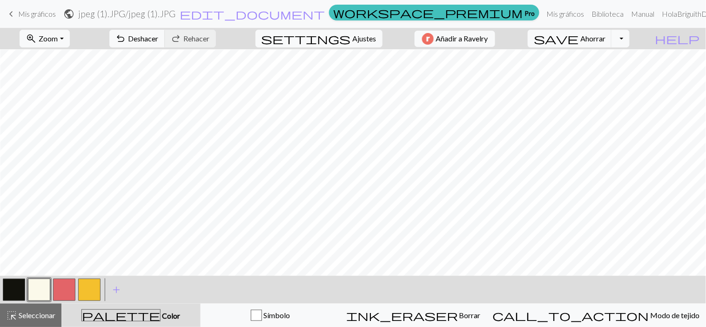
drag, startPoint x: 619, startPoint y: 0, endPoint x: 182, endPoint y: 303, distance: 531.4
click at [182, 294] on div "< > add Añadir un símbolo" at bounding box center [353, 290] width 706 height 28
click at [20, 284] on button "button" at bounding box center [14, 290] width 22 height 22
click at [46, 294] on button "button" at bounding box center [39, 290] width 22 height 22
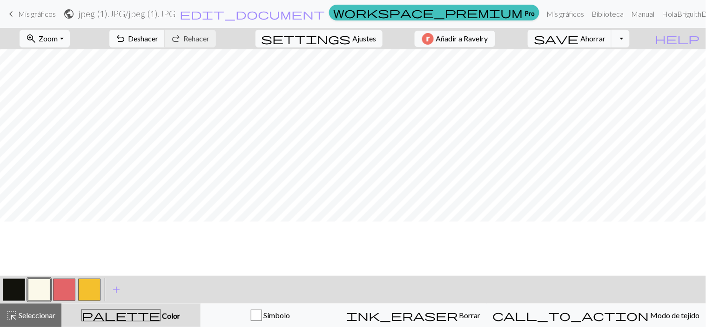
scroll to position [1352, 0]
click at [22, 293] on button "button" at bounding box center [14, 290] width 22 height 22
click at [39, 294] on button "highlight_alt Seleccionar Seleccionar" at bounding box center [30, 315] width 61 height 23
click at [40, 286] on button "button" at bounding box center [39, 290] width 22 height 22
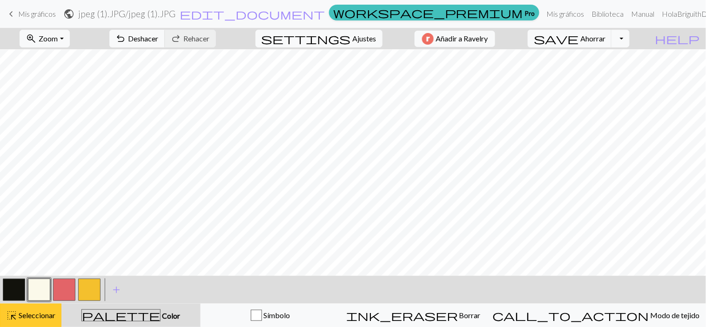
click at [34, 294] on font "Seleccionar" at bounding box center [37, 315] width 37 height 9
click at [19, 288] on button "button" at bounding box center [14, 290] width 22 height 22
click at [159, 36] on font "Deshacer" at bounding box center [143, 38] width 30 height 9
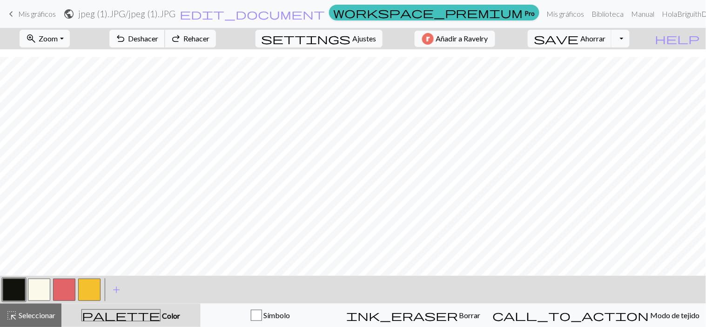
click at [159, 36] on font "Deshacer" at bounding box center [143, 38] width 30 height 9
click at [36, 294] on button "button" at bounding box center [39, 290] width 22 height 22
click at [19, 282] on button "button" at bounding box center [14, 290] width 22 height 22
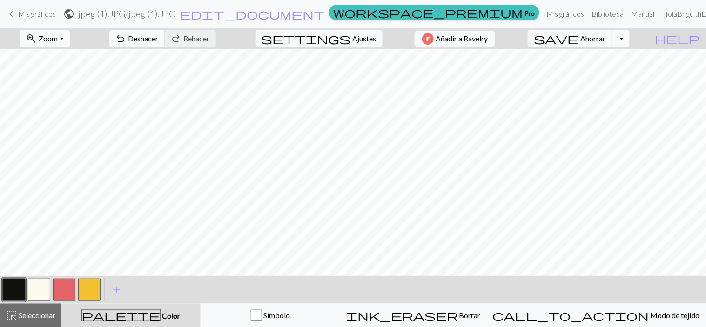
click at [46, 284] on button "button" at bounding box center [39, 290] width 22 height 22
click at [12, 284] on button "button" at bounding box center [14, 290] width 22 height 22
click at [127, 35] on span "undo" at bounding box center [120, 38] width 11 height 13
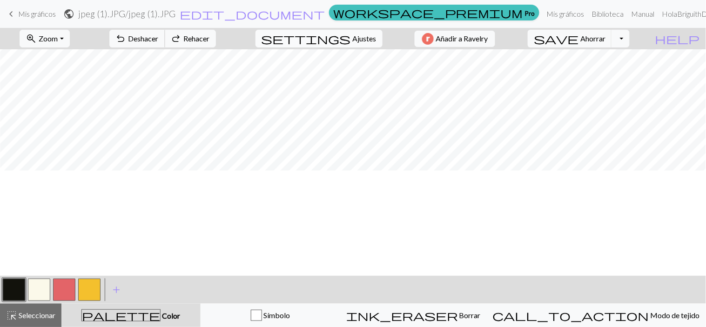
scroll to position [683, 262]
click at [35, 285] on button "button" at bounding box center [39, 290] width 22 height 22
click at [14, 290] on button "button" at bounding box center [14, 290] width 22 height 22
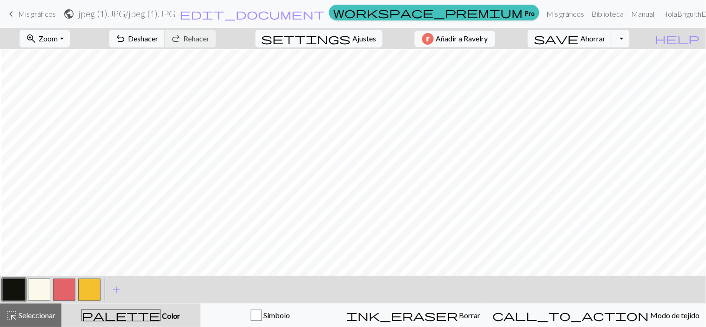
click at [10, 288] on button "button" at bounding box center [14, 290] width 22 height 22
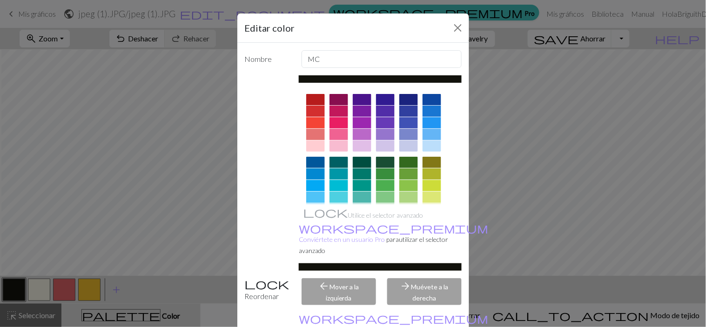
click at [36, 294] on div "Editar color Nombre MC Utilice el selector avanzado workspace_premium Conviérte…" at bounding box center [353, 163] width 706 height 327
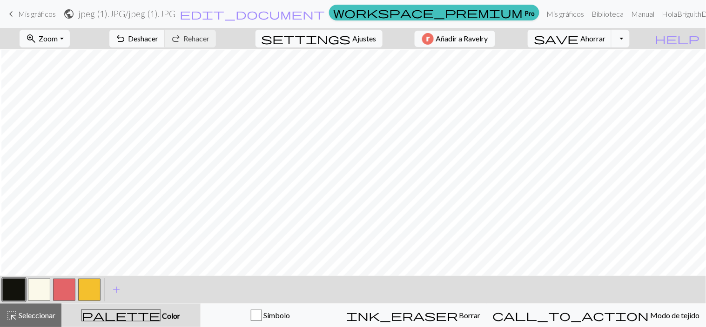
click at [36, 294] on button "button" at bounding box center [39, 290] width 22 height 22
click at [11, 290] on button "button" at bounding box center [14, 290] width 22 height 22
click at [121, 294] on span "add" at bounding box center [116, 289] width 11 height 13
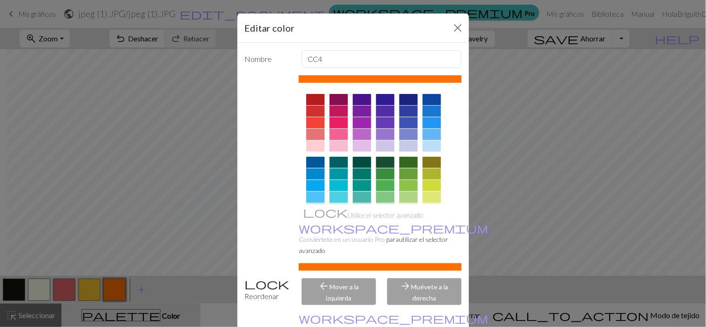
click at [461, 23] on div "Editar color" at bounding box center [353, 27] width 232 height 29
click at [451, 27] on button "Cerca" at bounding box center [458, 27] width 15 height 15
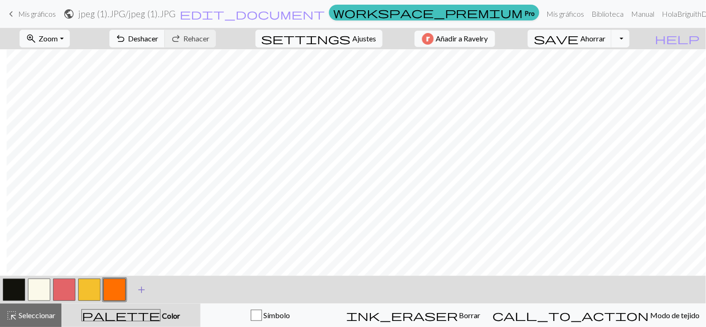
click at [134, 292] on button "add Añadir un símbolo" at bounding box center [141, 289] width 23 height 23
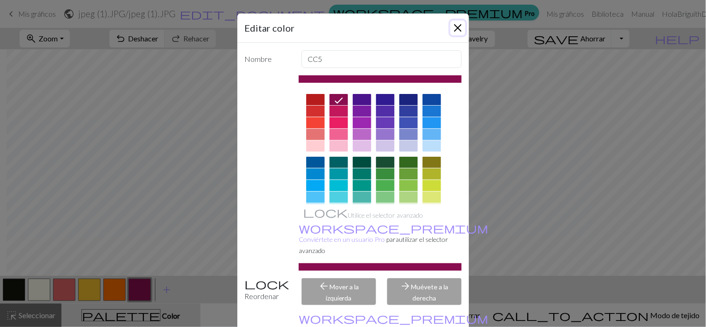
click at [456, 29] on button "Cerca" at bounding box center [458, 27] width 15 height 15
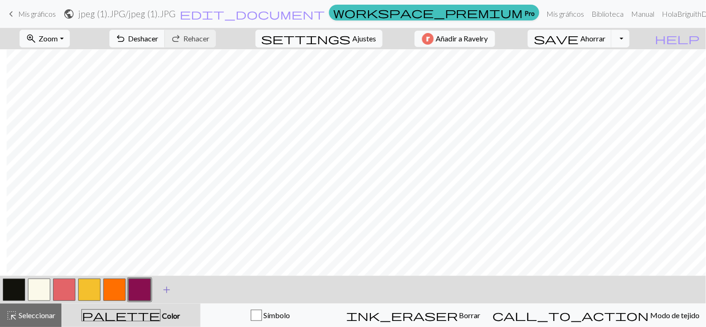
click at [162, 294] on span "add" at bounding box center [166, 289] width 11 height 13
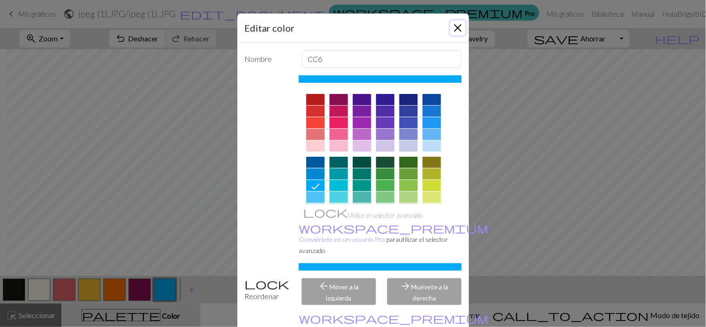
click at [451, 27] on button "Cerca" at bounding box center [458, 27] width 15 height 15
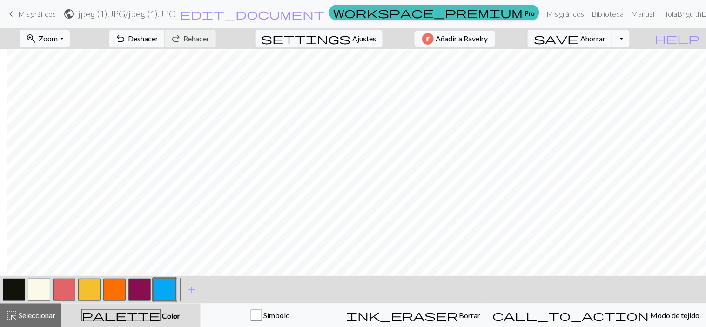
click at [223, 294] on div "< > add Añadir un símbolo" at bounding box center [353, 290] width 706 height 28
click at [191, 292] on span "add" at bounding box center [191, 289] width 11 height 13
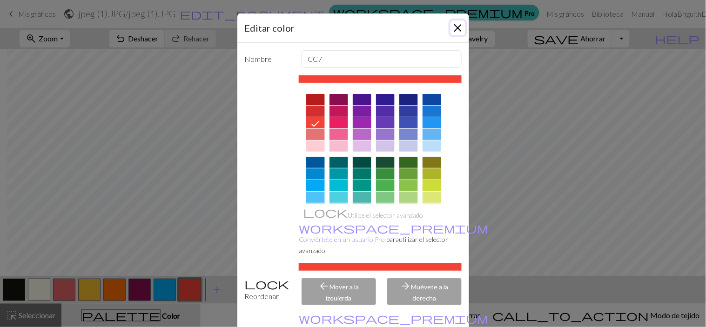
click at [451, 29] on button "Cerca" at bounding box center [458, 27] width 15 height 15
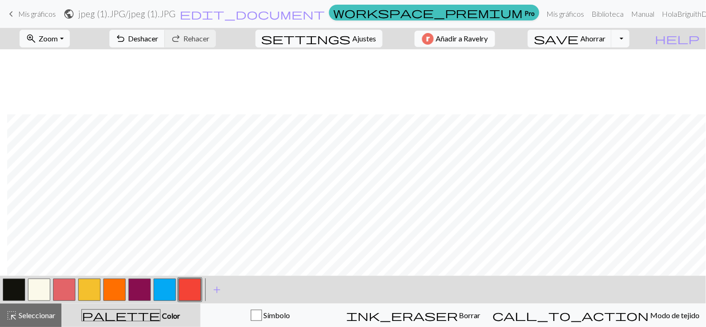
scroll to position [65, 332]
click at [115, 289] on button "button" at bounding box center [114, 290] width 22 height 22
drag, startPoint x: 117, startPoint y: 289, endPoint x: 123, endPoint y: 294, distance: 8.6
click at [123, 294] on button "button" at bounding box center [114, 290] width 22 height 22
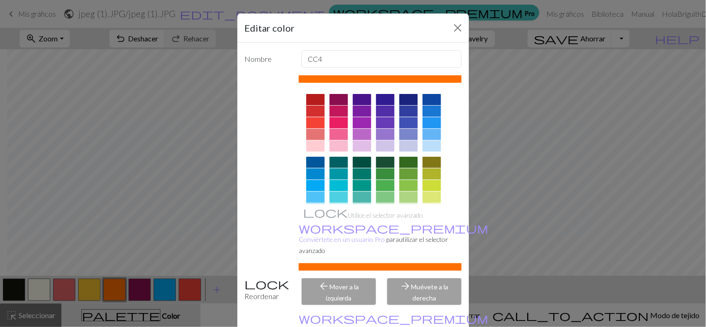
scroll to position [47, 0]
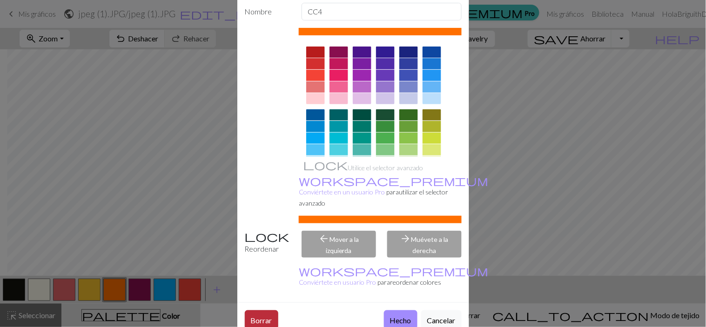
click at [254, 294] on font "Borrar" at bounding box center [261, 320] width 21 height 9
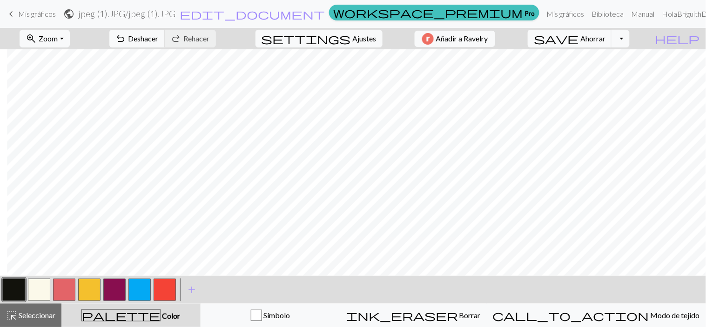
drag, startPoint x: 117, startPoint y: 285, endPoint x: 115, endPoint y: 295, distance: 9.9
click at [115, 294] on button "button" at bounding box center [114, 290] width 22 height 22
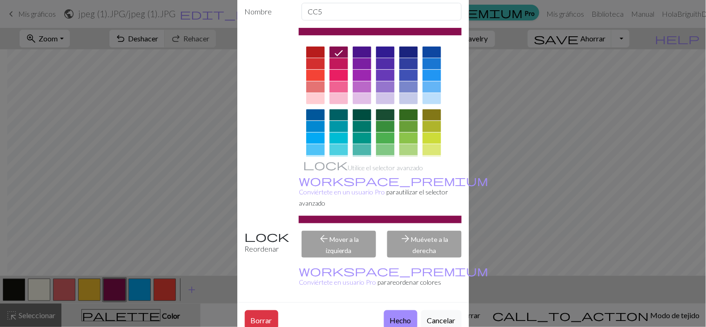
click at [264, 294] on div "Borrar Hecho Cancelar" at bounding box center [353, 320] width 232 height 34
click at [262, 294] on div "Borrar Hecho Cancelar" at bounding box center [353, 320] width 232 height 34
click at [249, 294] on div "Editar color Nombre CC5 Utilice el selector avanzado workspace_premium Conviért…" at bounding box center [353, 163] width 706 height 327
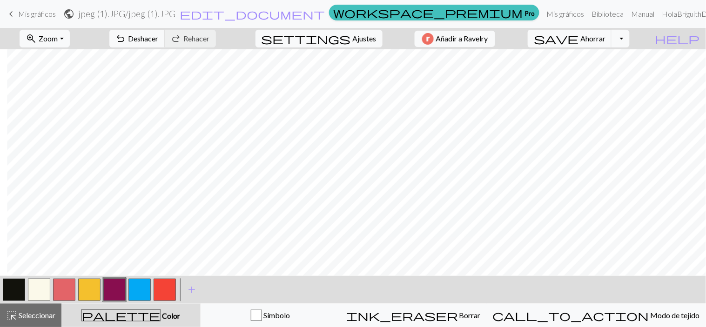
click at [114, 290] on button "button" at bounding box center [114, 290] width 22 height 22
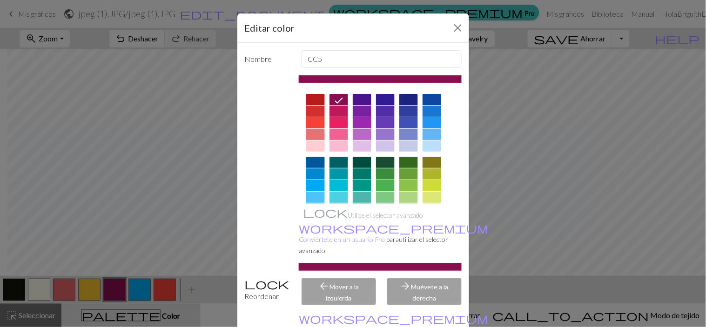
click at [114, 290] on div "Editar color Nombre CC5 Utilice el selector avanzado workspace_premium Conviért…" at bounding box center [353, 163] width 706 height 327
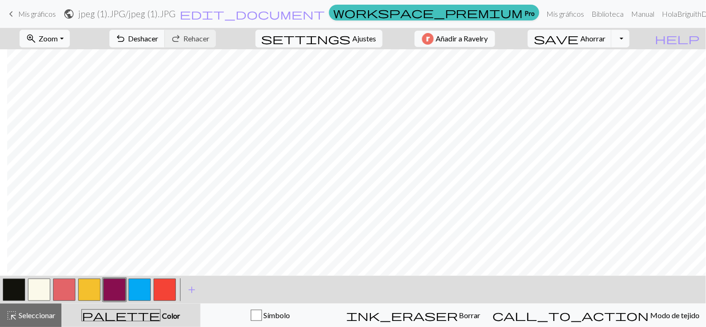
click at [115, 284] on button "button" at bounding box center [114, 290] width 22 height 22
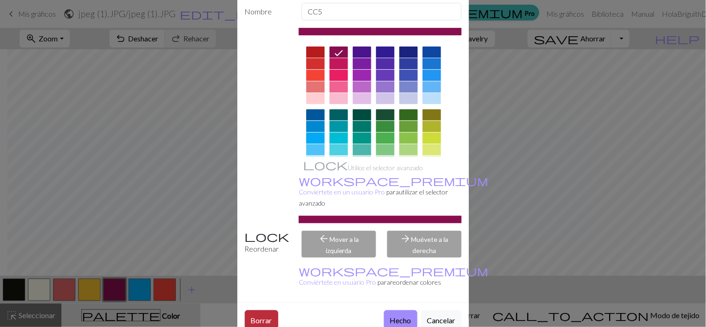
click at [261, 294] on font "Borrar" at bounding box center [261, 319] width 21 height 9
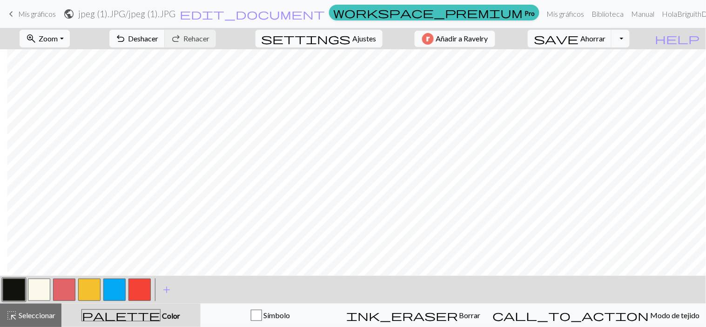
click at [113, 289] on button "button" at bounding box center [114, 290] width 22 height 22
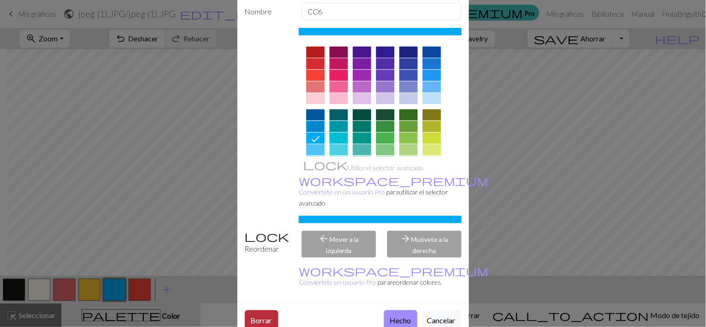
scroll to position [47, 0]
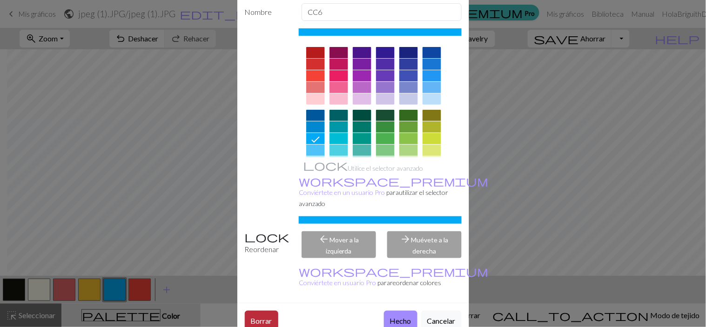
click at [256, 294] on font "Borrar" at bounding box center [261, 320] width 21 height 9
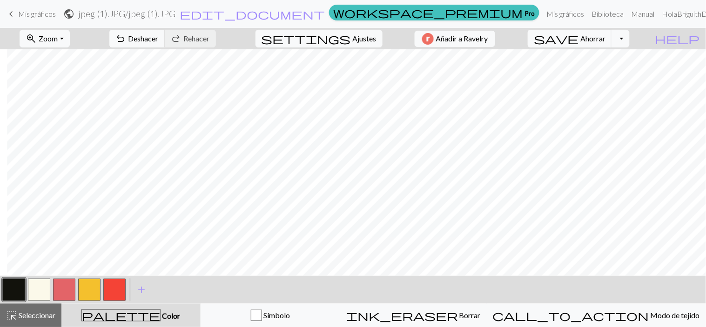
click at [112, 292] on button "button" at bounding box center [114, 290] width 22 height 22
click at [112, 285] on button "button" at bounding box center [114, 290] width 22 height 22
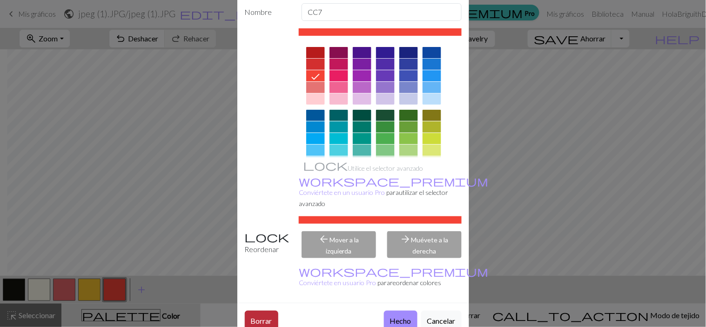
click at [267, 294] on font "Borrar" at bounding box center [261, 320] width 21 height 9
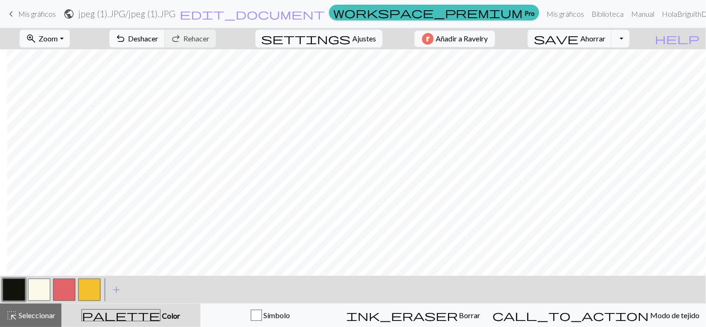
click at [47, 291] on button "button" at bounding box center [39, 290] width 22 height 22
click at [15, 289] on button "button" at bounding box center [14, 290] width 22 height 22
click at [38, 290] on button "button" at bounding box center [39, 290] width 22 height 22
click at [11, 289] on button "button" at bounding box center [14, 290] width 22 height 22
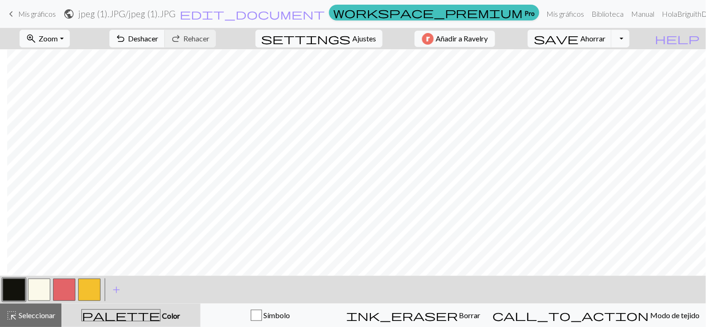
click at [67, 292] on button "button" at bounding box center [64, 290] width 22 height 22
click at [19, 290] on button "button" at bounding box center [14, 290] width 22 height 22
click at [15, 286] on button "button" at bounding box center [14, 290] width 22 height 22
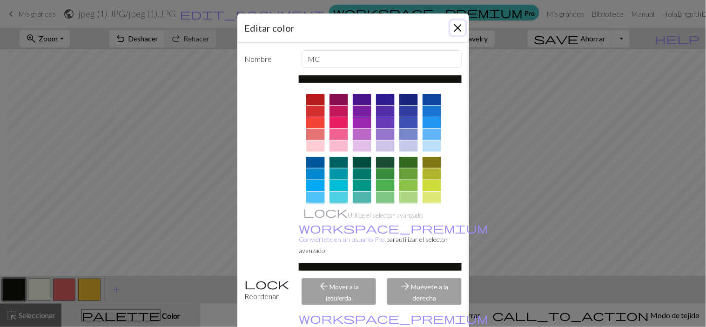
click at [459, 26] on button "Cerca" at bounding box center [458, 27] width 15 height 15
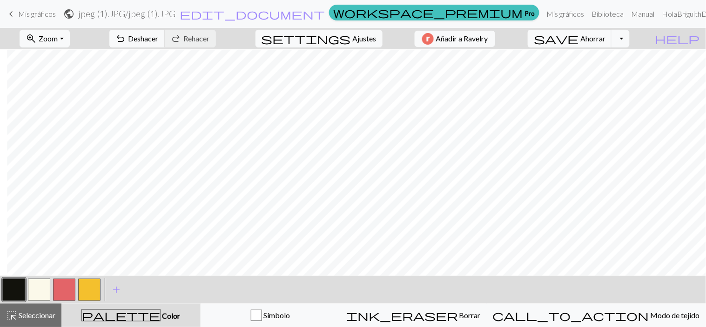
click at [62, 291] on button "button" at bounding box center [64, 290] width 22 height 22
click at [8, 290] on button "button" at bounding box center [14, 290] width 22 height 22
click at [90, 286] on button "button" at bounding box center [89, 290] width 22 height 22
click at [13, 285] on button "button" at bounding box center [14, 290] width 22 height 22
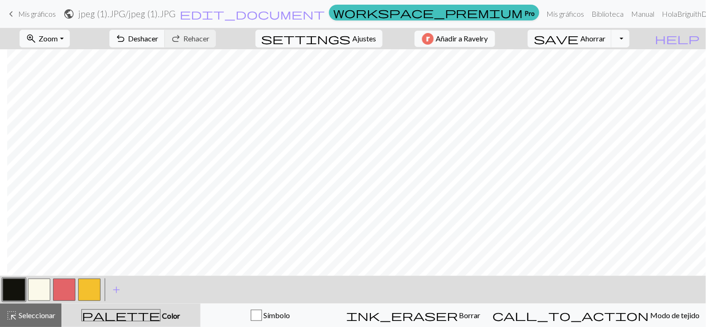
click at [87, 292] on button "button" at bounding box center [89, 290] width 22 height 22
click at [43, 288] on button "button" at bounding box center [39, 290] width 22 height 22
click at [21, 283] on button "button" at bounding box center [14, 290] width 22 height 22
click at [37, 289] on button "button" at bounding box center [39, 290] width 22 height 22
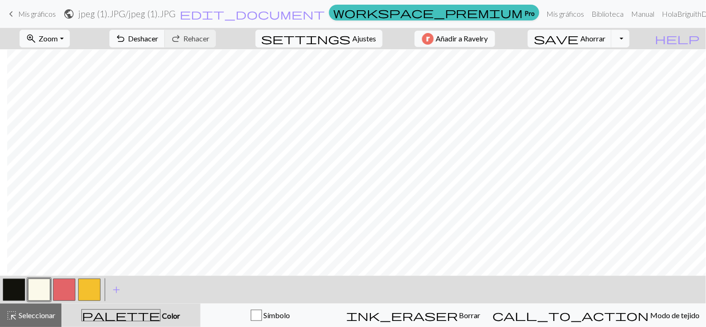
click at [12, 294] on button "button" at bounding box center [14, 290] width 22 height 22
click at [33, 289] on button "button" at bounding box center [39, 290] width 22 height 22
click at [15, 294] on button "button" at bounding box center [14, 290] width 22 height 22
click at [36, 289] on button "button" at bounding box center [39, 290] width 22 height 22
click at [5, 286] on button "button" at bounding box center [14, 290] width 22 height 22
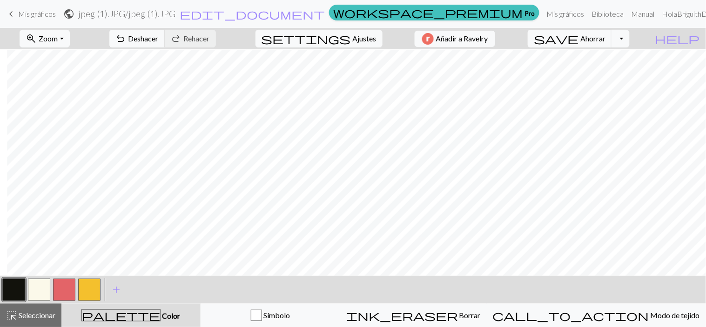
click at [45, 294] on button "button" at bounding box center [39, 290] width 22 height 22
click at [22, 289] on button "button" at bounding box center [14, 290] width 22 height 22
click at [30, 284] on button "button" at bounding box center [39, 290] width 22 height 22
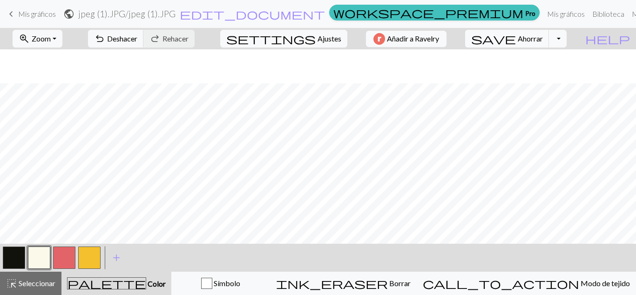
scroll to position [417, 213]
click at [11, 260] on button "button" at bounding box center [14, 257] width 22 height 22
click at [32, 260] on button "button" at bounding box center [39, 257] width 22 height 22
click at [29, 261] on button "button" at bounding box center [39, 257] width 22 height 22
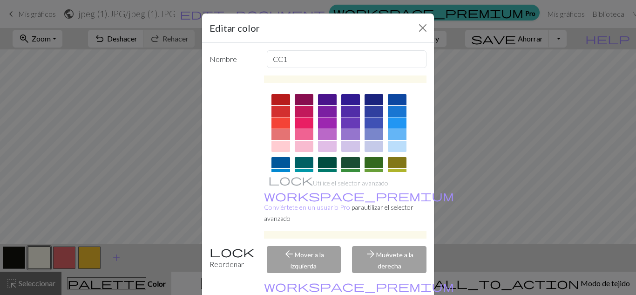
click at [417, 39] on div "Editar color" at bounding box center [318, 27] width 232 height 29
click at [421, 28] on button "Cerca" at bounding box center [422, 27] width 15 height 15
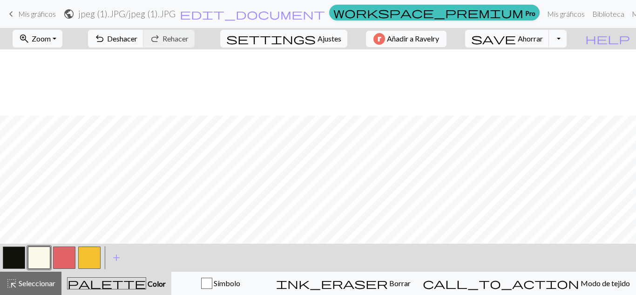
scroll to position [506, 213]
click at [7, 257] on button "button" at bounding box center [14, 257] width 22 height 22
click at [41, 246] on div at bounding box center [39, 257] width 25 height 25
click at [40, 256] on button "button" at bounding box center [39, 257] width 22 height 22
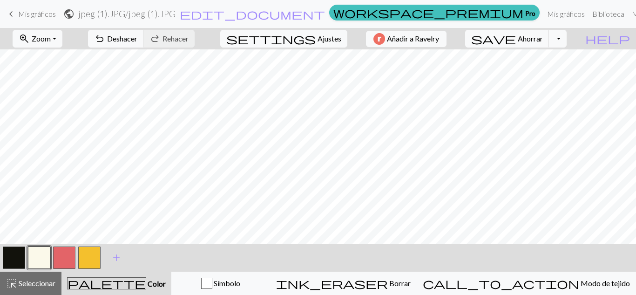
click at [11, 248] on button "button" at bounding box center [14, 257] width 22 height 22
click at [34, 258] on button "button" at bounding box center [39, 257] width 22 height 22
click at [16, 259] on button "button" at bounding box center [14, 257] width 22 height 22
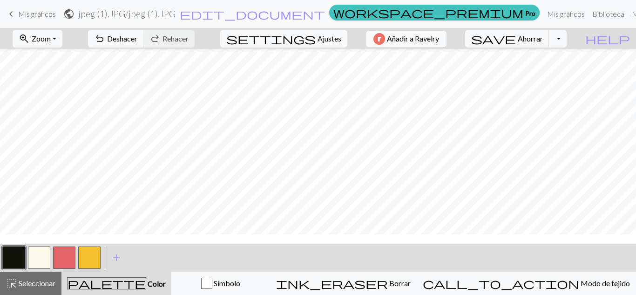
scroll to position [0, 363]
click at [161, 48] on div "undo Deshacer Deshacer redo Rehacer Rehacer" at bounding box center [141, 38] width 121 height 21
click at [137, 40] on font "Deshacer" at bounding box center [122, 38] width 30 height 9
click at [38, 261] on button "button" at bounding box center [39, 257] width 22 height 22
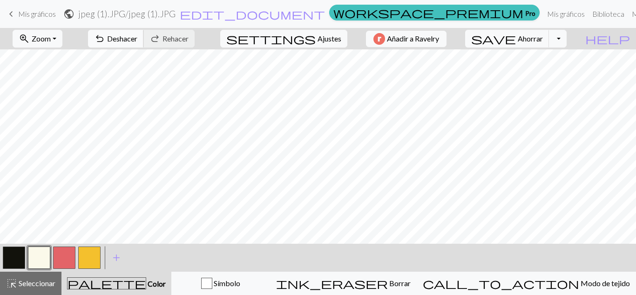
click at [105, 38] on span "undo" at bounding box center [99, 38] width 11 height 13
click at [51, 38] on font "Zoom" at bounding box center [41, 38] width 19 height 9
click at [55, 118] on button "50%" at bounding box center [50, 111] width 74 height 15
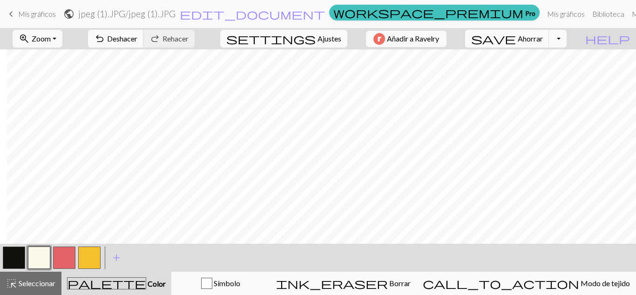
click at [15, 253] on button "button" at bounding box center [14, 257] width 22 height 22
click at [41, 251] on button "button" at bounding box center [39, 257] width 22 height 22
click at [14, 266] on button "button" at bounding box center [14, 257] width 22 height 22
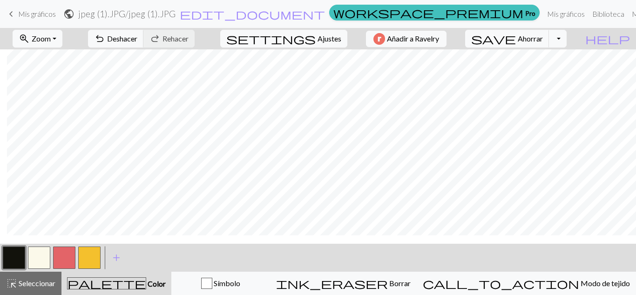
scroll to position [518, 9]
click at [39, 263] on button "button" at bounding box center [39, 257] width 22 height 22
click at [14, 264] on button "button" at bounding box center [14, 257] width 22 height 22
click at [35, 257] on button "button" at bounding box center [39, 257] width 22 height 22
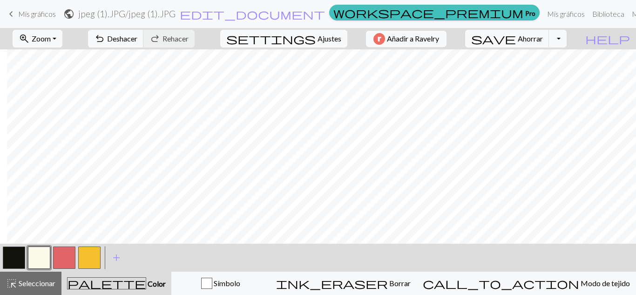
click at [14, 263] on button "button" at bounding box center [14, 257] width 22 height 22
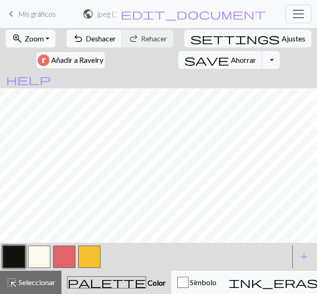
scroll to position [824, 150]
click at [35, 259] on button "button" at bounding box center [39, 257] width 22 height 22
click at [13, 254] on button "button" at bounding box center [14, 257] width 22 height 22
click at [11, 249] on button "button" at bounding box center [14, 257] width 22 height 22
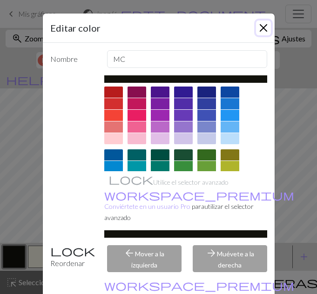
click at [261, 24] on button "Cerca" at bounding box center [263, 27] width 15 height 15
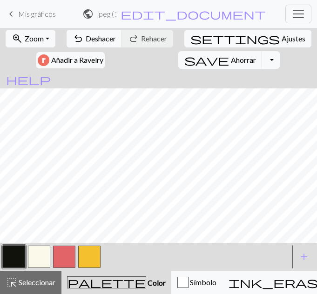
click at [33, 254] on button "button" at bounding box center [39, 257] width 22 height 22
click at [8, 261] on button "button" at bounding box center [14, 257] width 22 height 22
click at [27, 256] on div at bounding box center [39, 256] width 25 height 25
click at [48, 259] on button "button" at bounding box center [39, 257] width 22 height 22
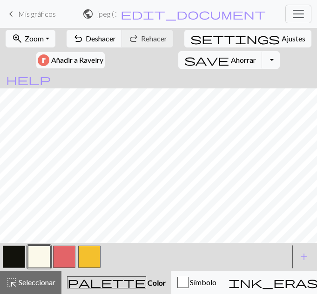
scroll to position [824, 150]
click at [9, 257] on button "button" at bounding box center [14, 257] width 22 height 22
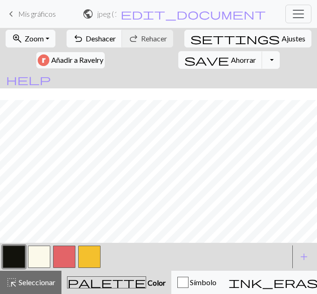
scroll to position [855, 215]
click at [35, 267] on button "button" at bounding box center [39, 257] width 22 height 22
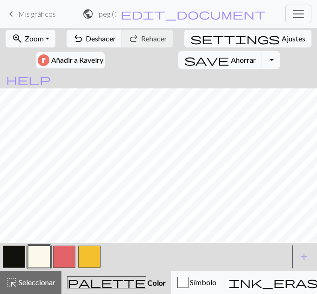
click at [16, 262] on button "button" at bounding box center [14, 257] width 22 height 22
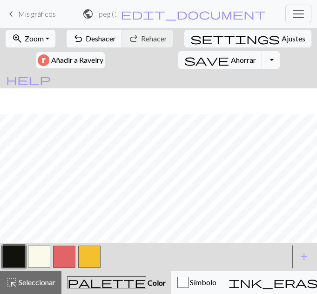
scroll to position [881, 215]
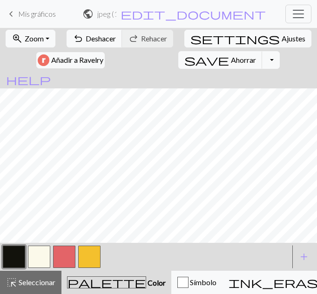
click at [41, 253] on button "button" at bounding box center [39, 257] width 22 height 22
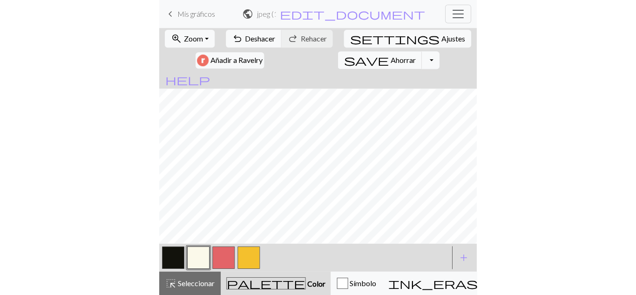
scroll to position [817, 81]
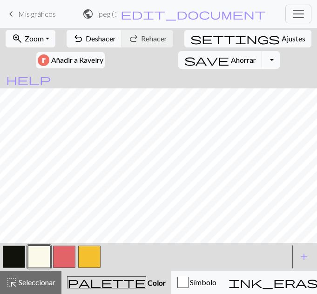
click at [12, 260] on button "button" at bounding box center [14, 257] width 22 height 22
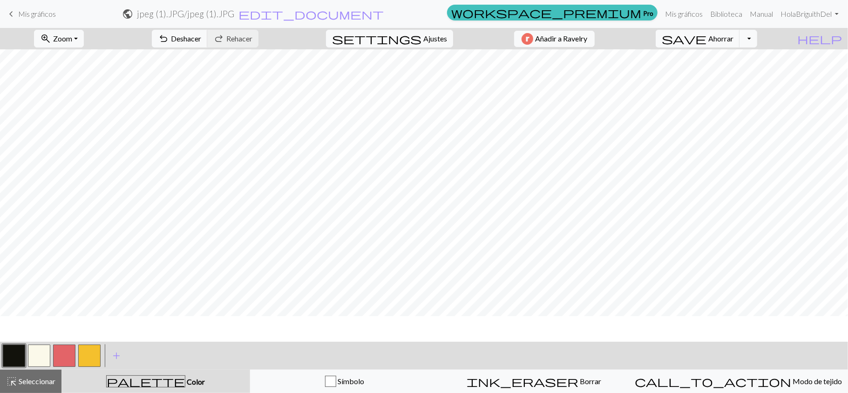
scroll to position [678, 0]
click at [201, 39] on font "Deshacer" at bounding box center [186, 38] width 30 height 9
click at [91, 294] on button "button" at bounding box center [89, 355] width 22 height 22
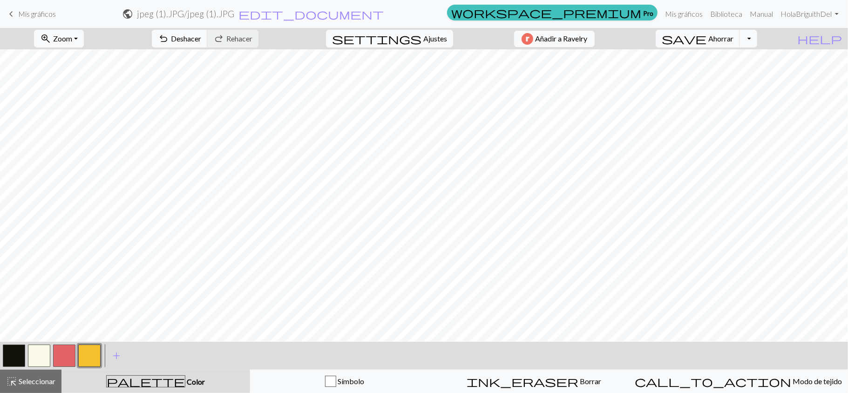
click at [7, 294] on button "button" at bounding box center [14, 355] width 22 height 22
click at [30, 294] on button "button" at bounding box center [39, 355] width 22 height 22
click at [62, 294] on button "button" at bounding box center [64, 355] width 22 height 22
click at [36, 294] on button "button" at bounding box center [39, 355] width 22 height 22
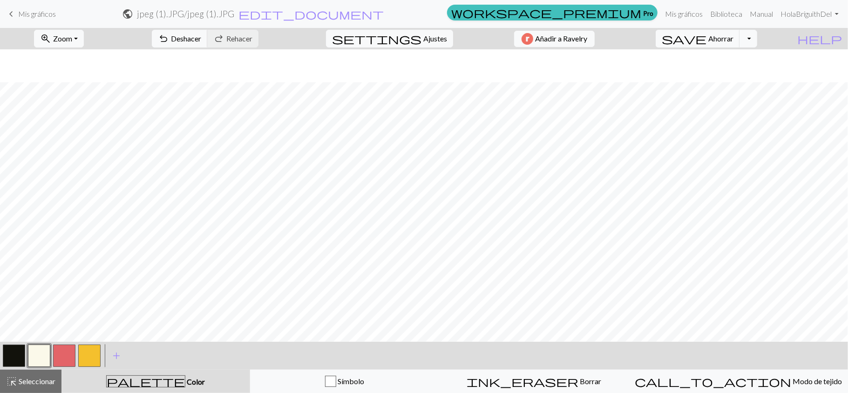
scroll to position [111, 0]
click at [71, 294] on button "button" at bounding box center [64, 355] width 22 height 22
click at [43, 294] on button "button" at bounding box center [39, 355] width 22 height 22
click at [54, 294] on button "button" at bounding box center [64, 355] width 22 height 22
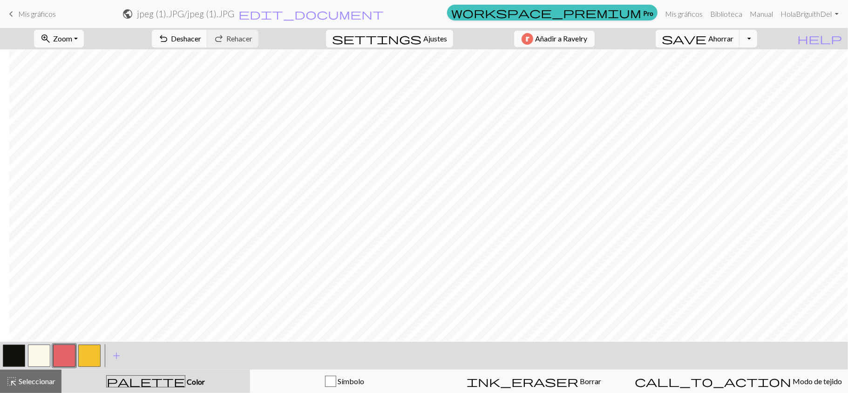
click at [41, 294] on button "button" at bounding box center [39, 355] width 22 height 22
click at [201, 41] on font "Deshacer" at bounding box center [186, 38] width 30 height 9
click at [59, 294] on button "button" at bounding box center [64, 355] width 22 height 22
click at [40, 294] on button "button" at bounding box center [39, 355] width 22 height 22
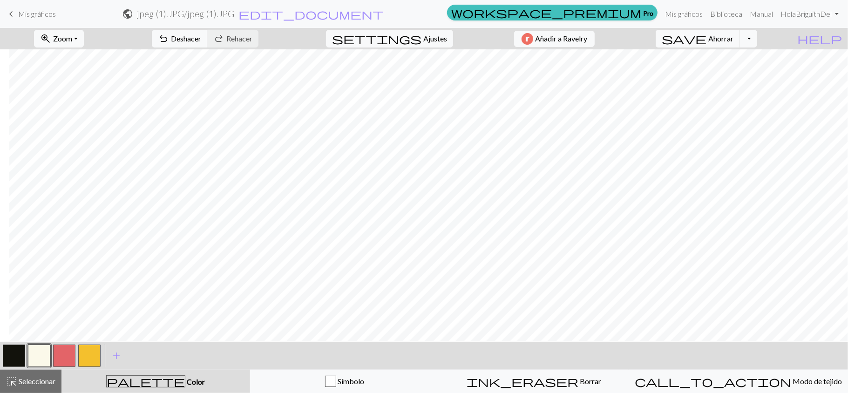
click at [17, 294] on button "button" at bounding box center [14, 355] width 22 height 22
click at [14, 294] on button "button" at bounding box center [14, 355] width 22 height 22
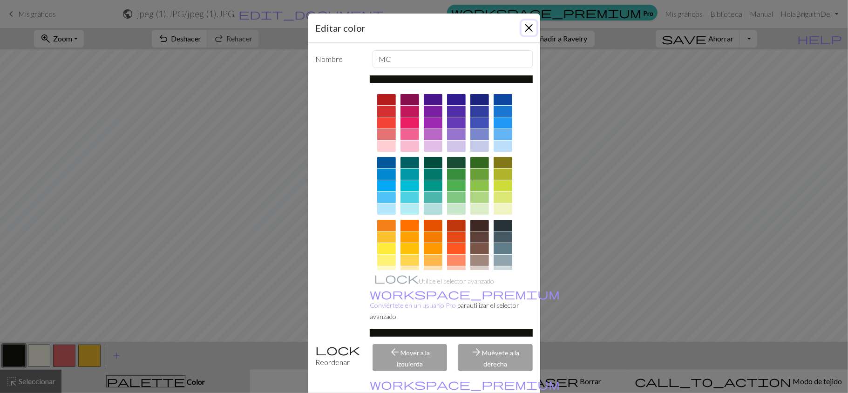
click at [523, 23] on button "Cerca" at bounding box center [528, 27] width 15 height 15
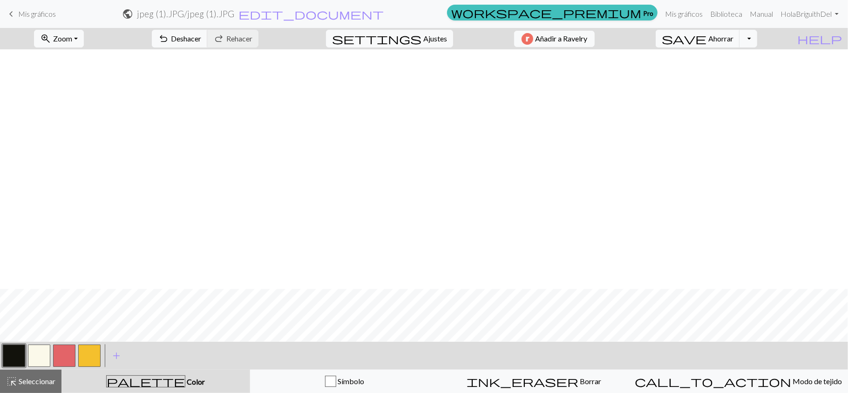
scroll to position [764, 0]
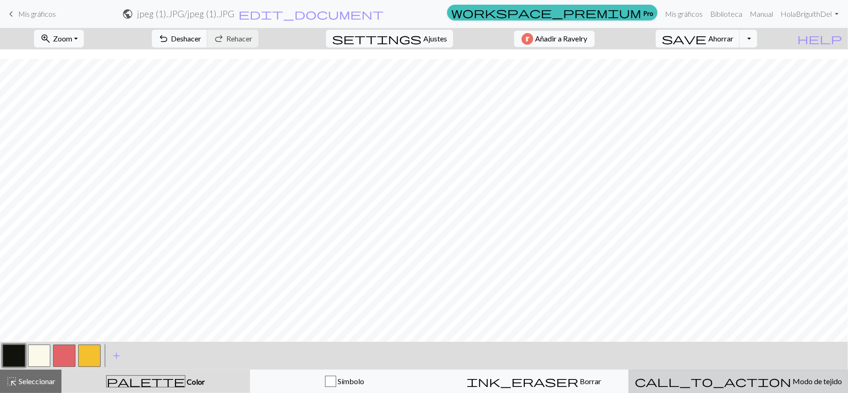
click at [635, 294] on font "Modo de tejido" at bounding box center [816, 381] width 49 height 9
